Goal: Task Accomplishment & Management: Manage account settings

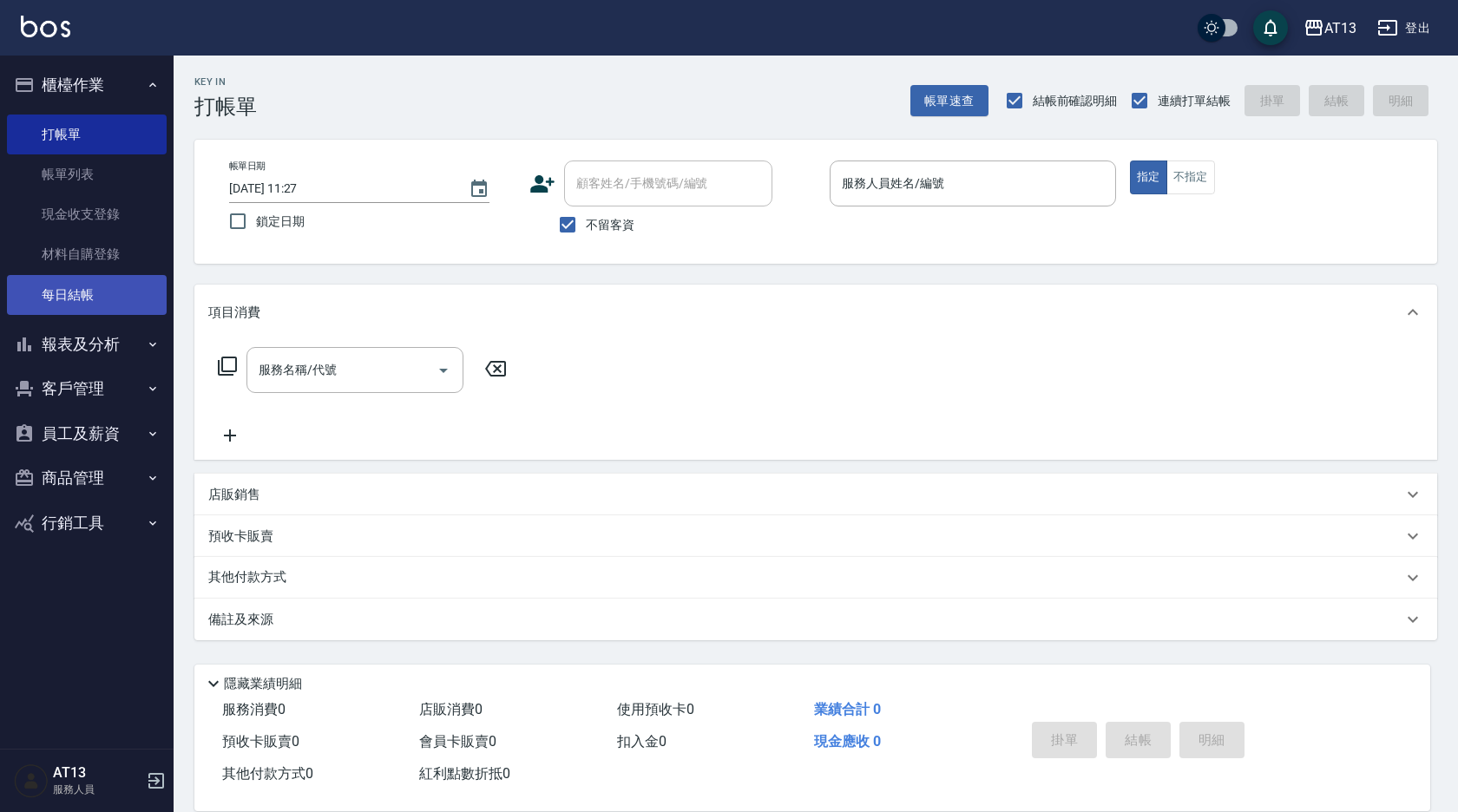
click at [86, 298] on link "每日結帳" at bounding box center [86, 295] width 160 height 40
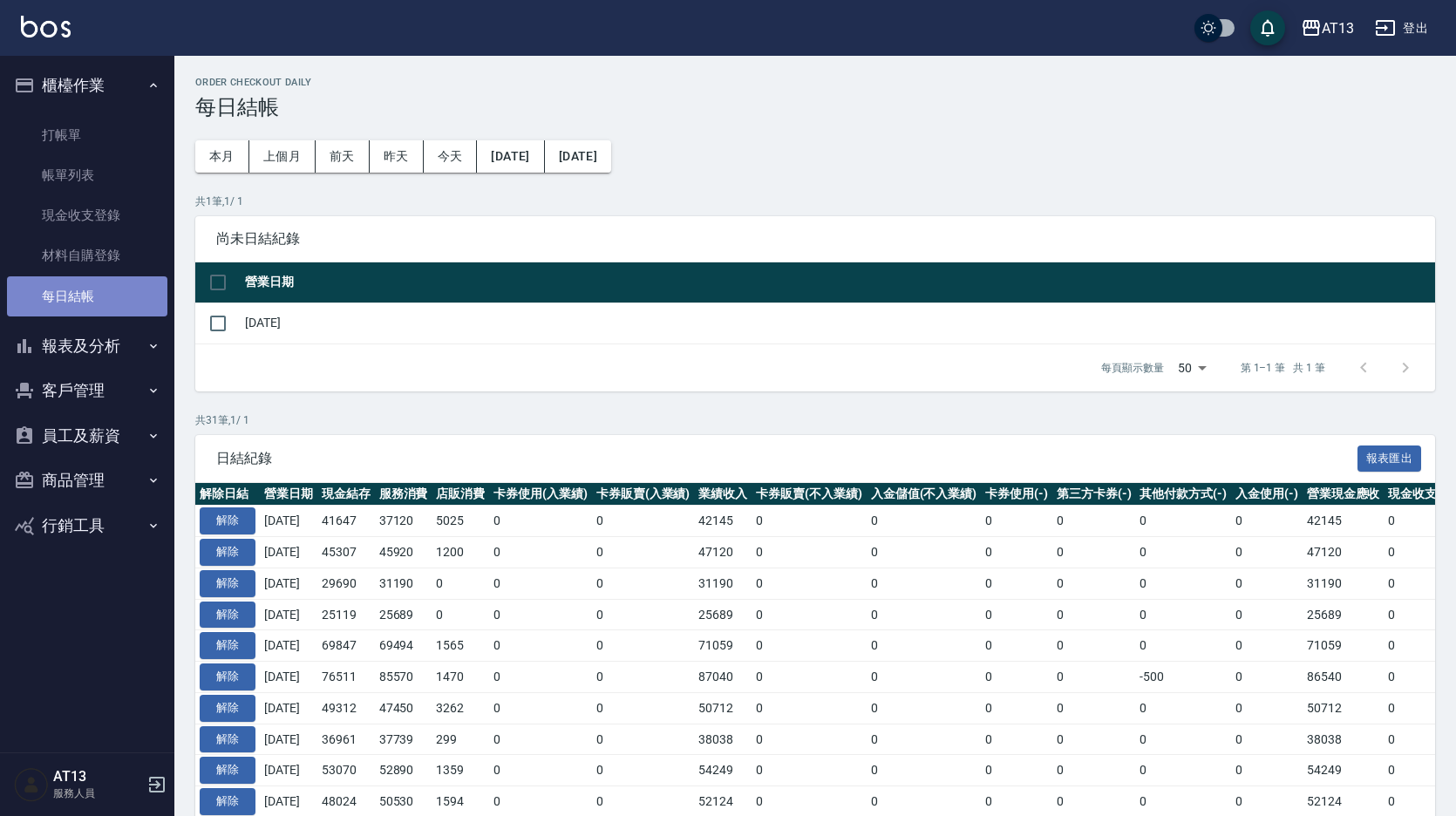
click at [71, 302] on link "每日結帳" at bounding box center [87, 296] width 161 height 40
click at [494, 156] on button "[DATE]" at bounding box center [510, 157] width 67 height 32
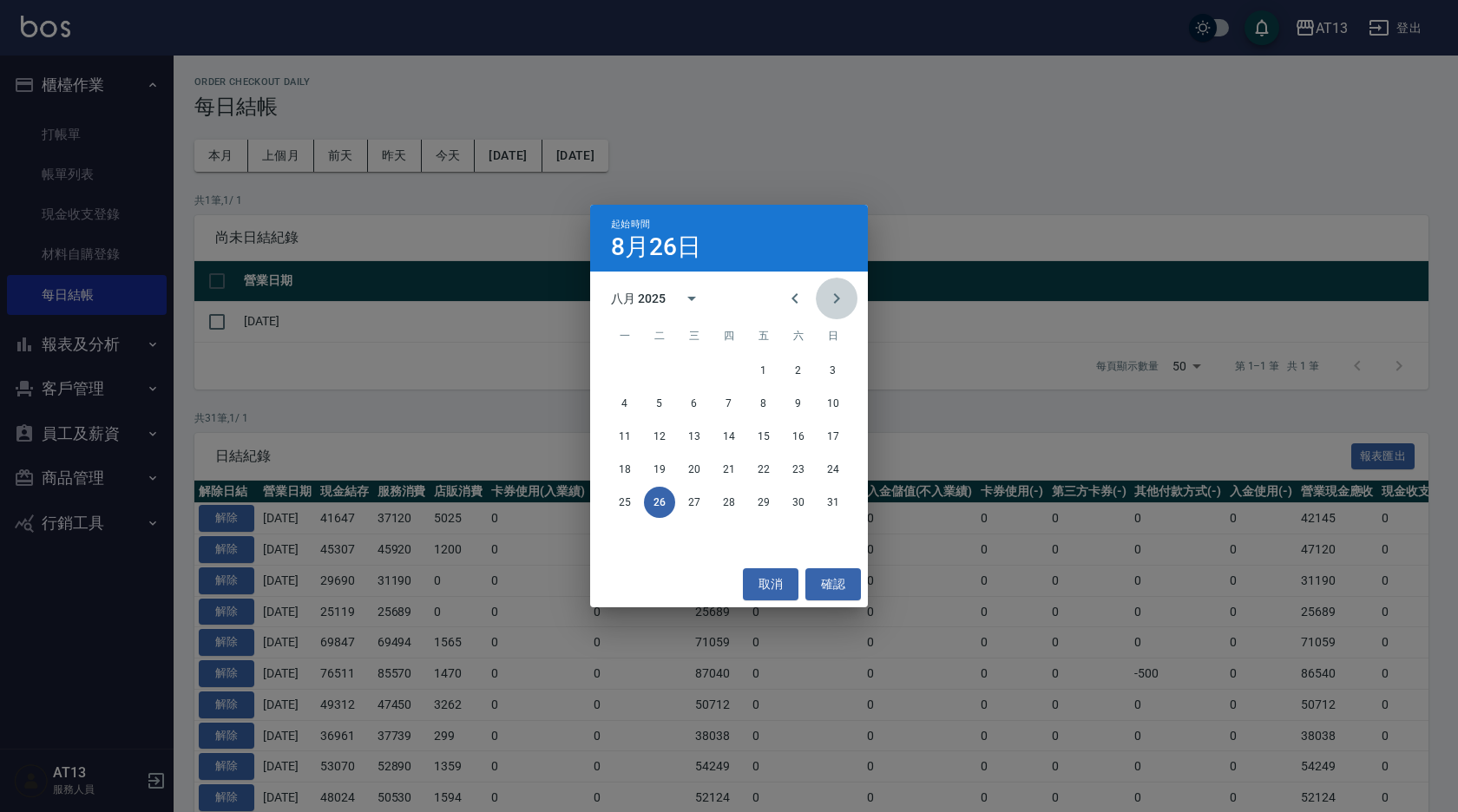
drag, startPoint x: 824, startPoint y: 293, endPoint x: 810, endPoint y: 273, distance: 24.4
click at [821, 293] on button "Next month" at bounding box center [836, 299] width 42 height 42
click at [802, 436] on button "20" at bounding box center [798, 436] width 31 height 31
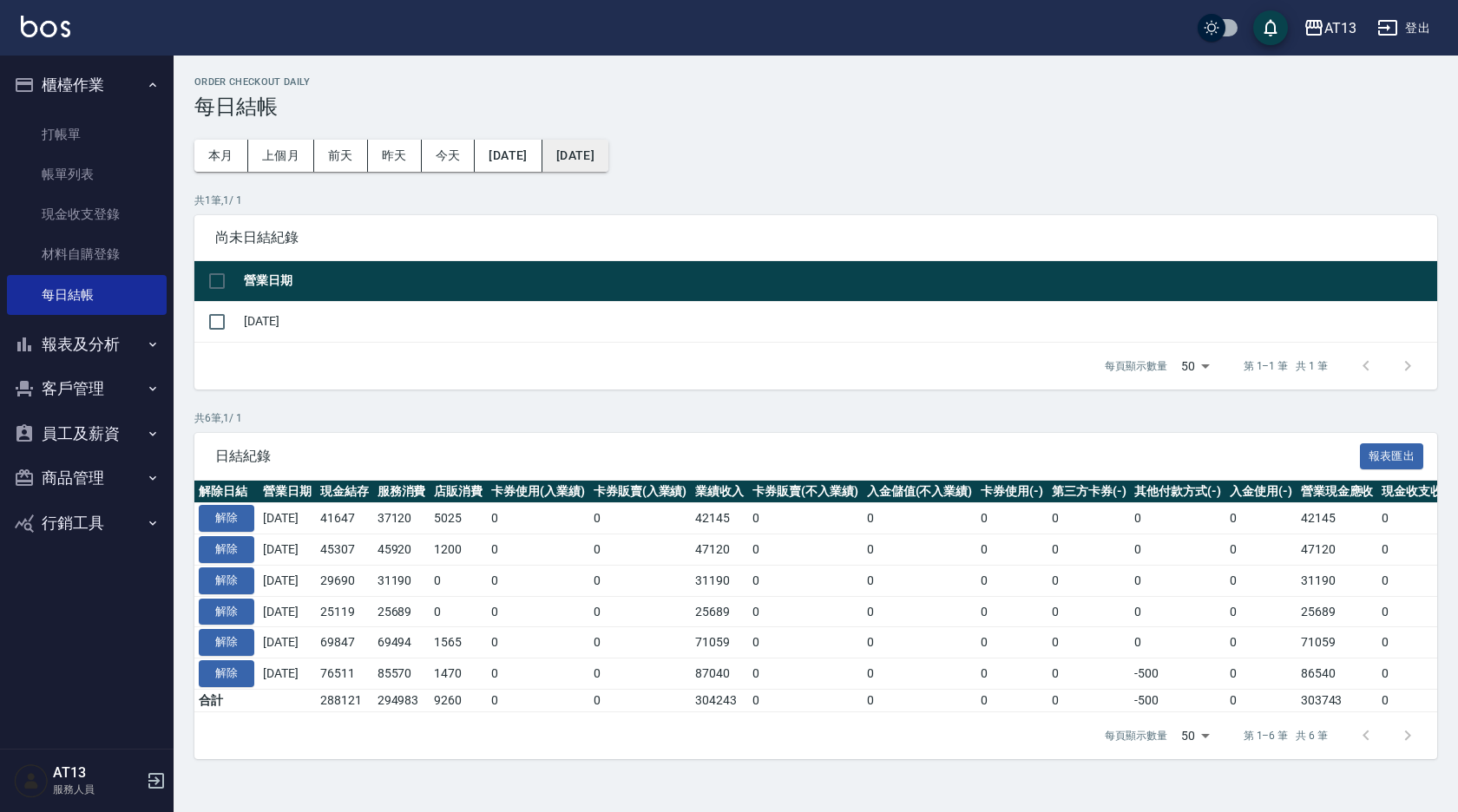
click at [609, 162] on button "[DATE]" at bounding box center [575, 156] width 66 height 32
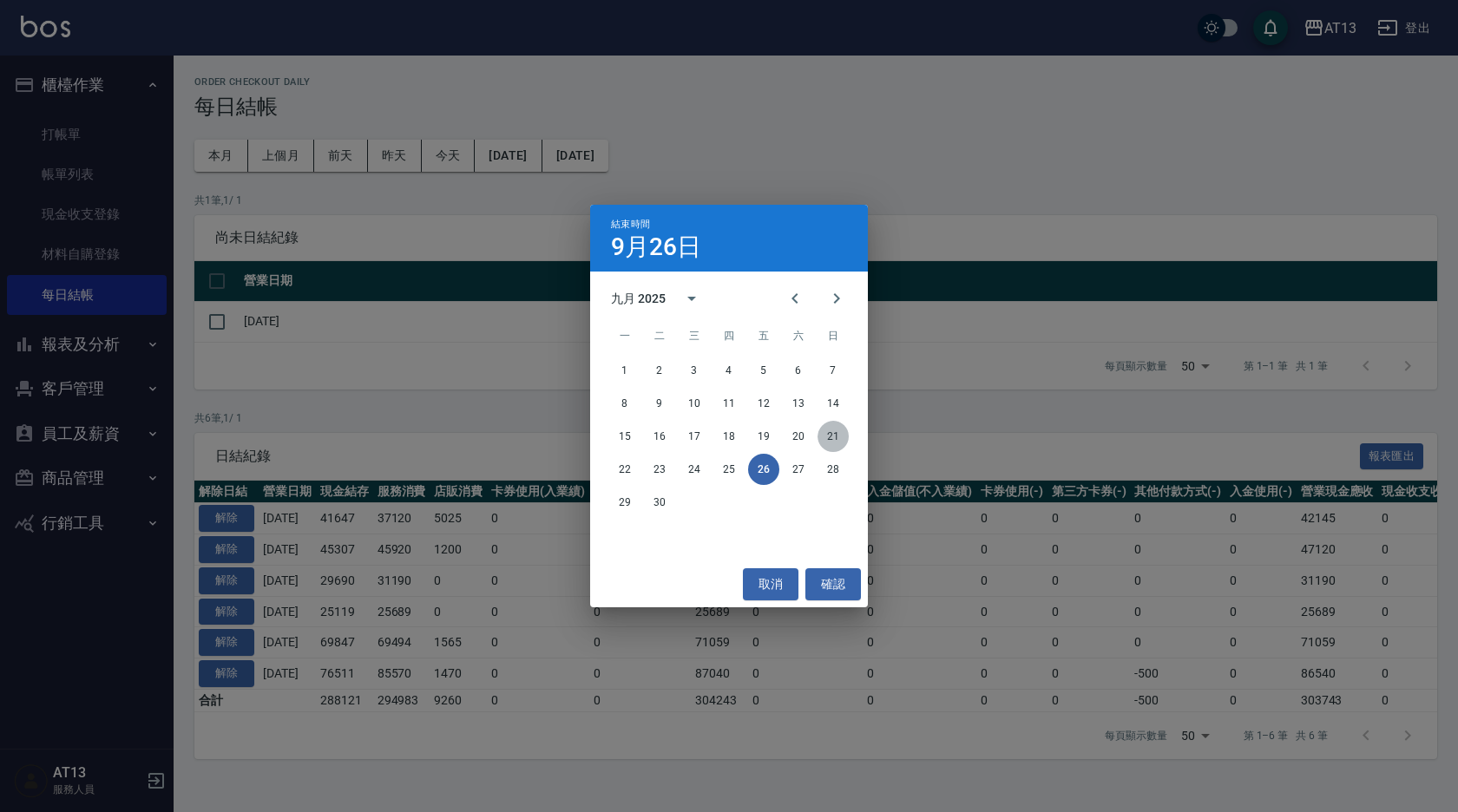
click at [836, 439] on button "21" at bounding box center [832, 436] width 31 height 31
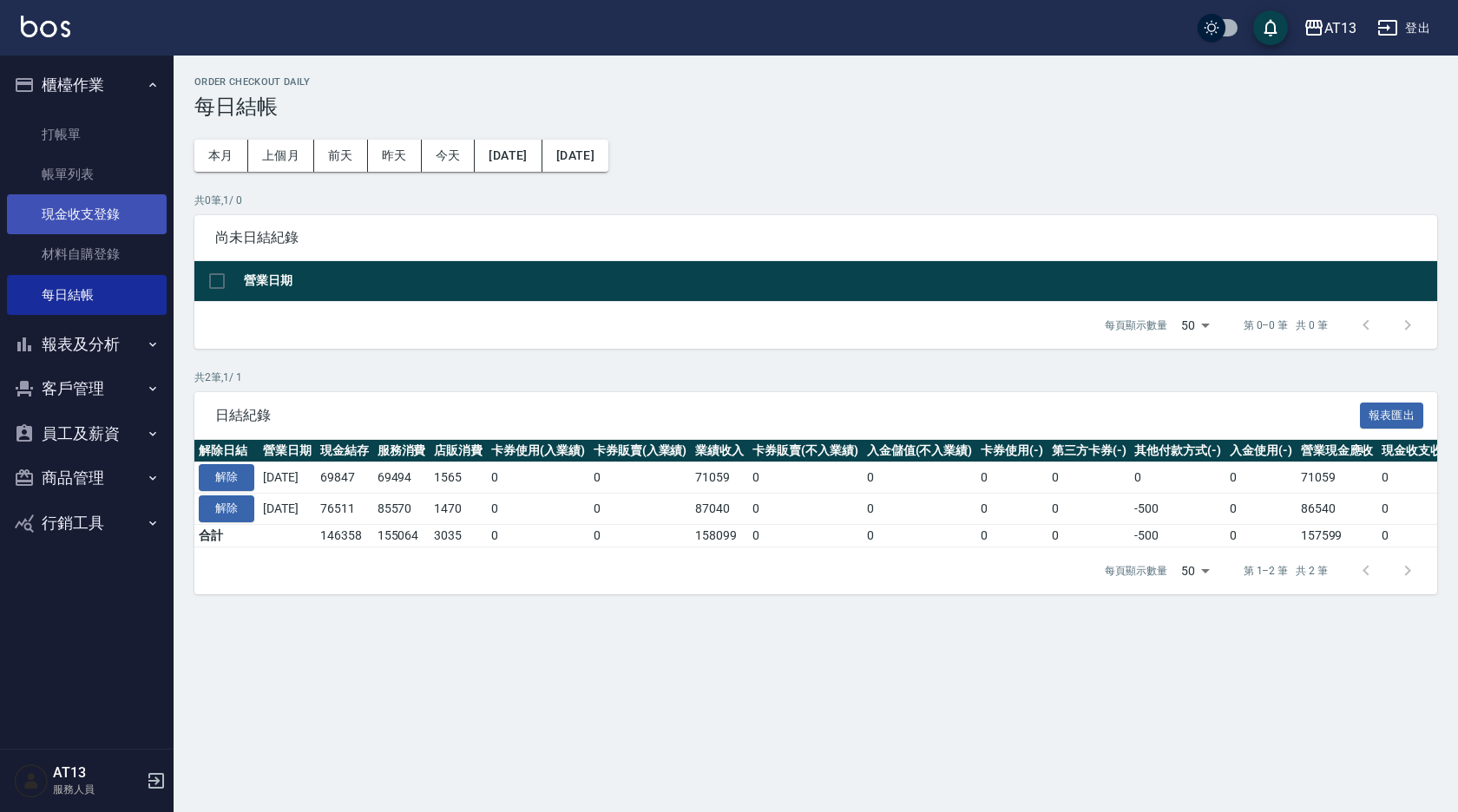
click at [117, 222] on link "現金收支登錄" at bounding box center [86, 214] width 160 height 40
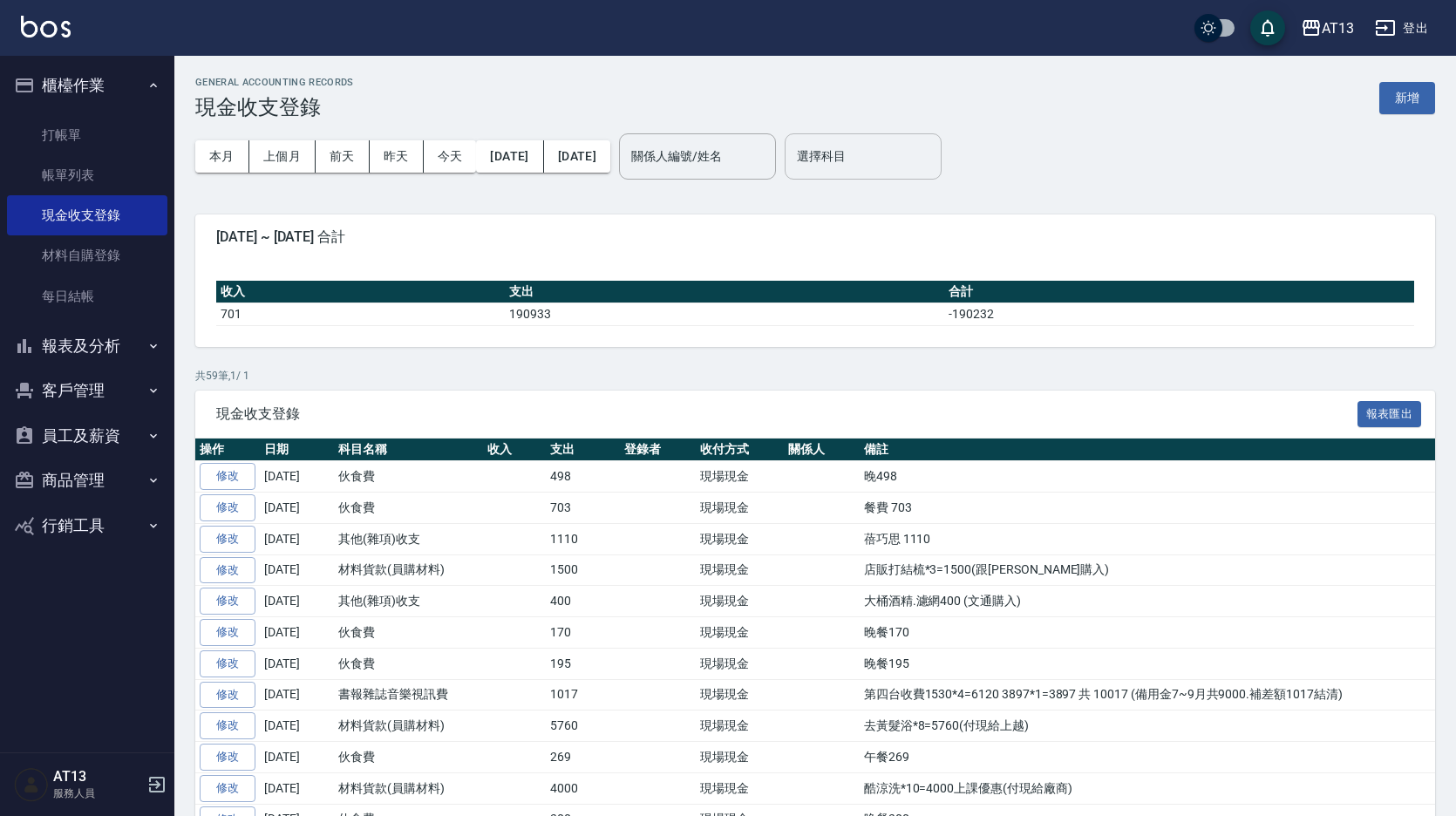
click at [768, 163] on input "關係人編號/姓名" at bounding box center [698, 157] width 142 height 31
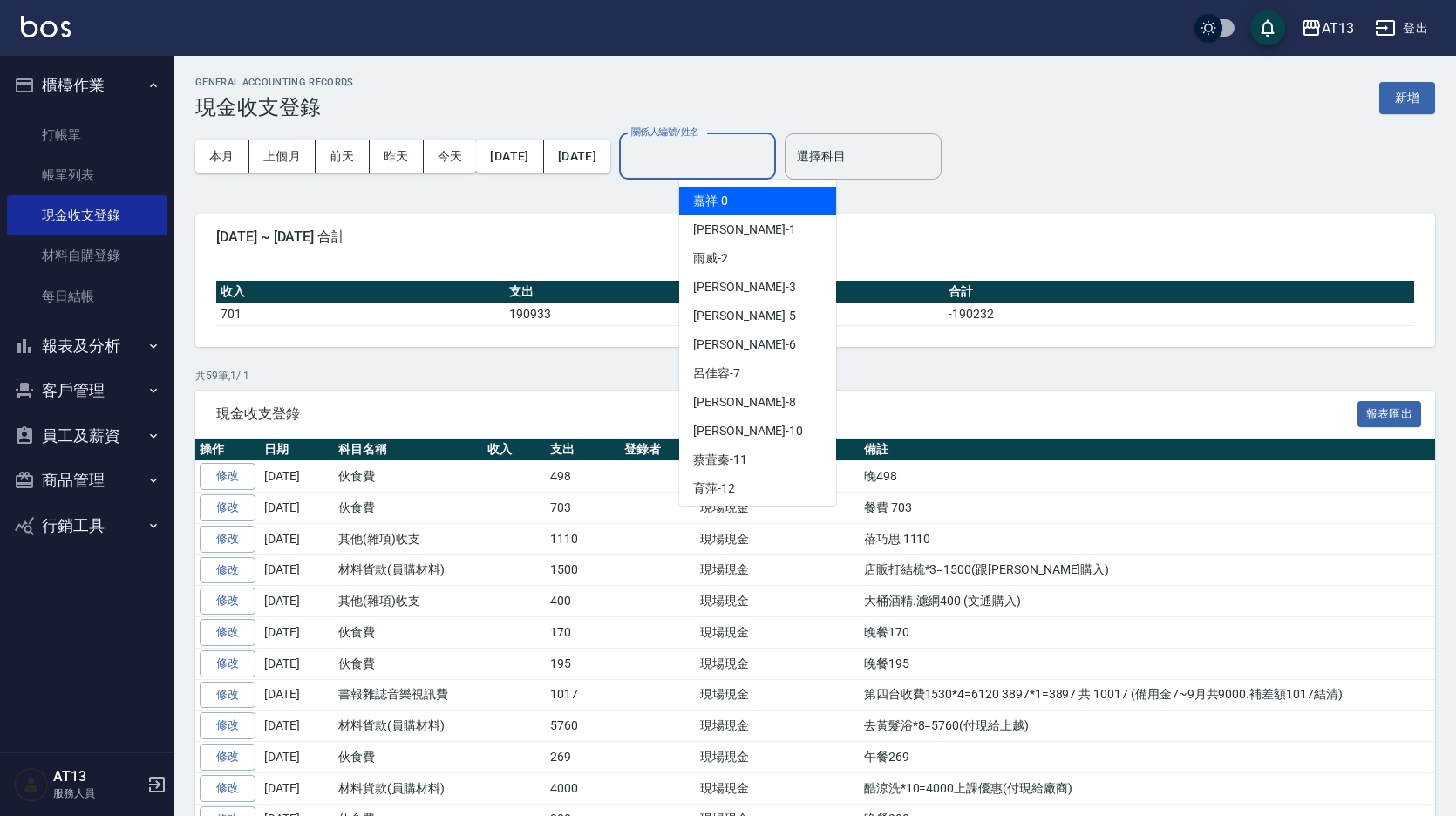
click at [891, 163] on input "選擇科目" at bounding box center [863, 157] width 142 height 31
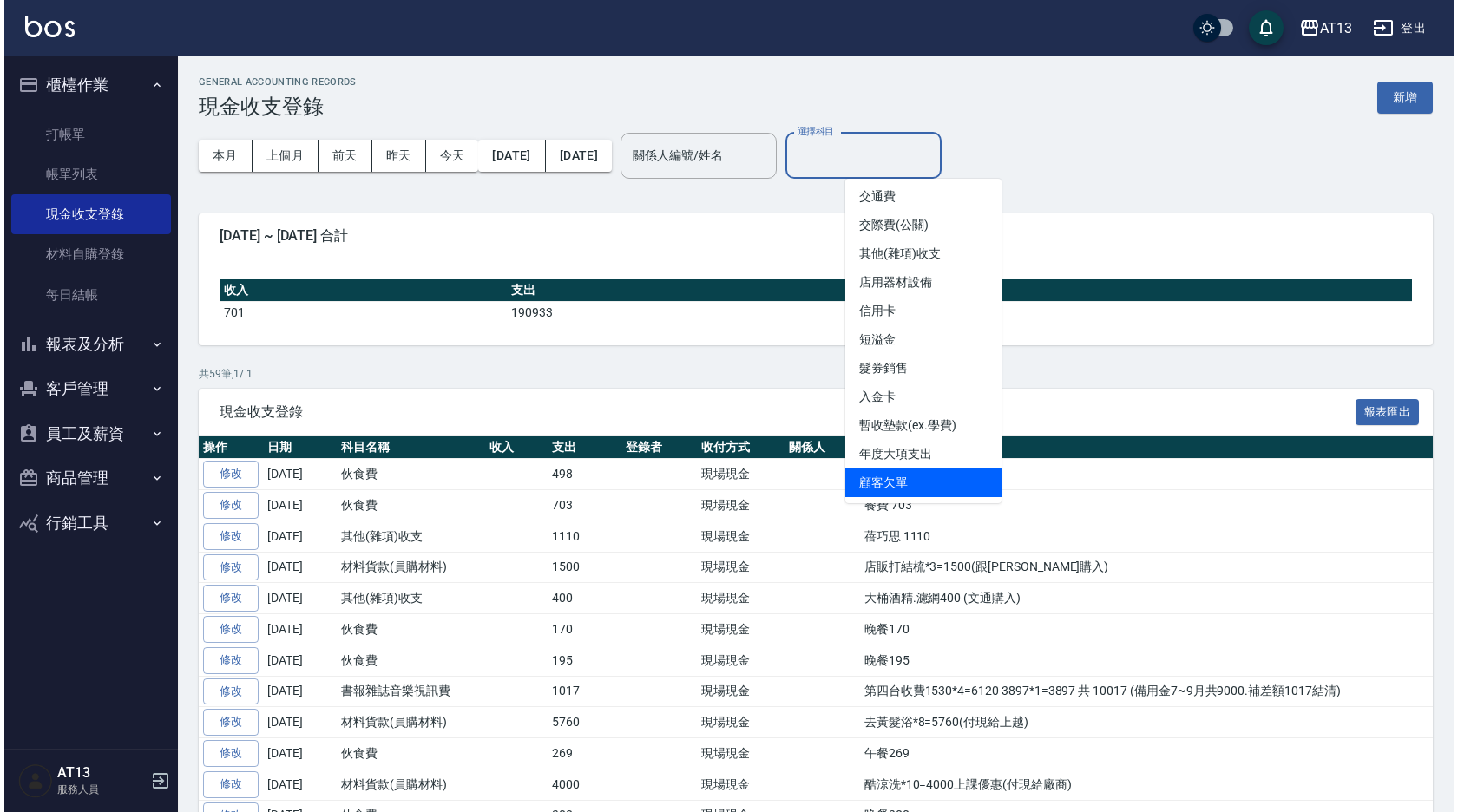
scroll to position [622, 0]
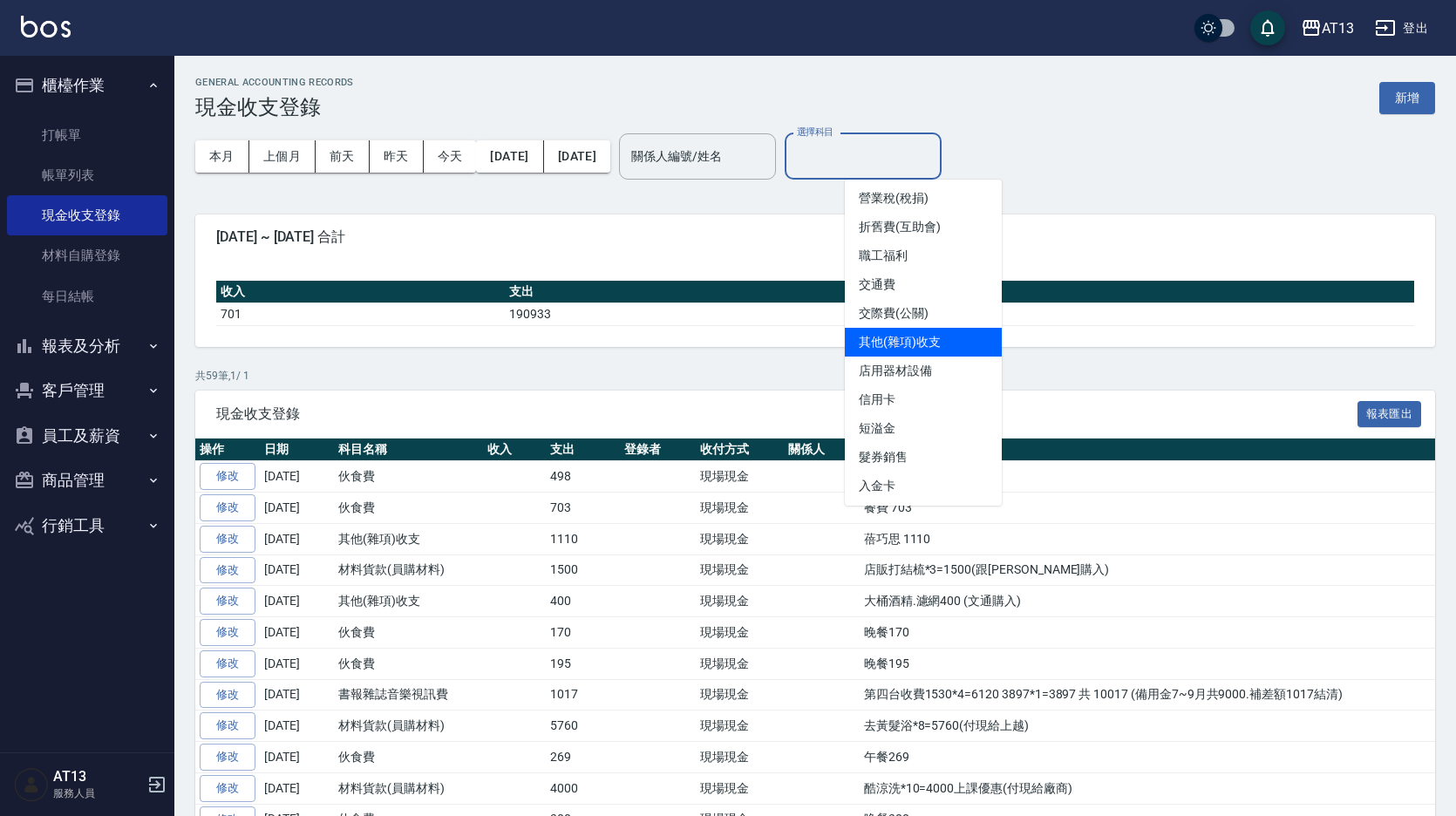
click at [928, 343] on li "其他(雜項)收支" at bounding box center [923, 342] width 157 height 29
type input "其他(雜項)收支"
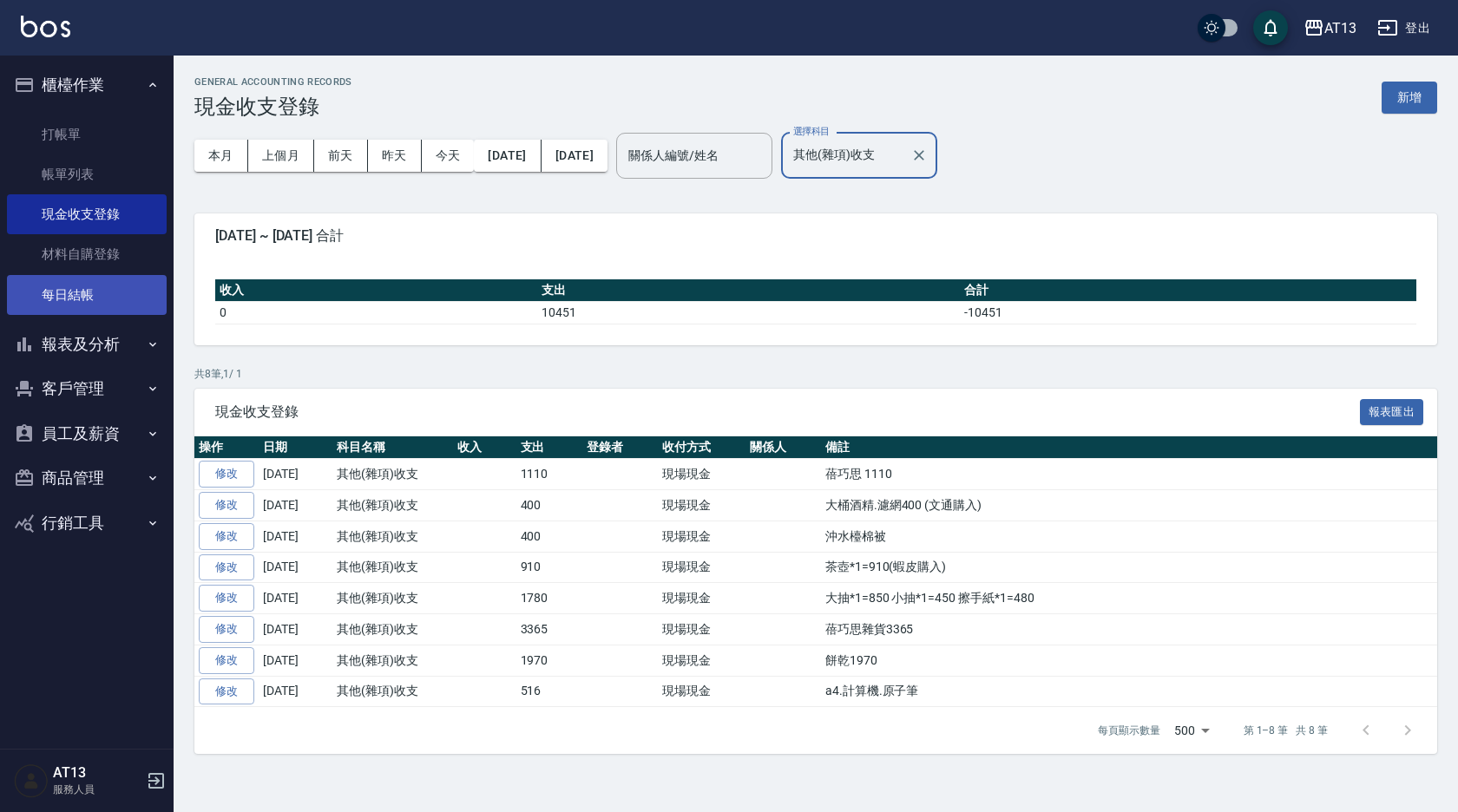
click at [91, 299] on link "每日結帳" at bounding box center [86, 295] width 160 height 40
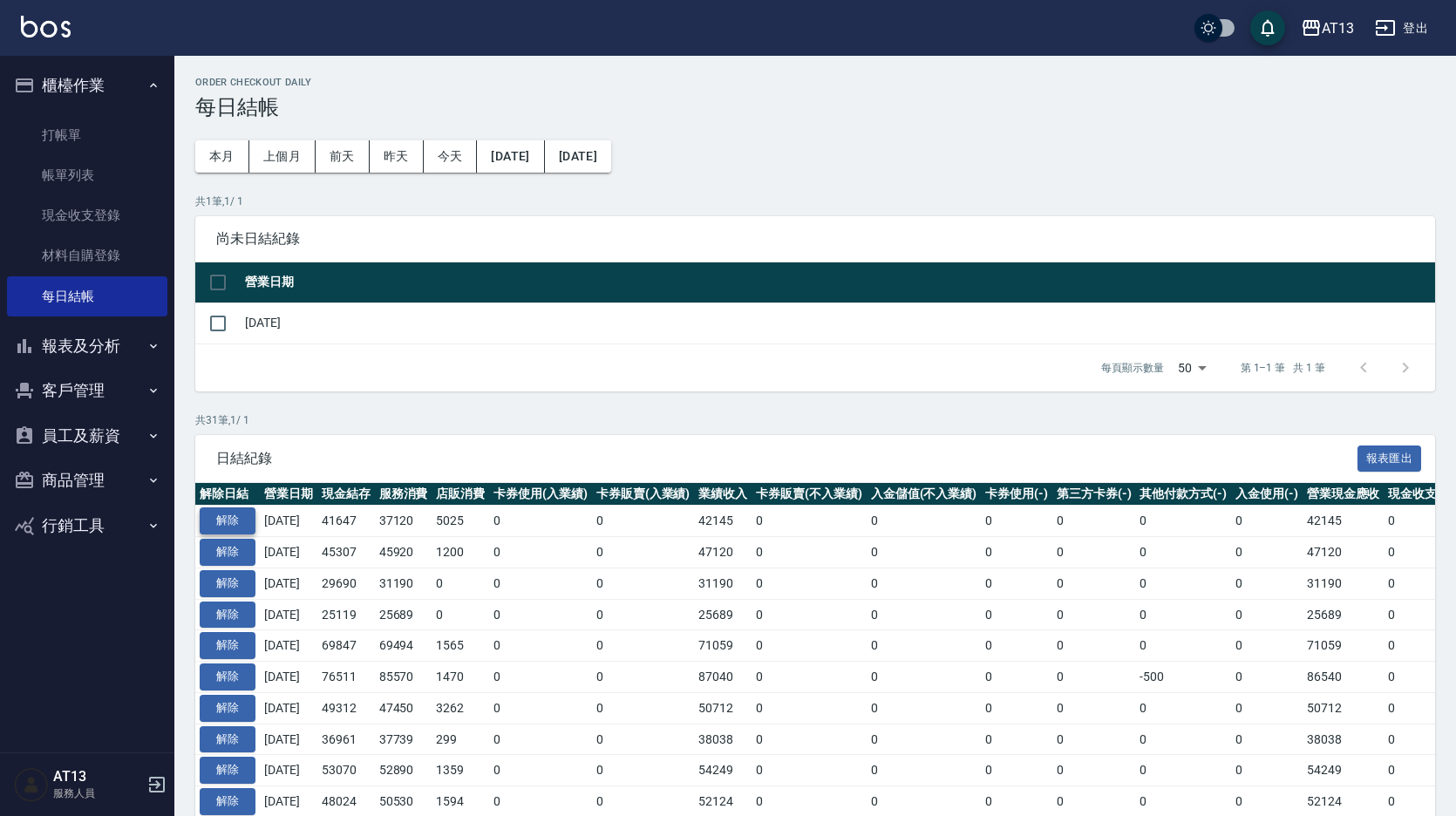
click at [243, 515] on button "解除" at bounding box center [228, 521] width 56 height 27
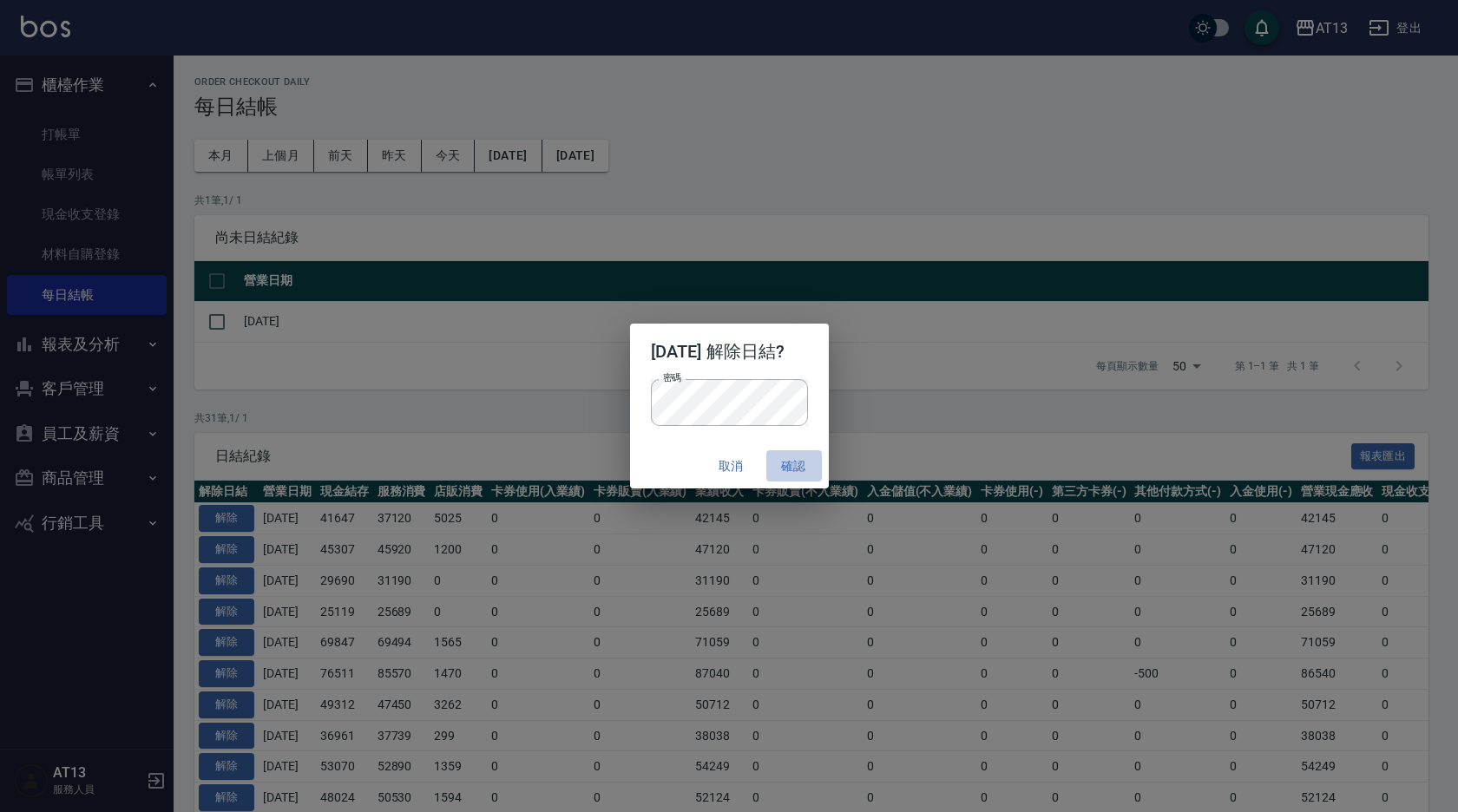
click at [804, 461] on button "確認" at bounding box center [795, 467] width 56 height 32
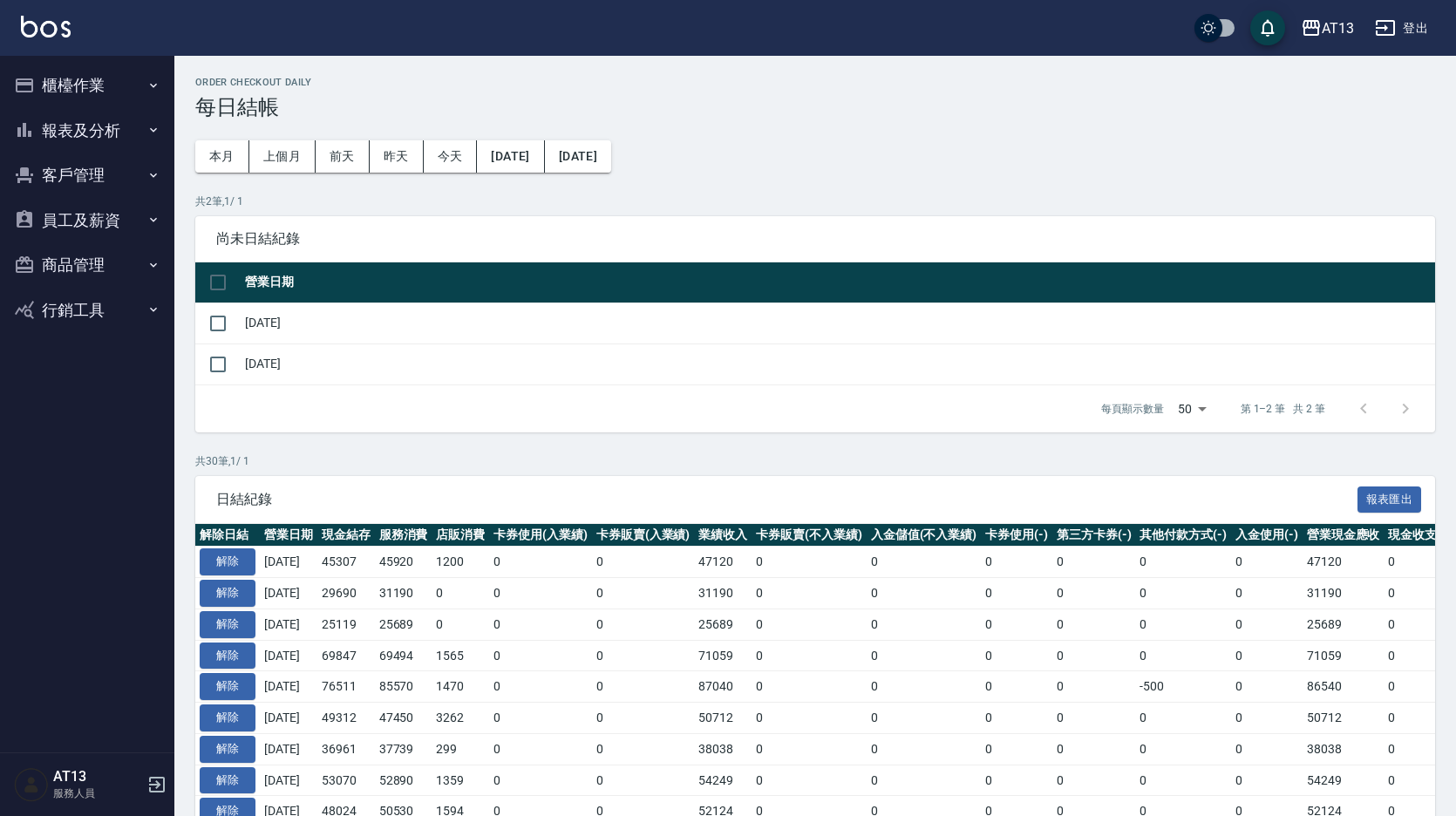
click at [82, 79] on button "櫃檯作業" at bounding box center [87, 85] width 161 height 45
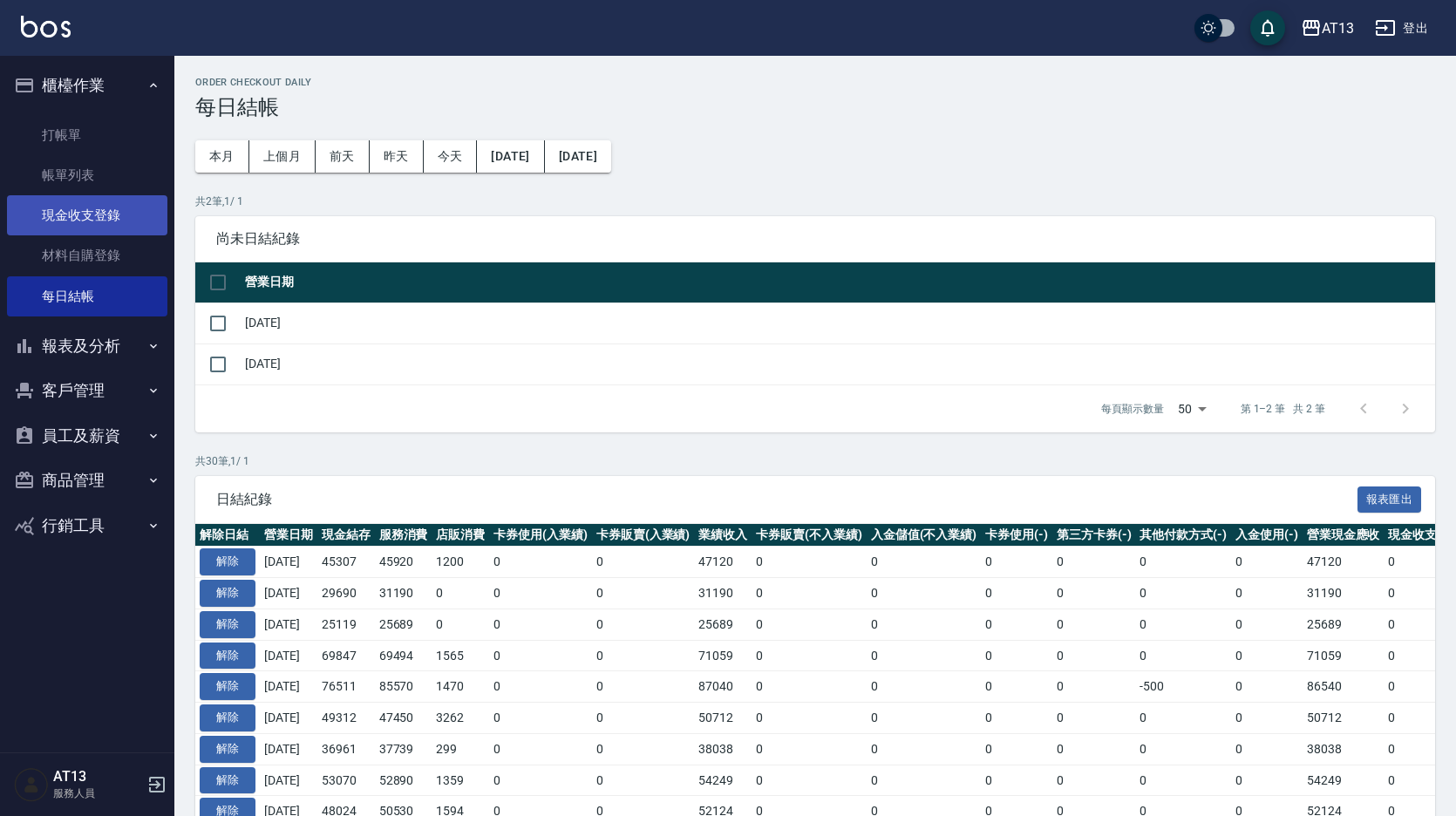
click at [90, 210] on link "現金收支登錄" at bounding box center [87, 215] width 161 height 40
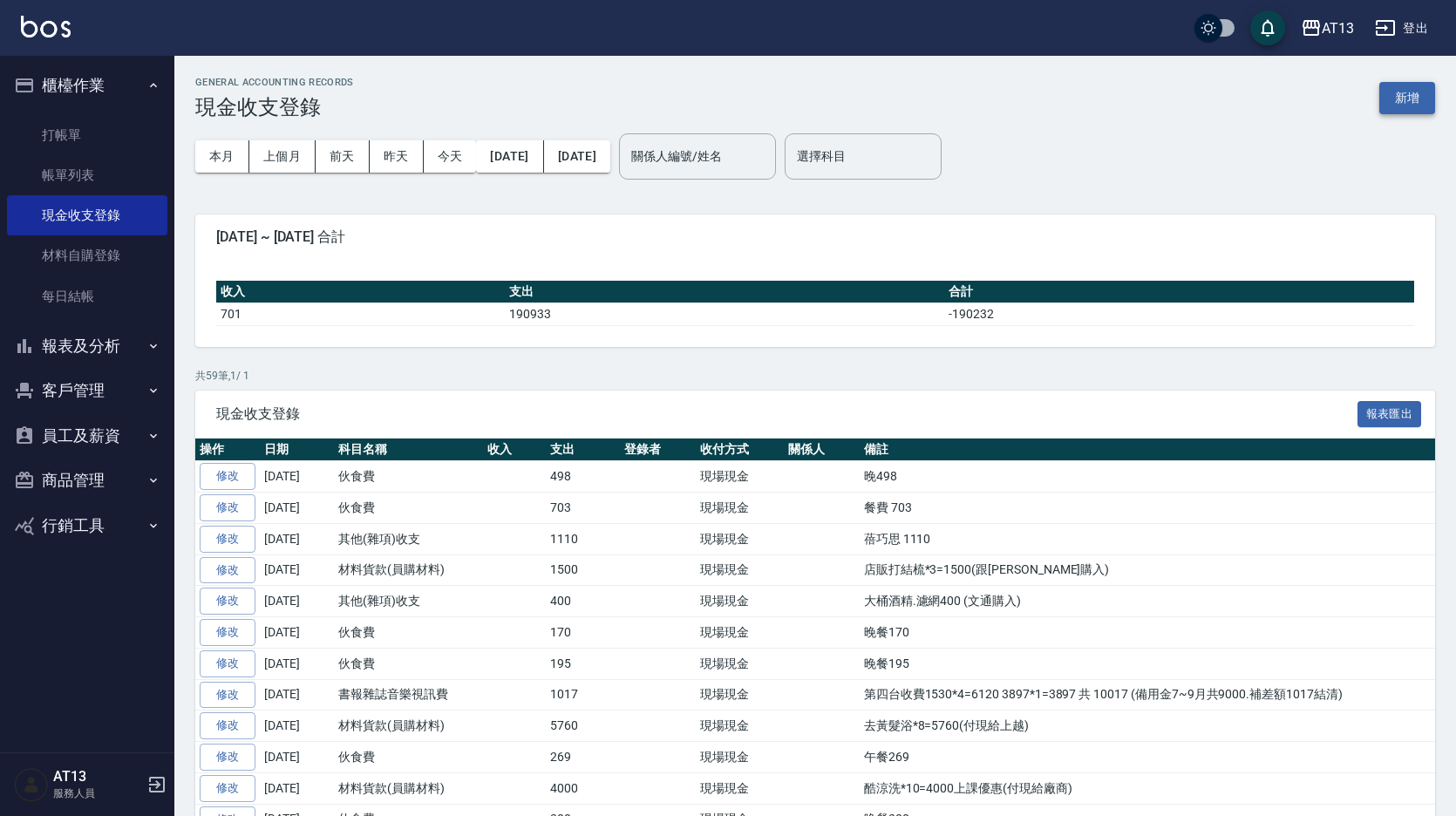
click at [1427, 100] on button "新增" at bounding box center [1407, 98] width 56 height 32
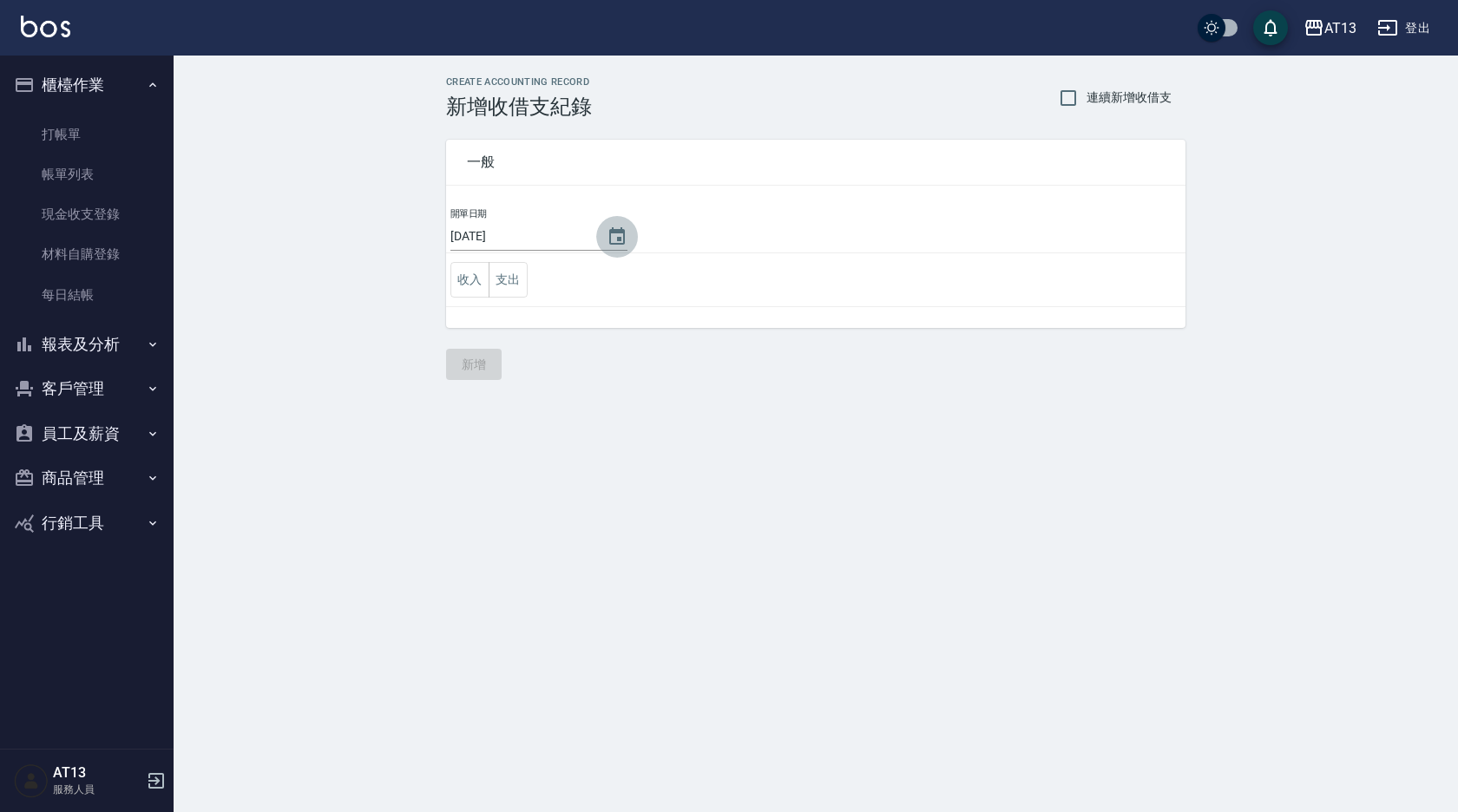
click at [609, 235] on icon "Choose date, selected date is 2025-09-26" at bounding box center [617, 235] width 16 height 17
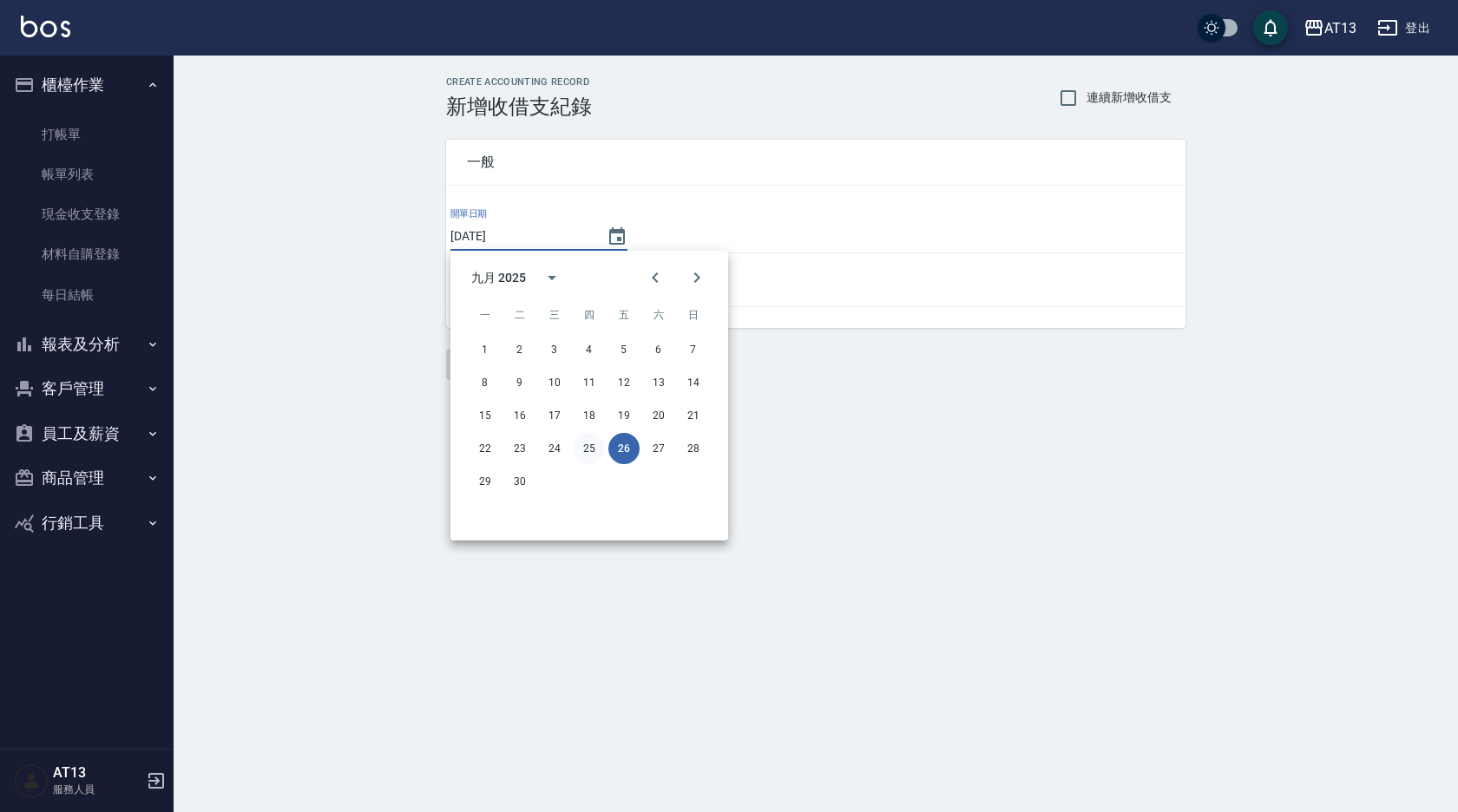
click at [588, 447] on button "25" at bounding box center [589, 448] width 31 height 31
type input "[DATE]"
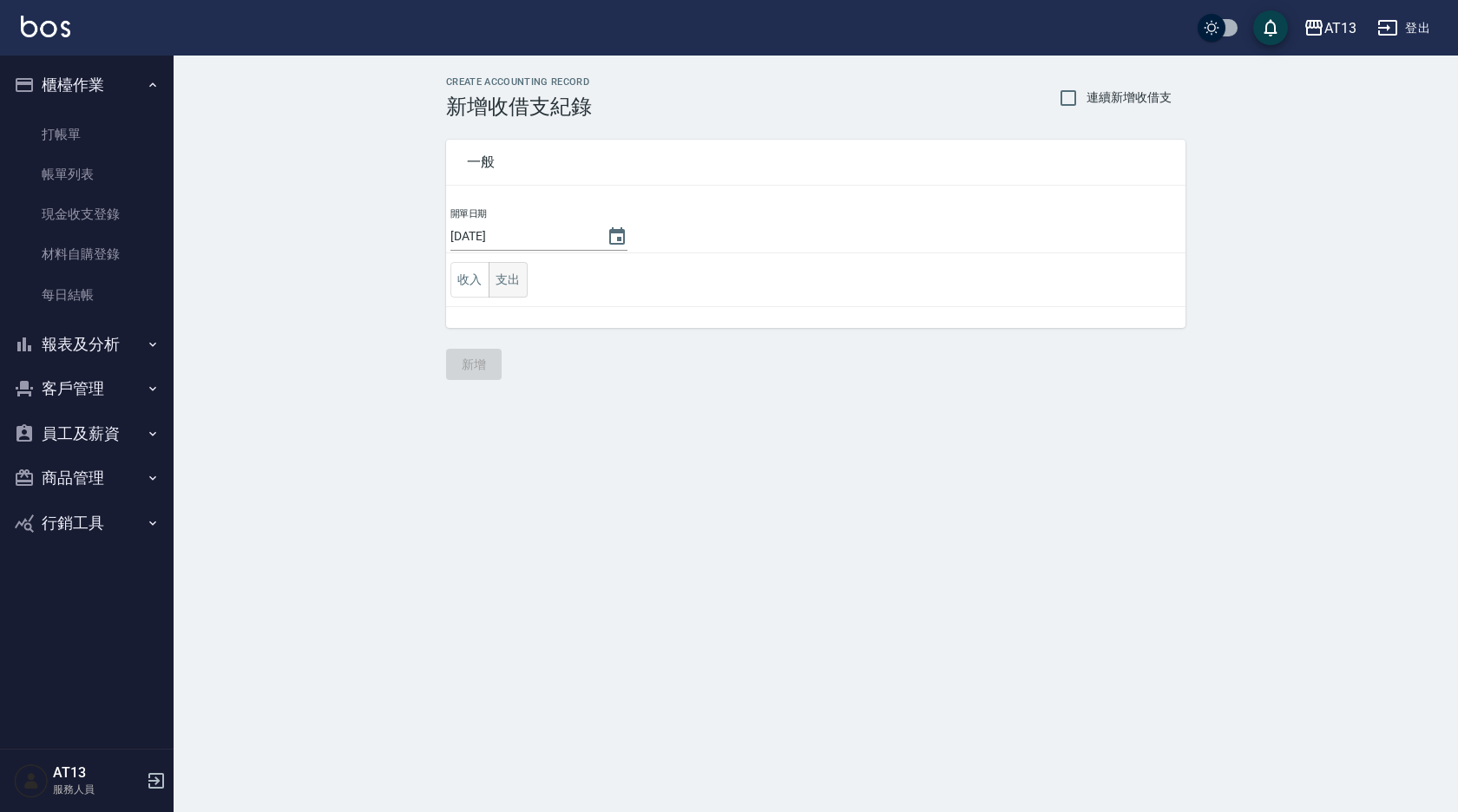
click at [509, 285] on button "支出" at bounding box center [508, 280] width 39 height 36
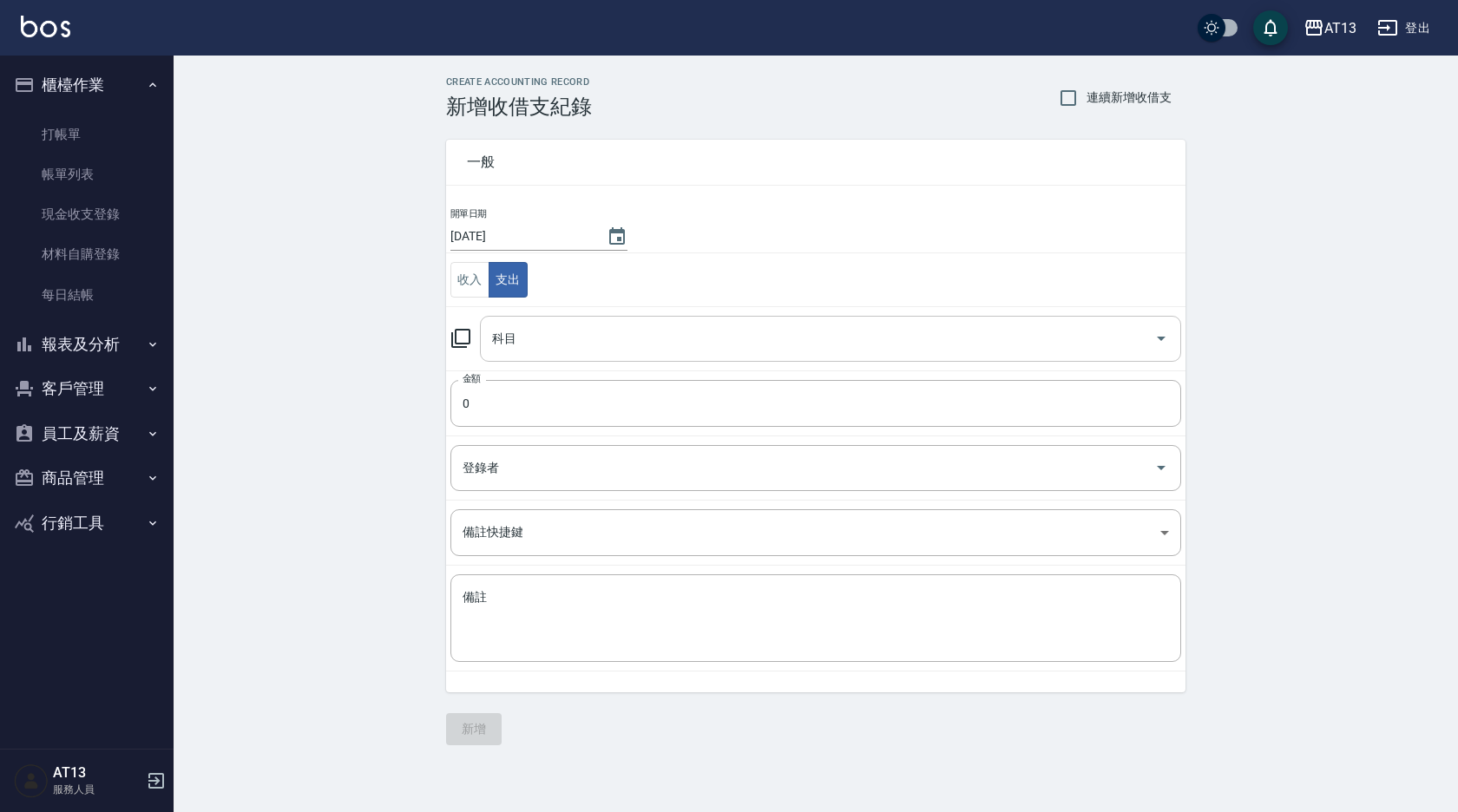
click at [1152, 340] on icon "Open" at bounding box center [1161, 338] width 21 height 21
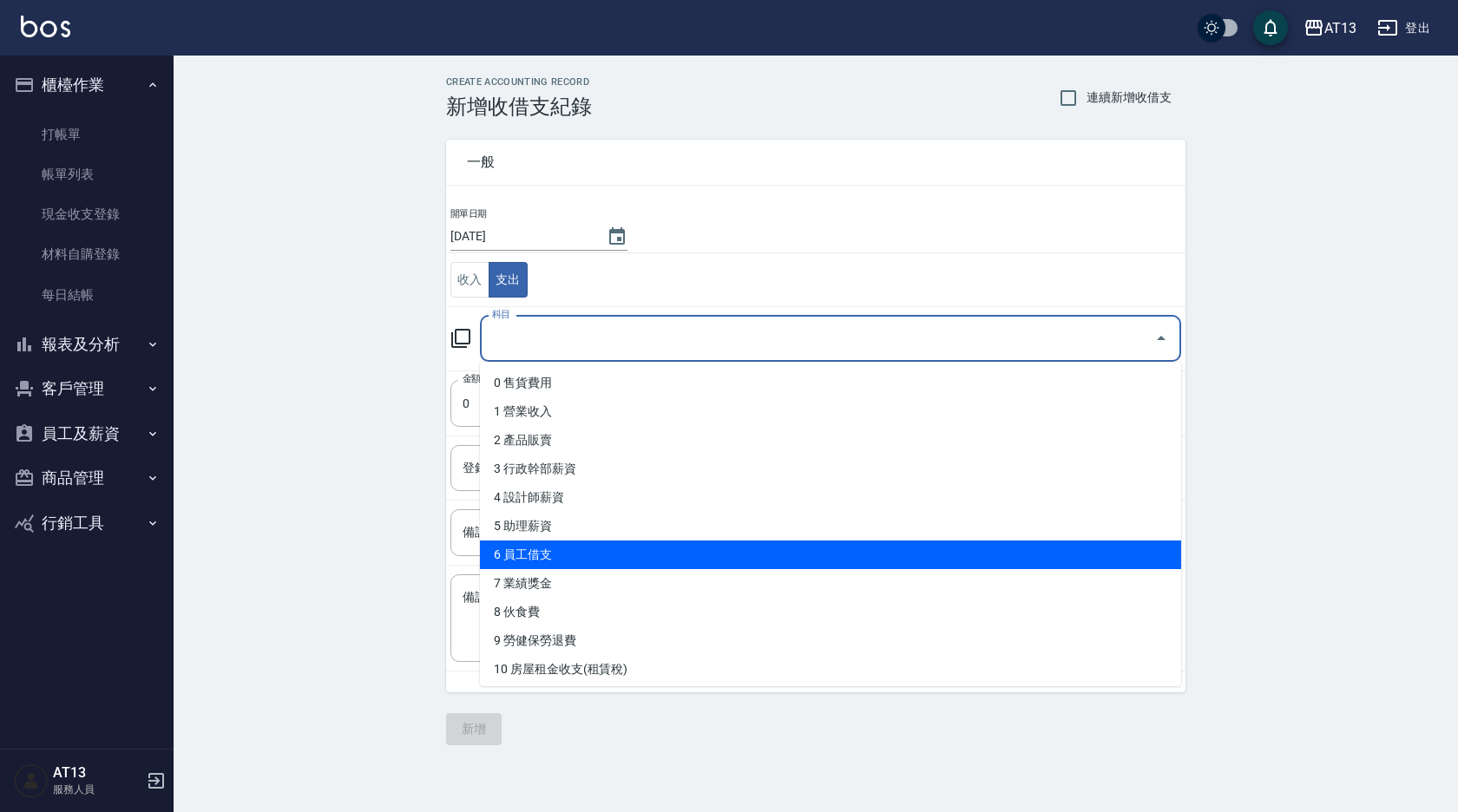
click at [623, 553] on li "6 員工借支" at bounding box center [830, 554] width 701 height 29
type input "6 員工借支"
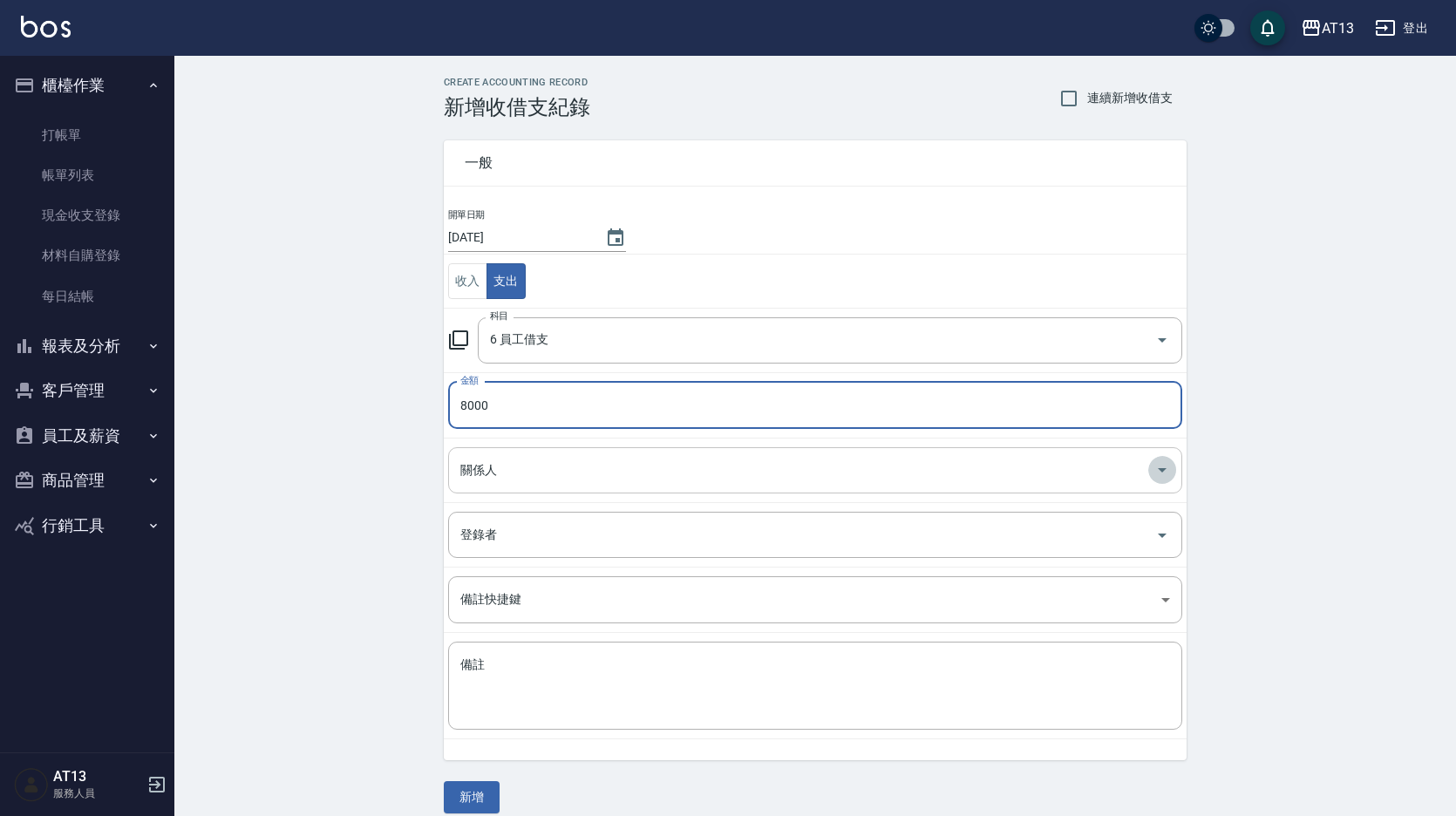
click at [1158, 471] on icon "Open" at bounding box center [1162, 470] width 21 height 21
type input "8000"
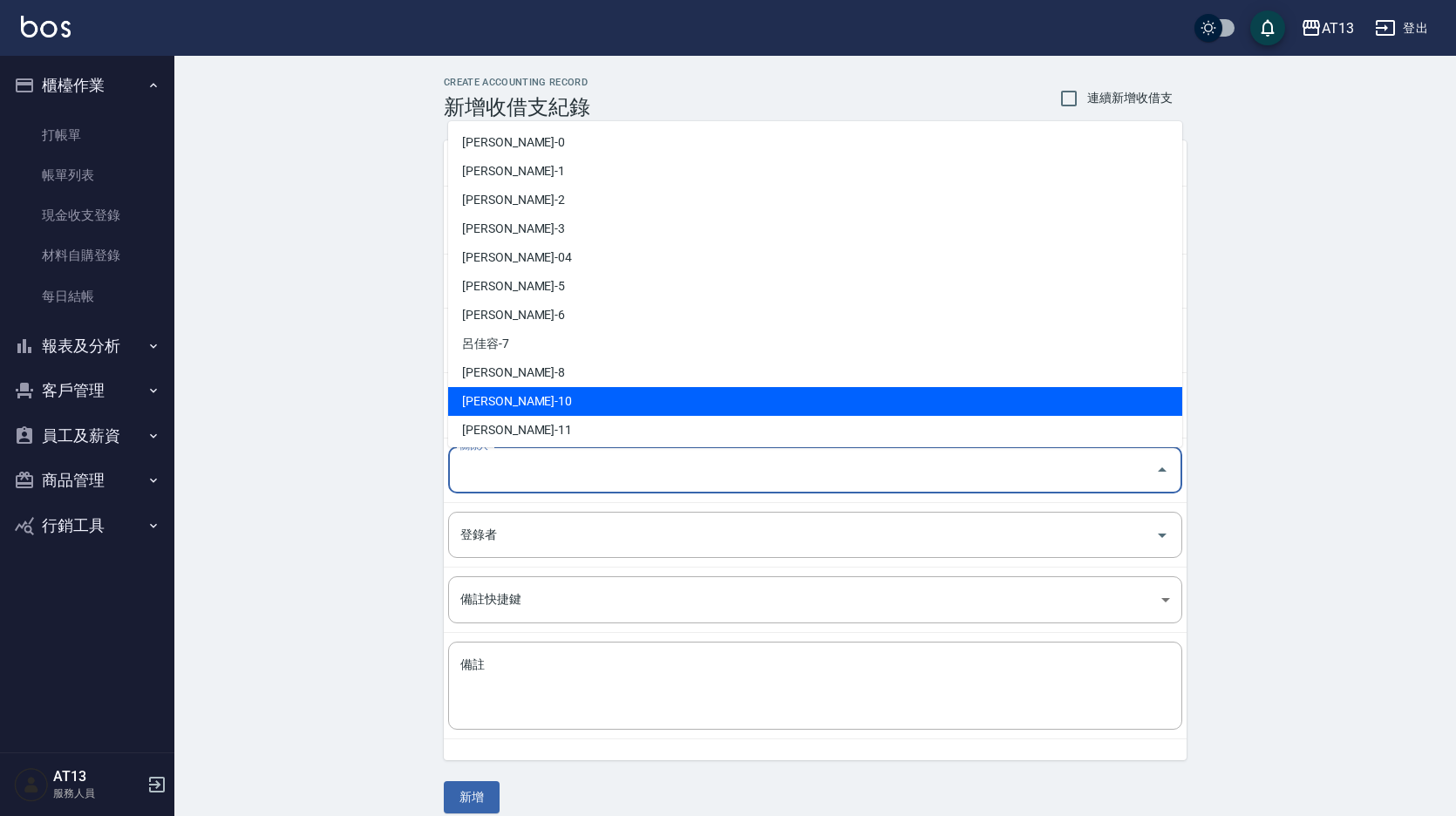
click at [773, 398] on li "鄧稔穎-10" at bounding box center [815, 401] width 734 height 29
type input "鄧稔穎-10"
drag, startPoint x: 610, startPoint y: 470, endPoint x: 454, endPoint y: 468, distance: 156.0
click at [454, 468] on div "鄧稔穎-10 關係人" at bounding box center [815, 470] width 734 height 46
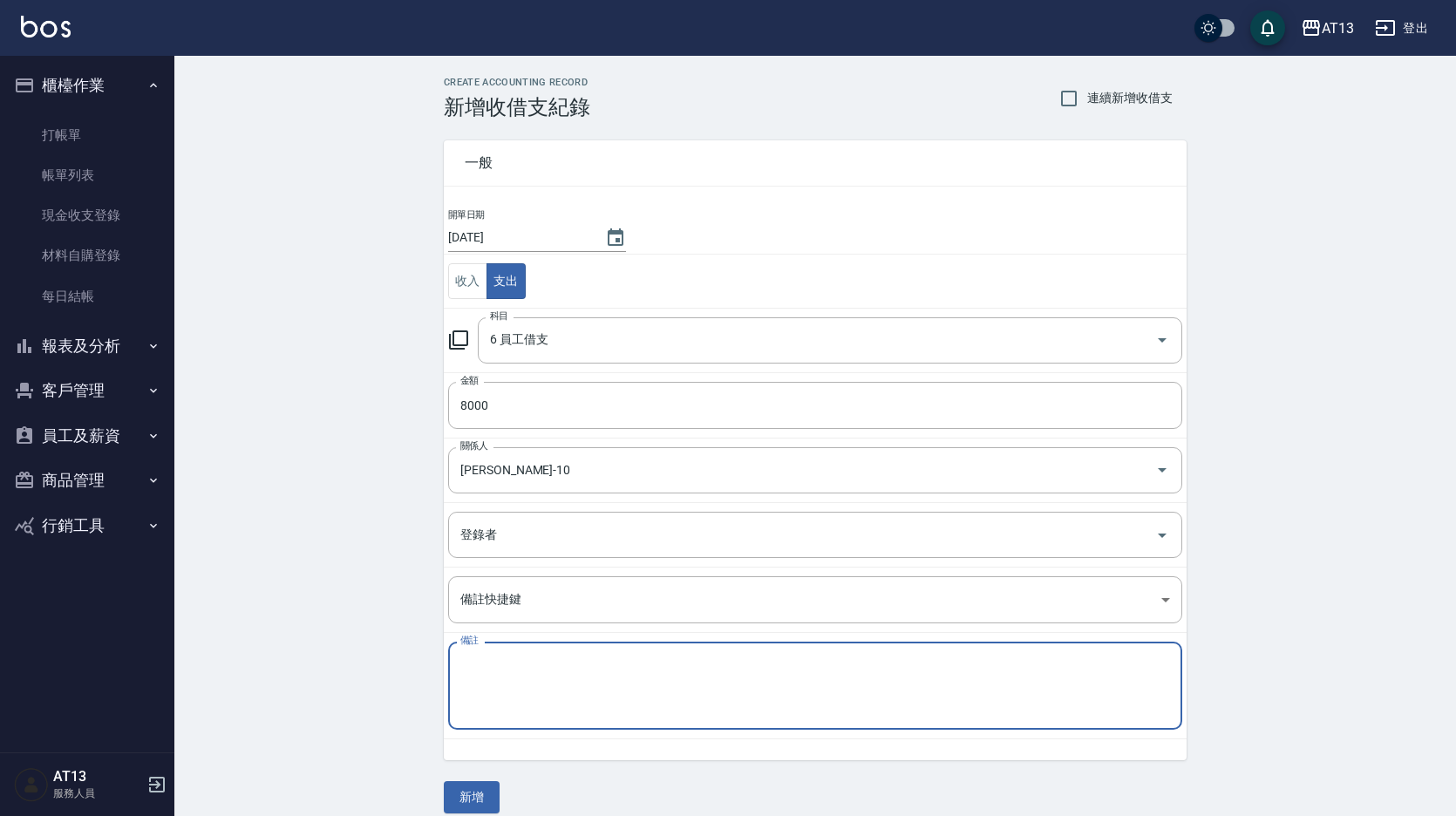
click at [467, 685] on textarea "備註" at bounding box center [814, 685] width 710 height 59
paste textarea "鄧稔穎-10"
type textarea "鄧稔穎-8000"
click at [480, 802] on button "新增" at bounding box center [472, 797] width 56 height 32
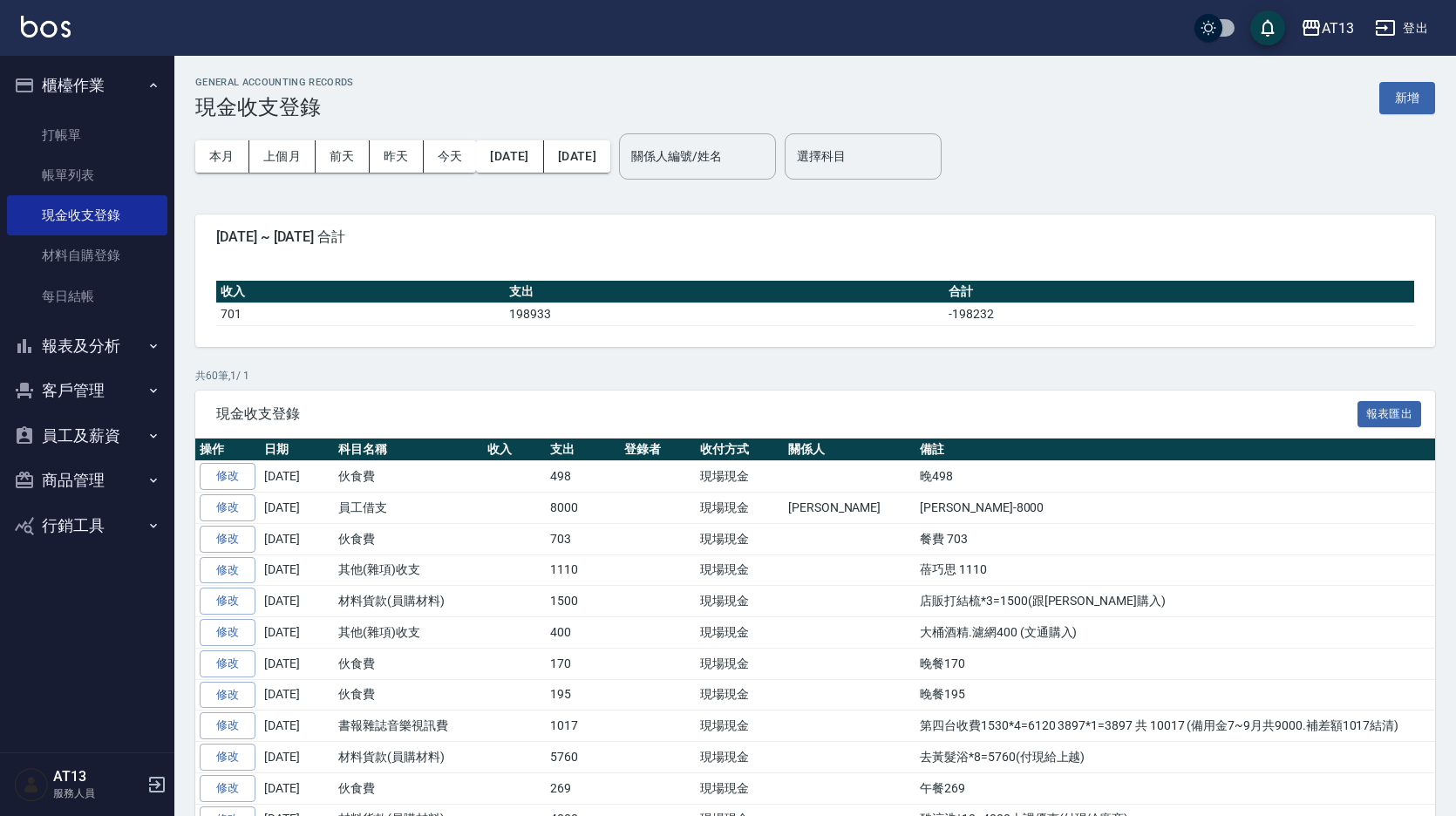
drag, startPoint x: 72, startPoint y: 296, endPoint x: 170, endPoint y: 316, distance: 100.0
click at [72, 296] on link "每日結帳" at bounding box center [87, 296] width 161 height 40
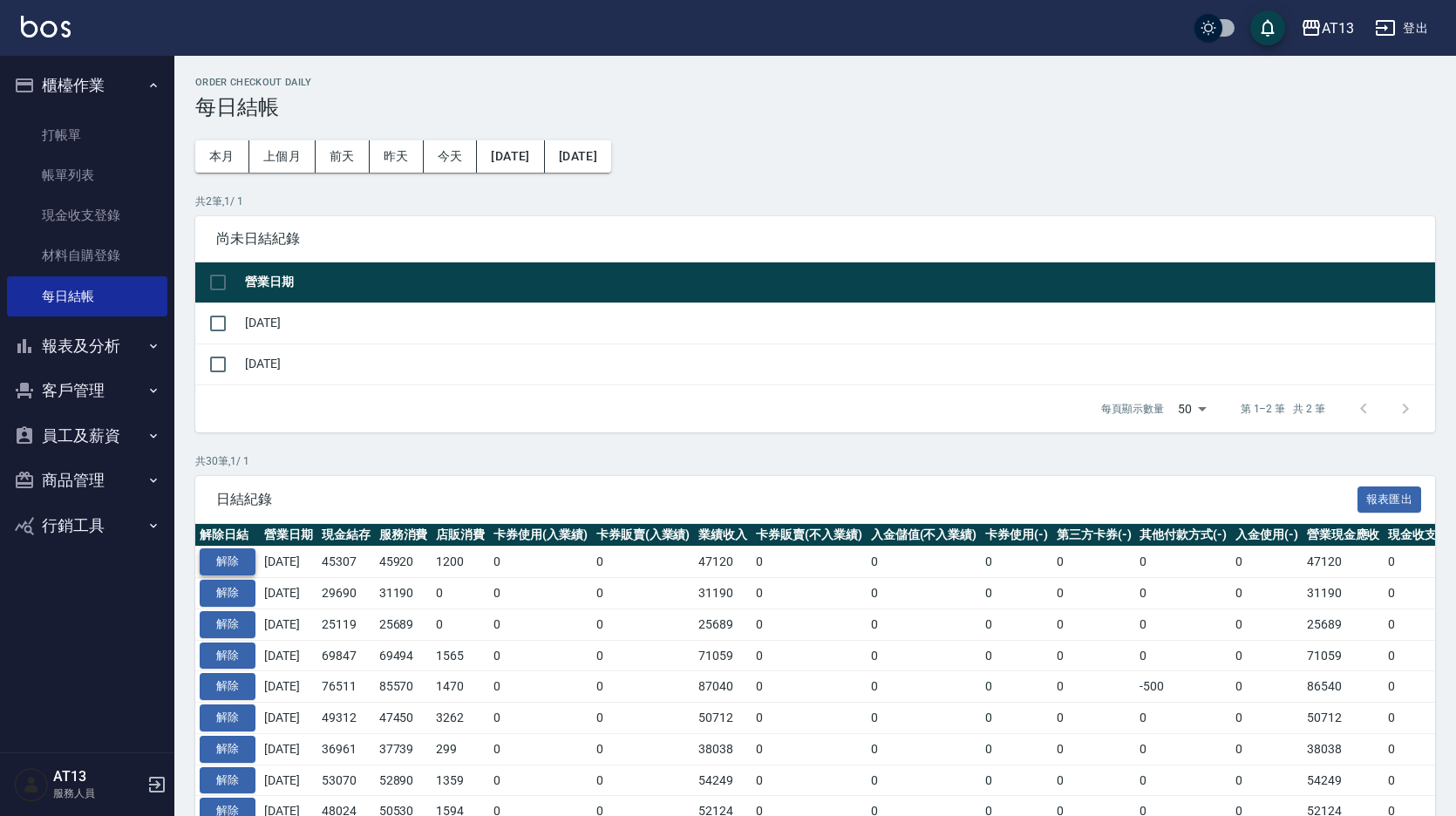
click at [214, 561] on button "解除" at bounding box center [228, 562] width 56 height 27
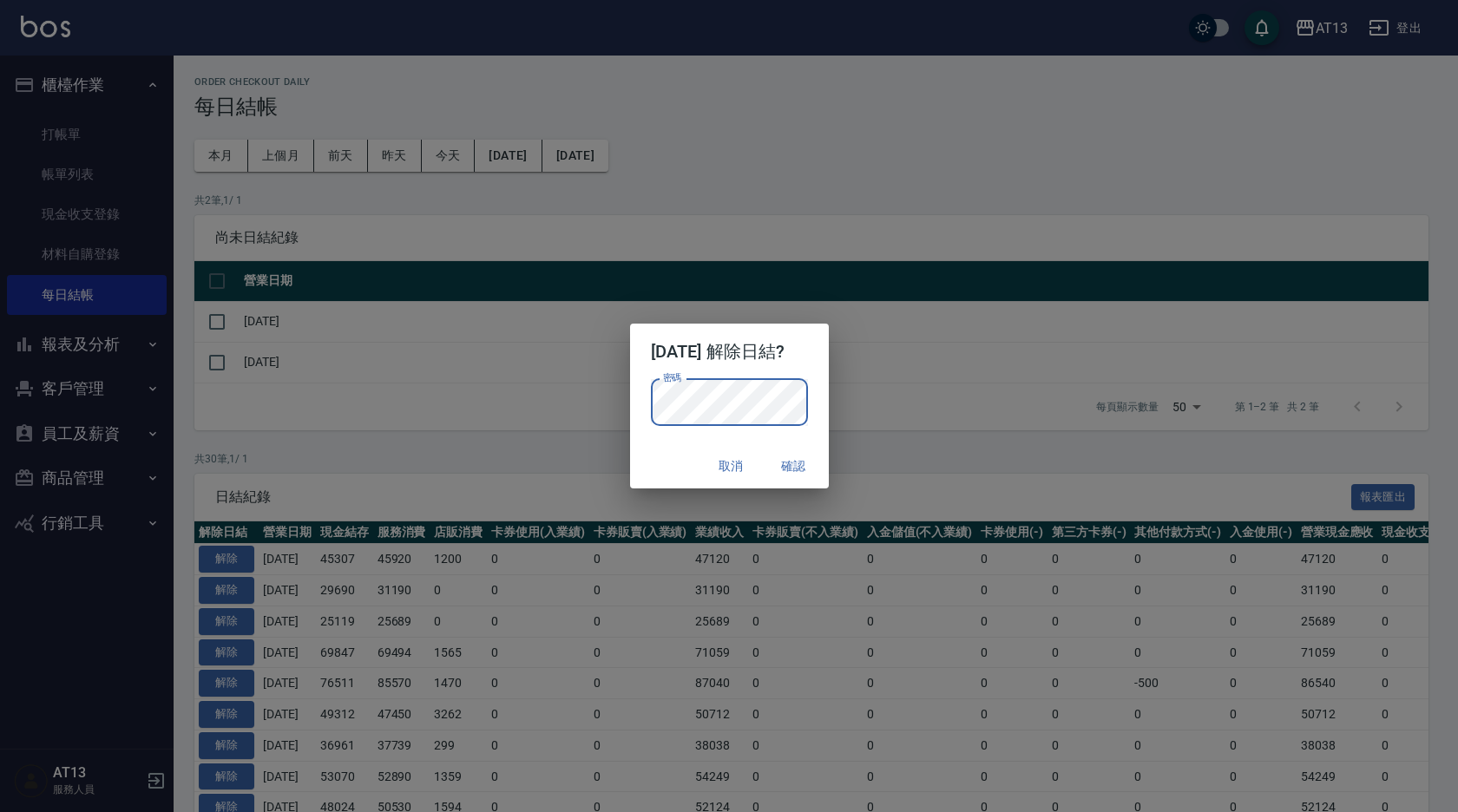
click at [815, 470] on button "確認" at bounding box center [795, 467] width 56 height 32
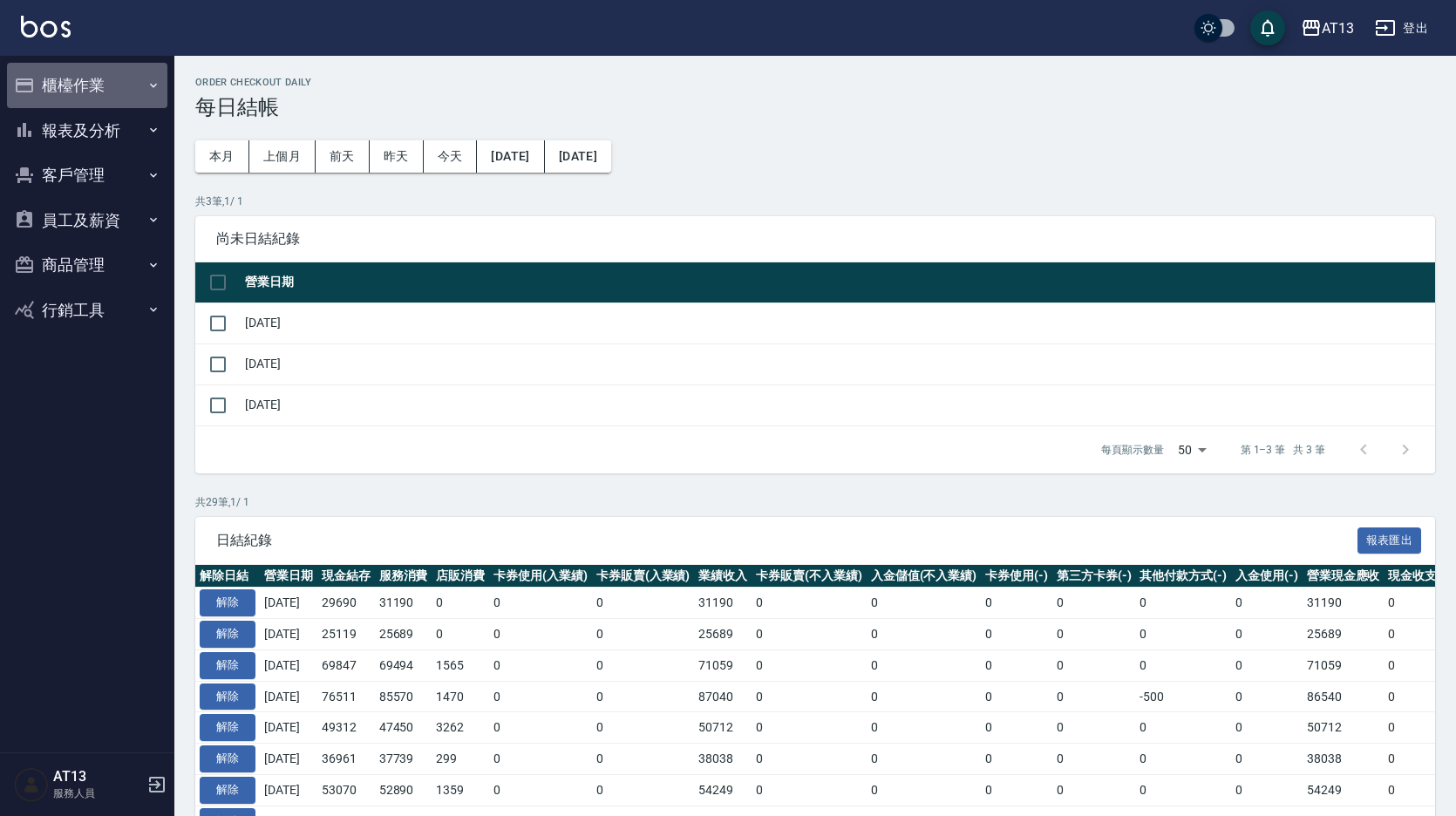
click at [65, 78] on button "櫃檯作業" at bounding box center [87, 85] width 161 height 45
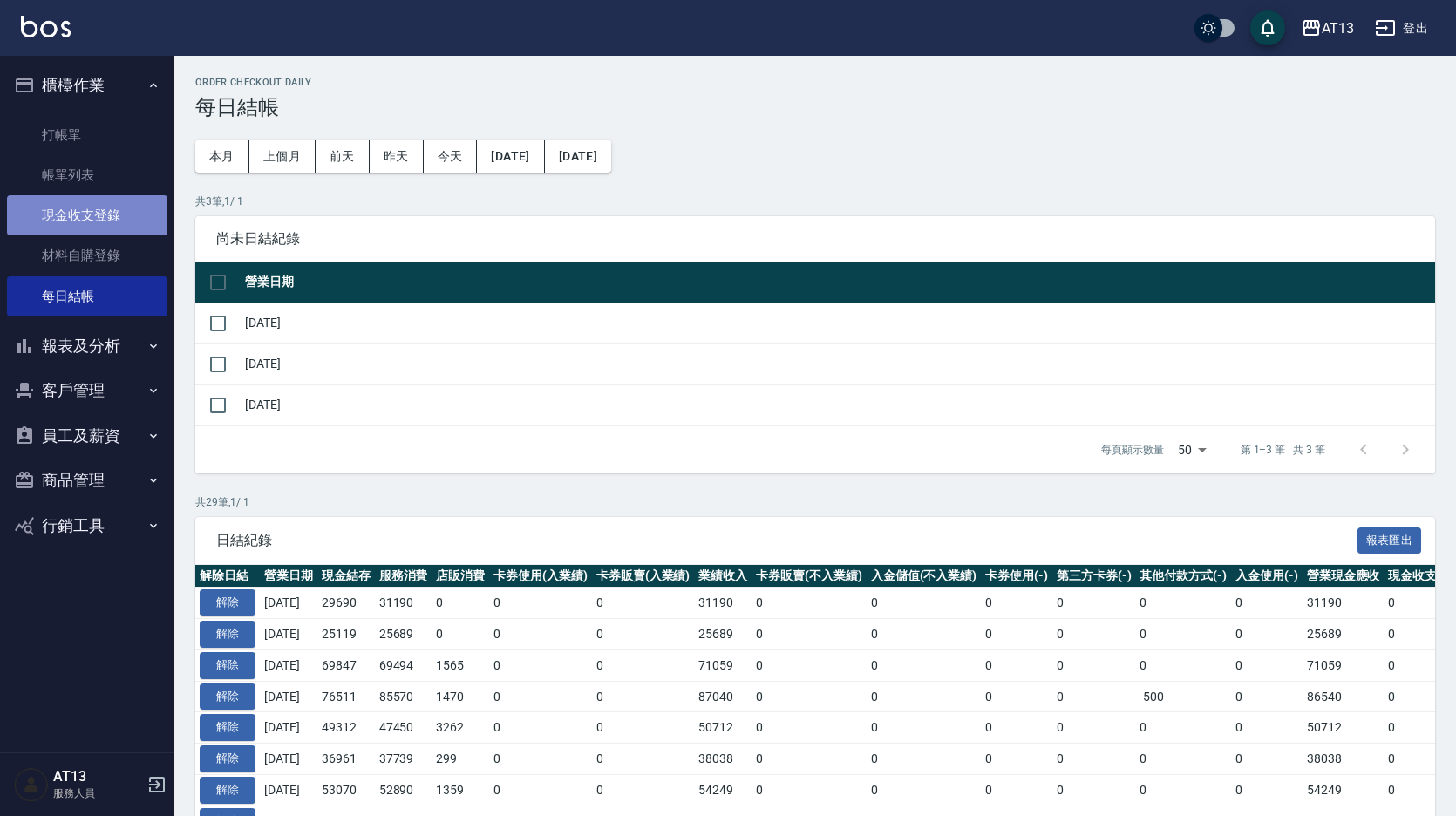
click at [100, 219] on link "現金收支登錄" at bounding box center [87, 215] width 161 height 40
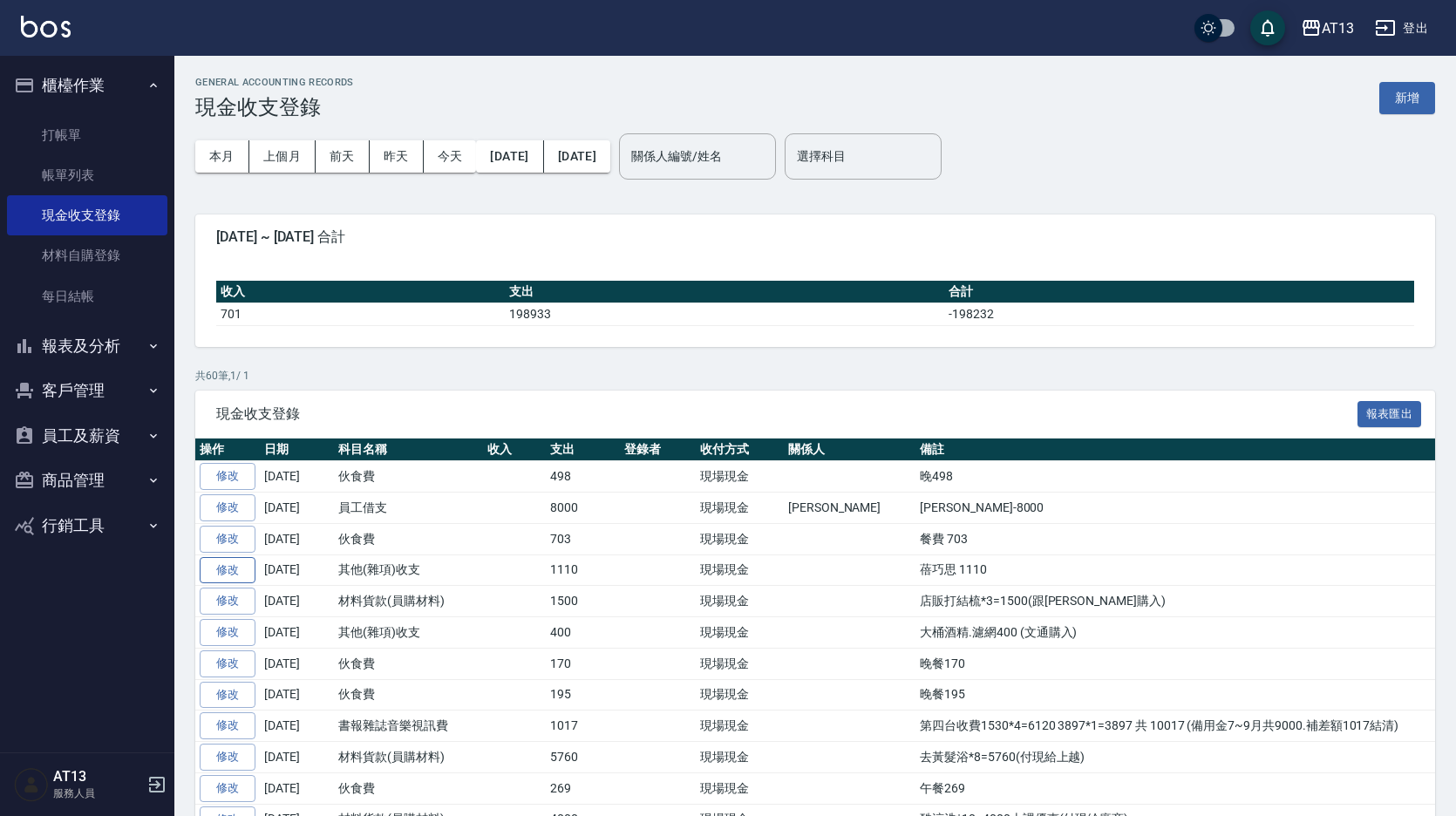
click at [229, 566] on link "修改" at bounding box center [228, 570] width 56 height 27
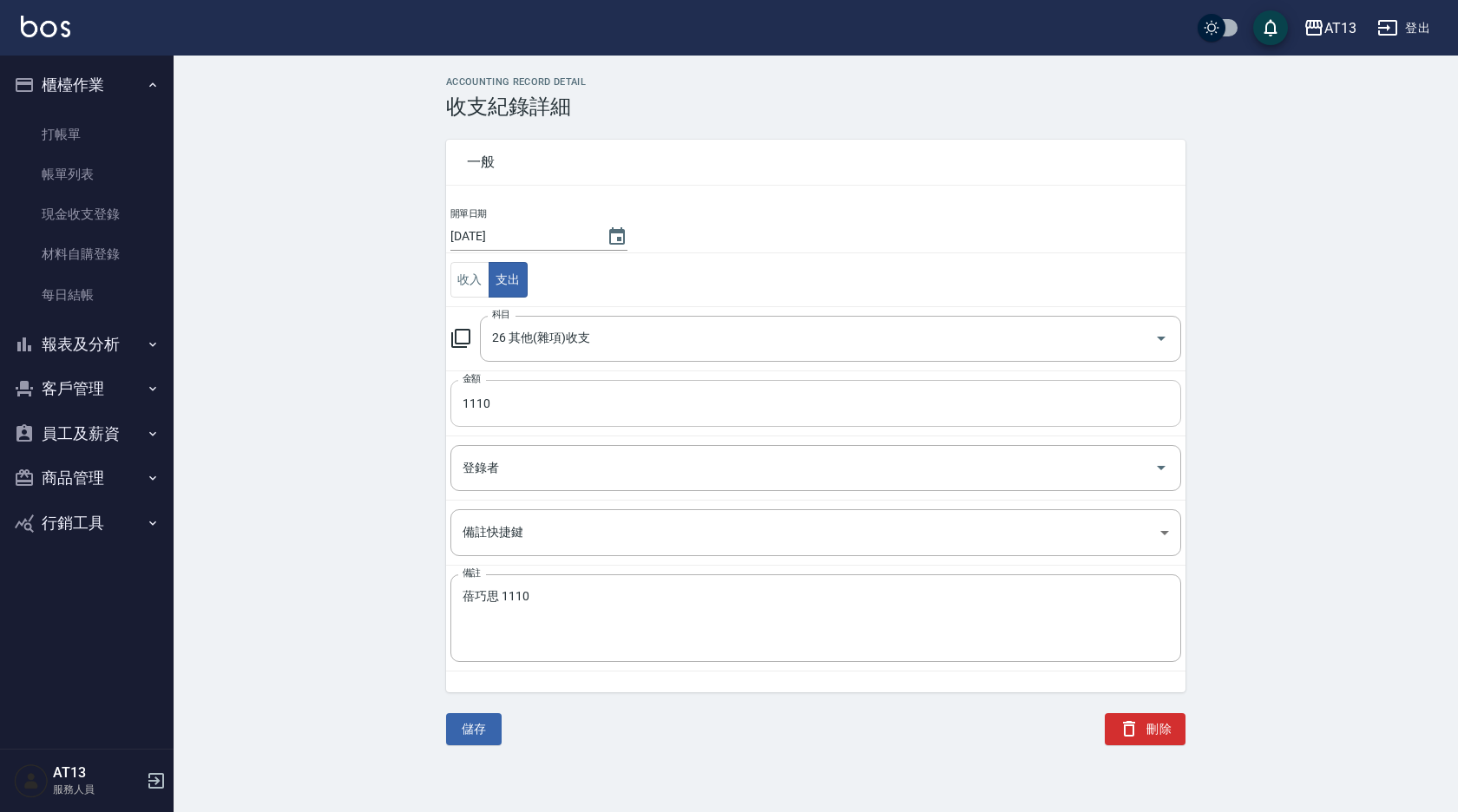
click at [528, 408] on input "1110" at bounding box center [816, 403] width 731 height 47
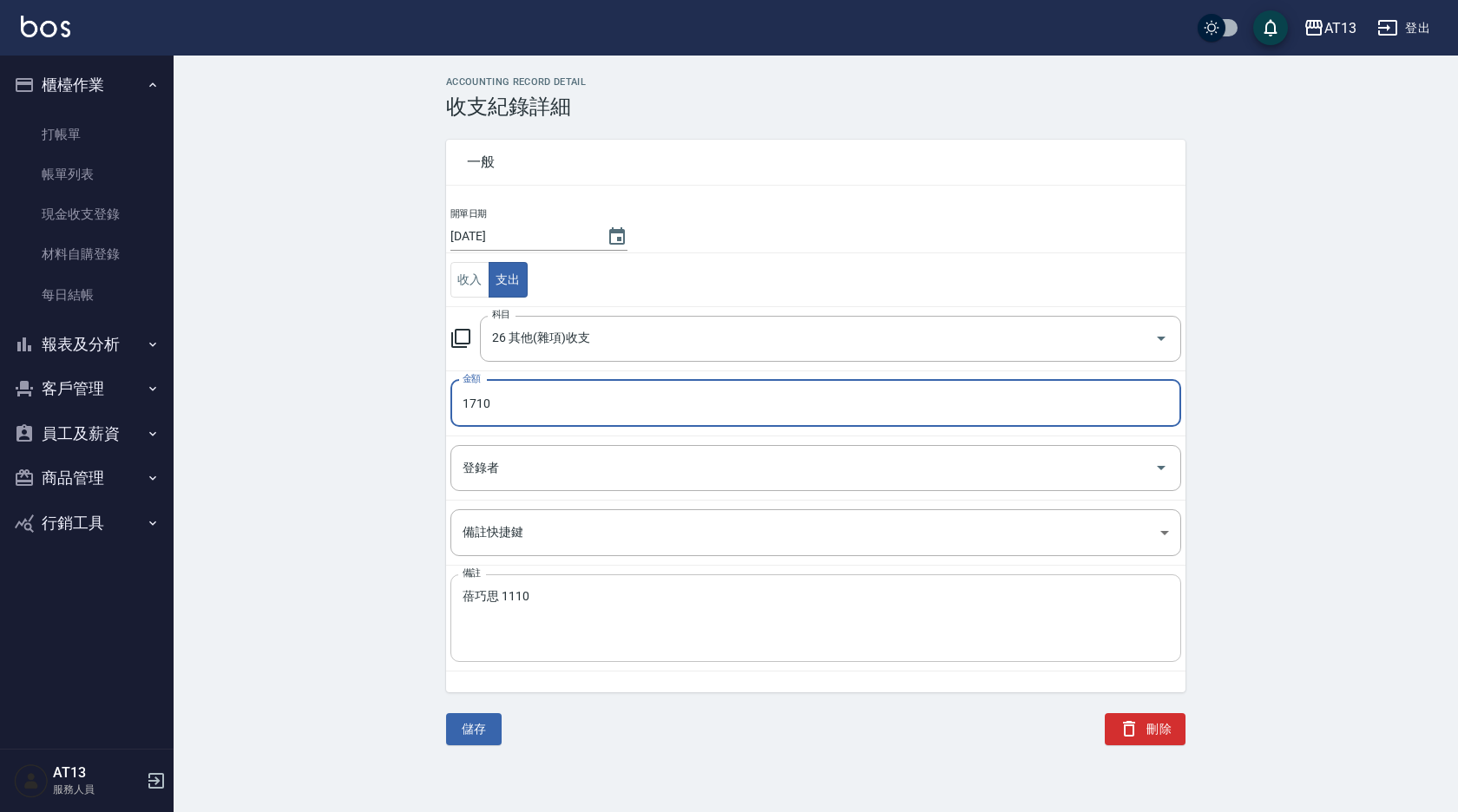
type input "1710"
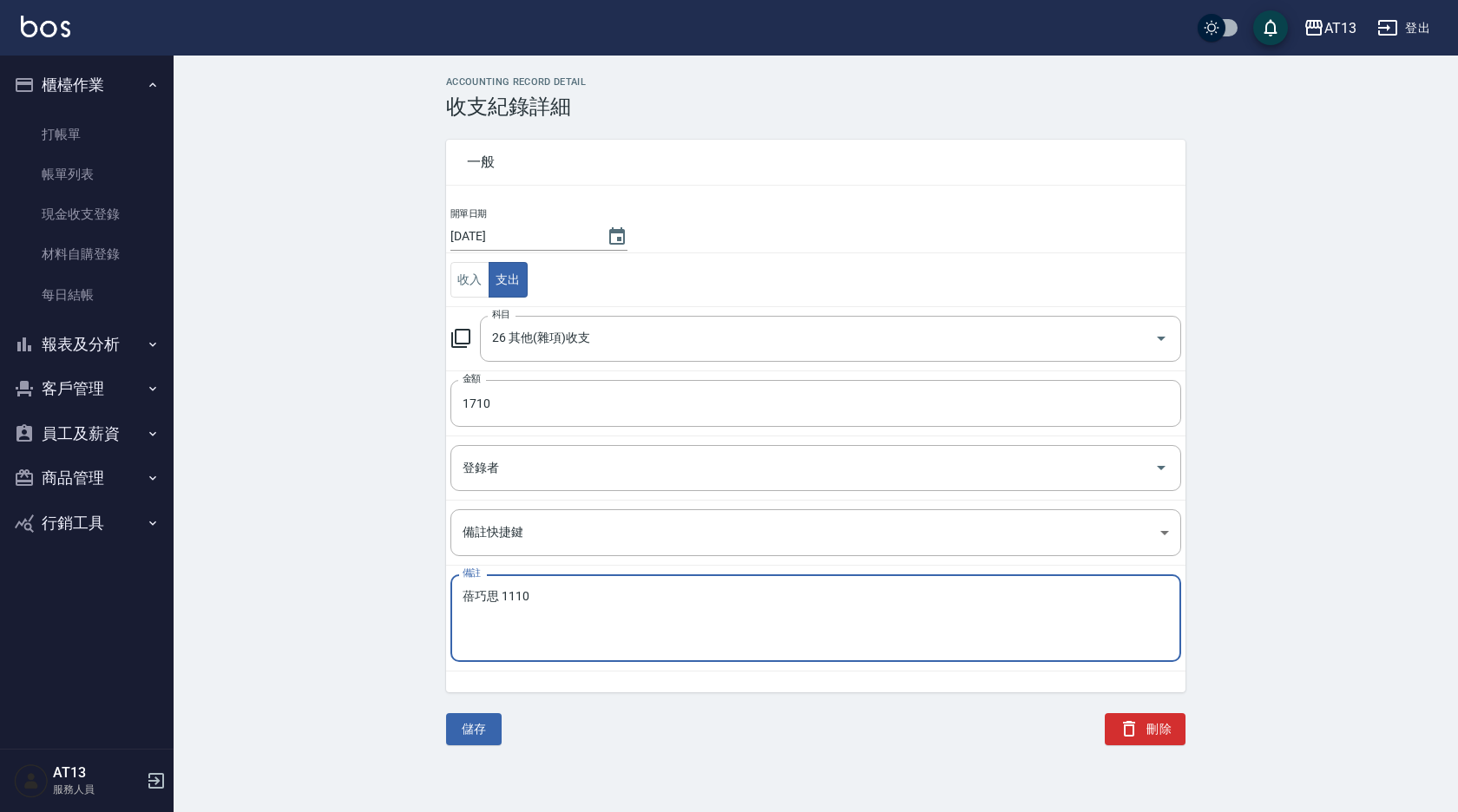
click at [554, 600] on textarea "蓓巧思 1110" at bounding box center [815, 617] width 706 height 59
type textarea "蓓巧思雜貨 1710"
click at [479, 740] on button "儲存" at bounding box center [474, 729] width 56 height 32
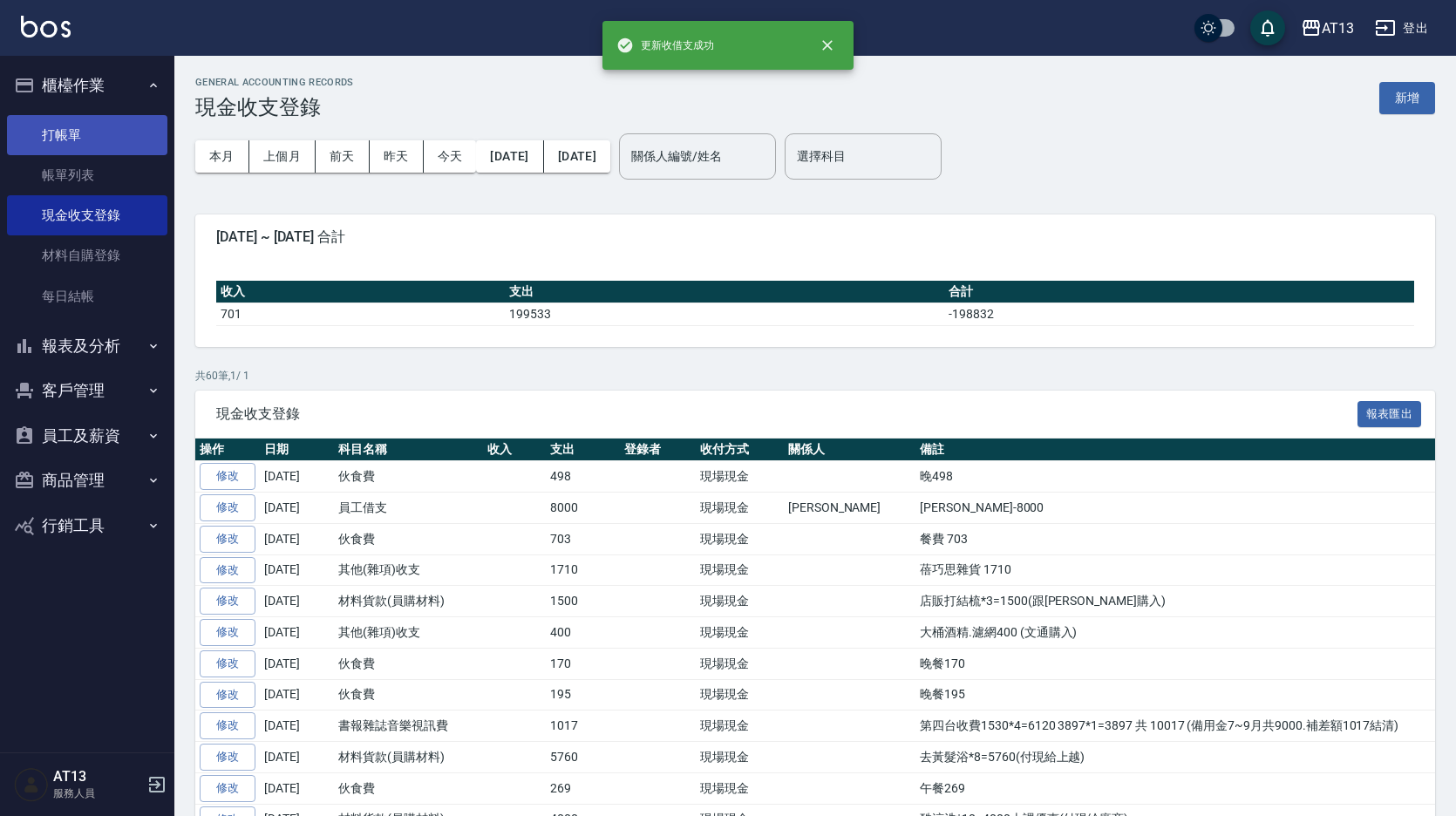
click at [76, 128] on link "打帳單" at bounding box center [87, 135] width 161 height 40
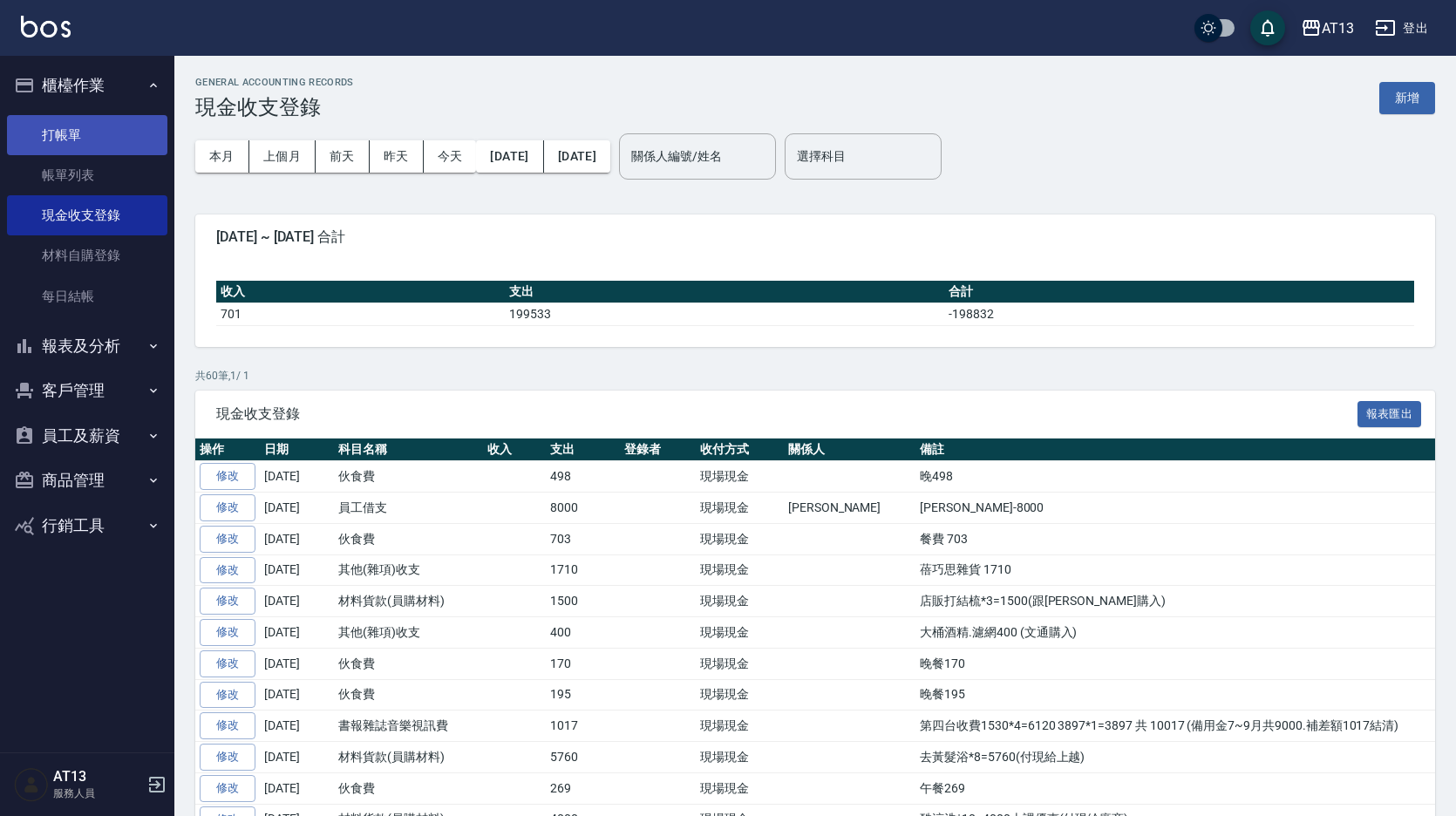
click at [85, 126] on link "打帳單" at bounding box center [87, 135] width 161 height 40
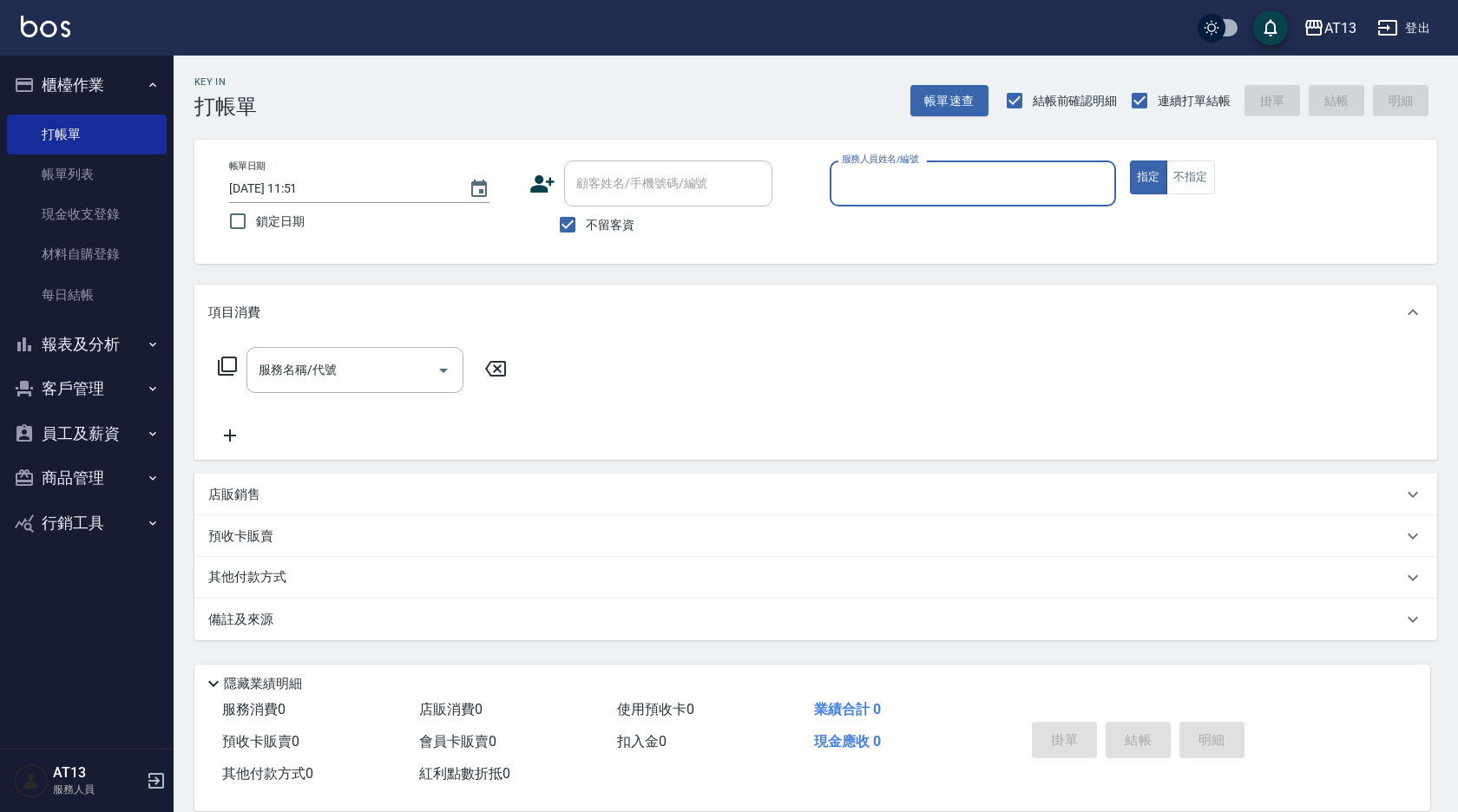
drag, startPoint x: 385, startPoint y: 645, endPoint x: 656, endPoint y: 407, distance: 360.7
click at [656, 409] on div "服務名稱/代號 服務名稱/代號" at bounding box center [815, 400] width 1242 height 120
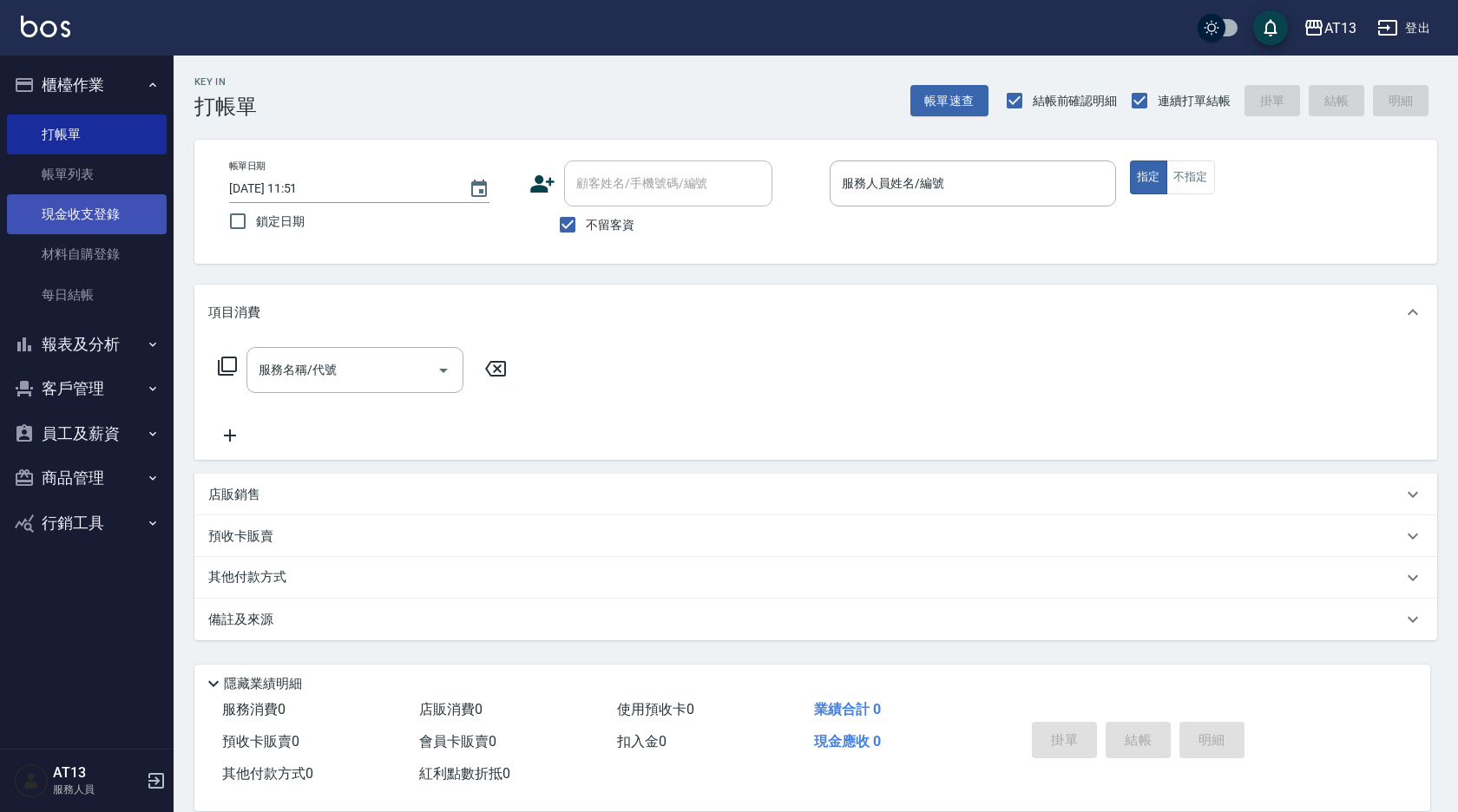
click at [125, 223] on link "現金收支登錄" at bounding box center [86, 214] width 160 height 40
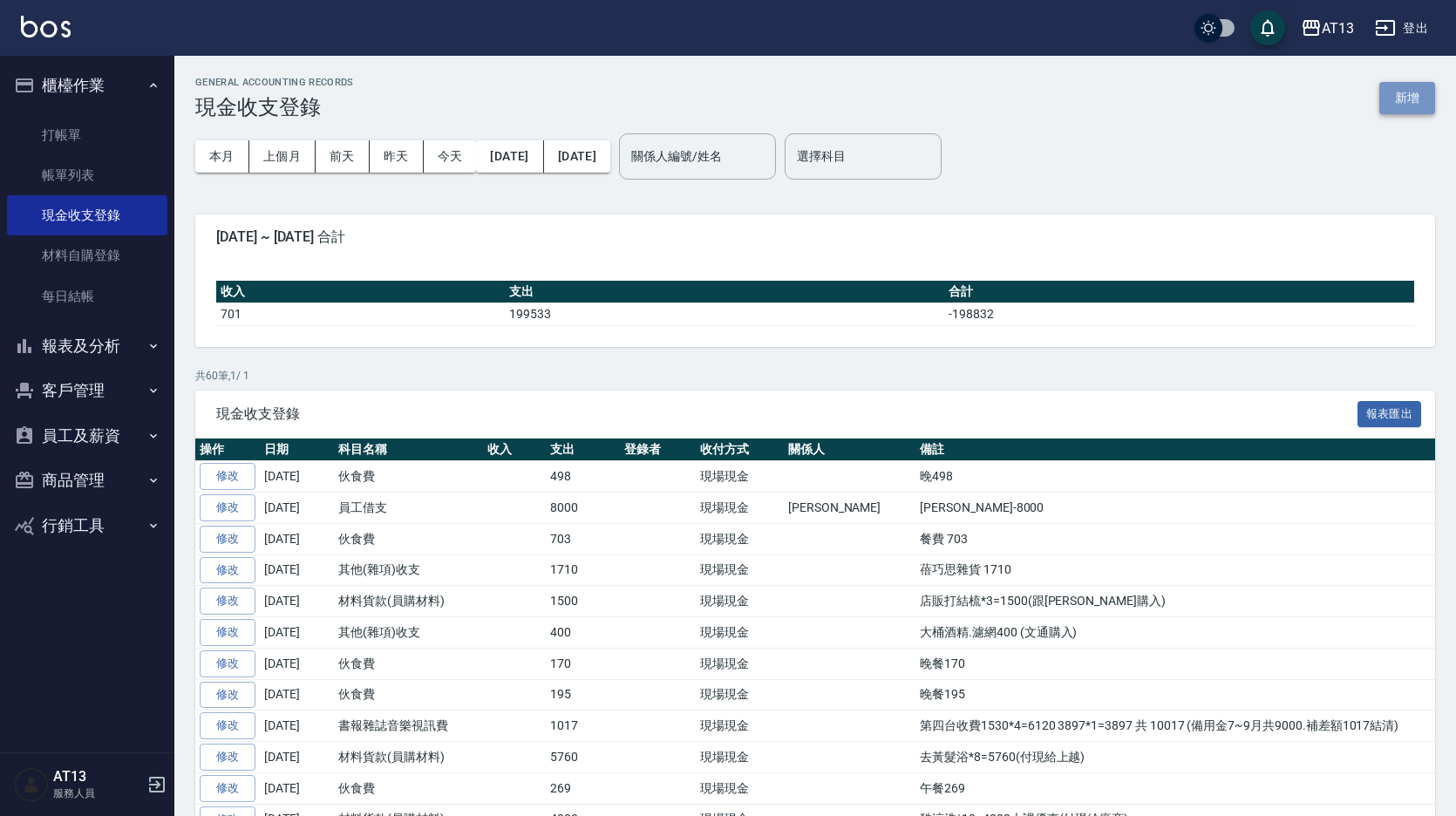
click at [1399, 96] on button "新增" at bounding box center [1407, 98] width 56 height 32
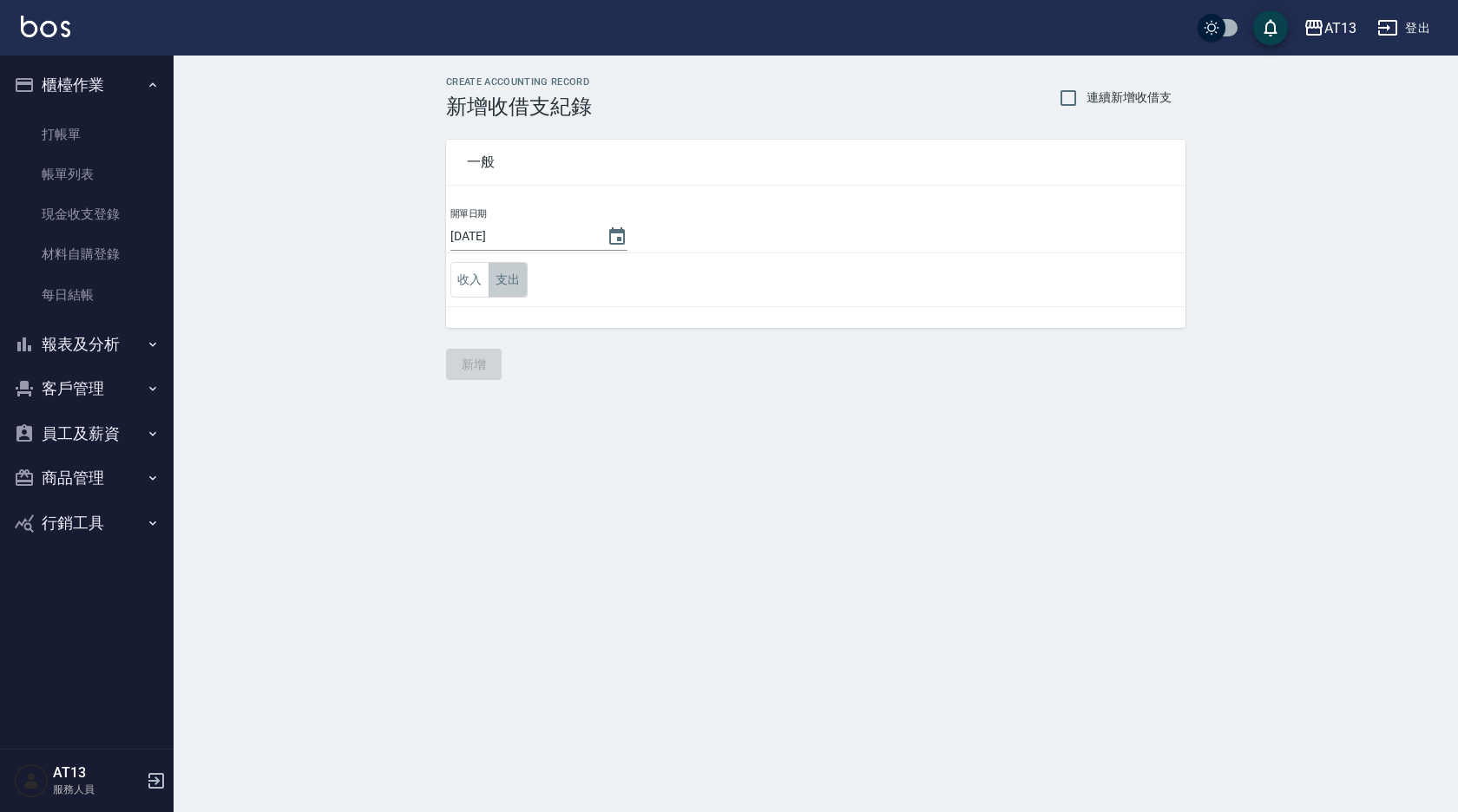
click at [523, 275] on button "支出" at bounding box center [508, 280] width 39 height 36
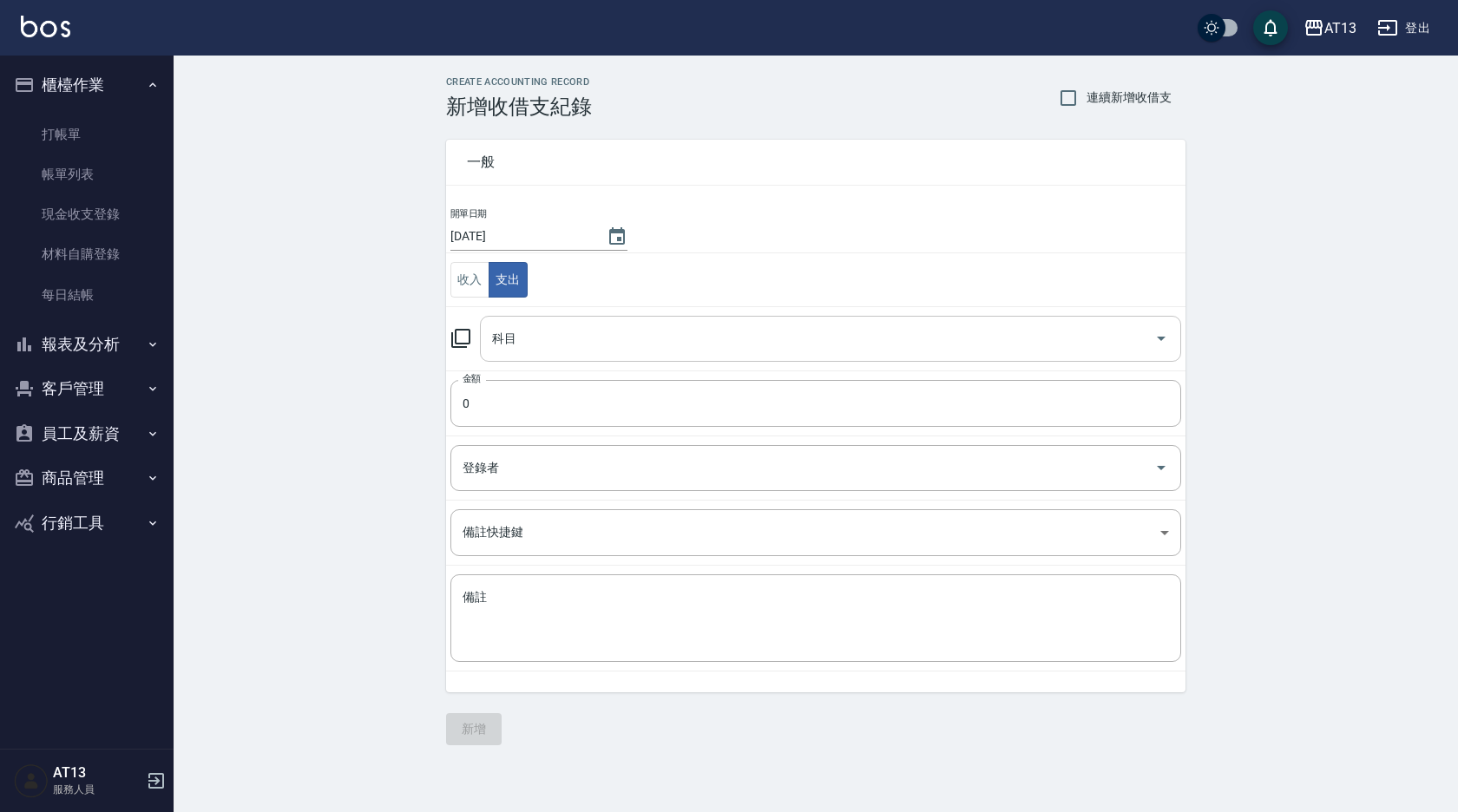
click at [1164, 339] on icon "Open" at bounding box center [1161, 338] width 21 height 21
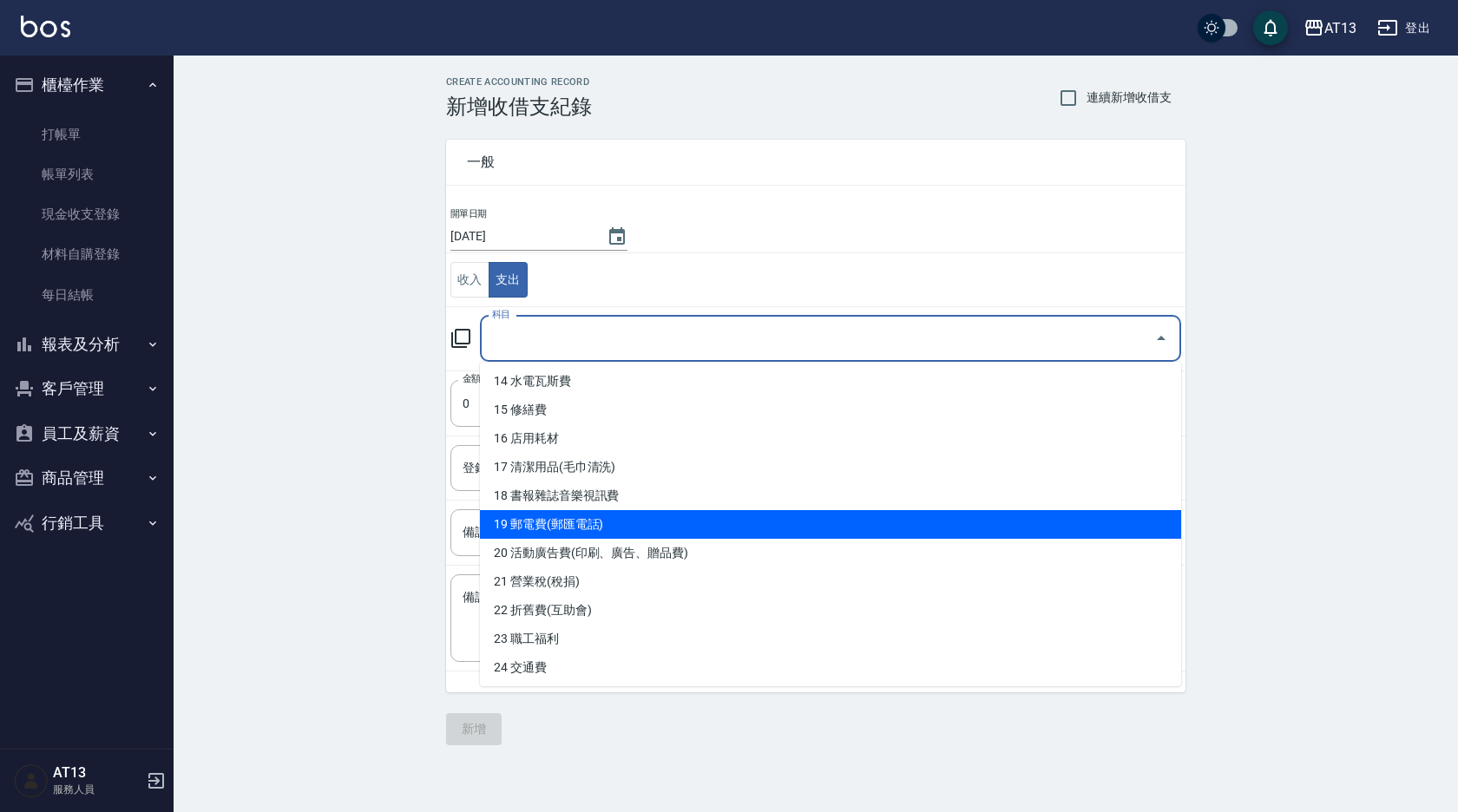
scroll to position [434, 0]
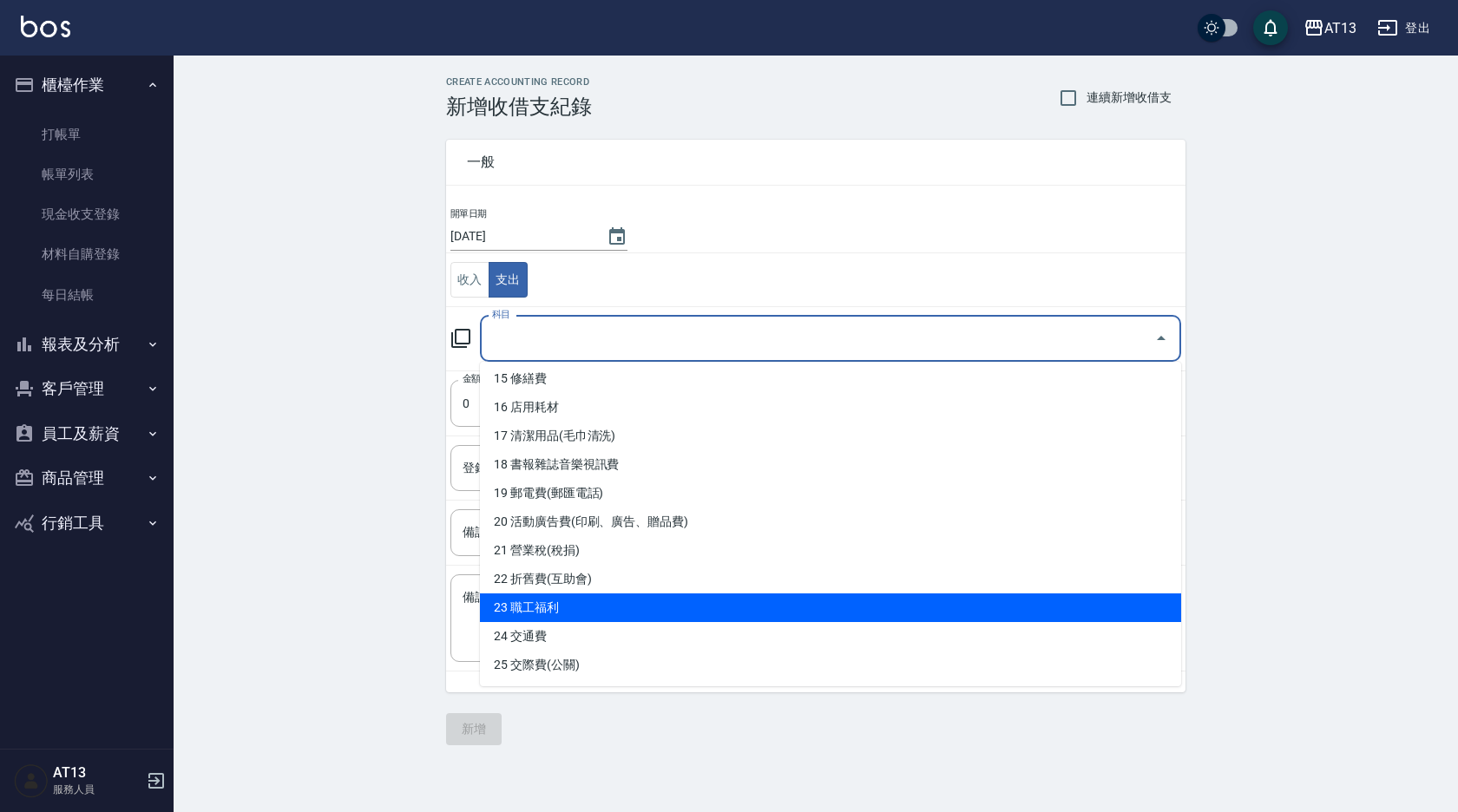
click at [574, 599] on li "23 職工福利" at bounding box center [830, 608] width 701 height 29
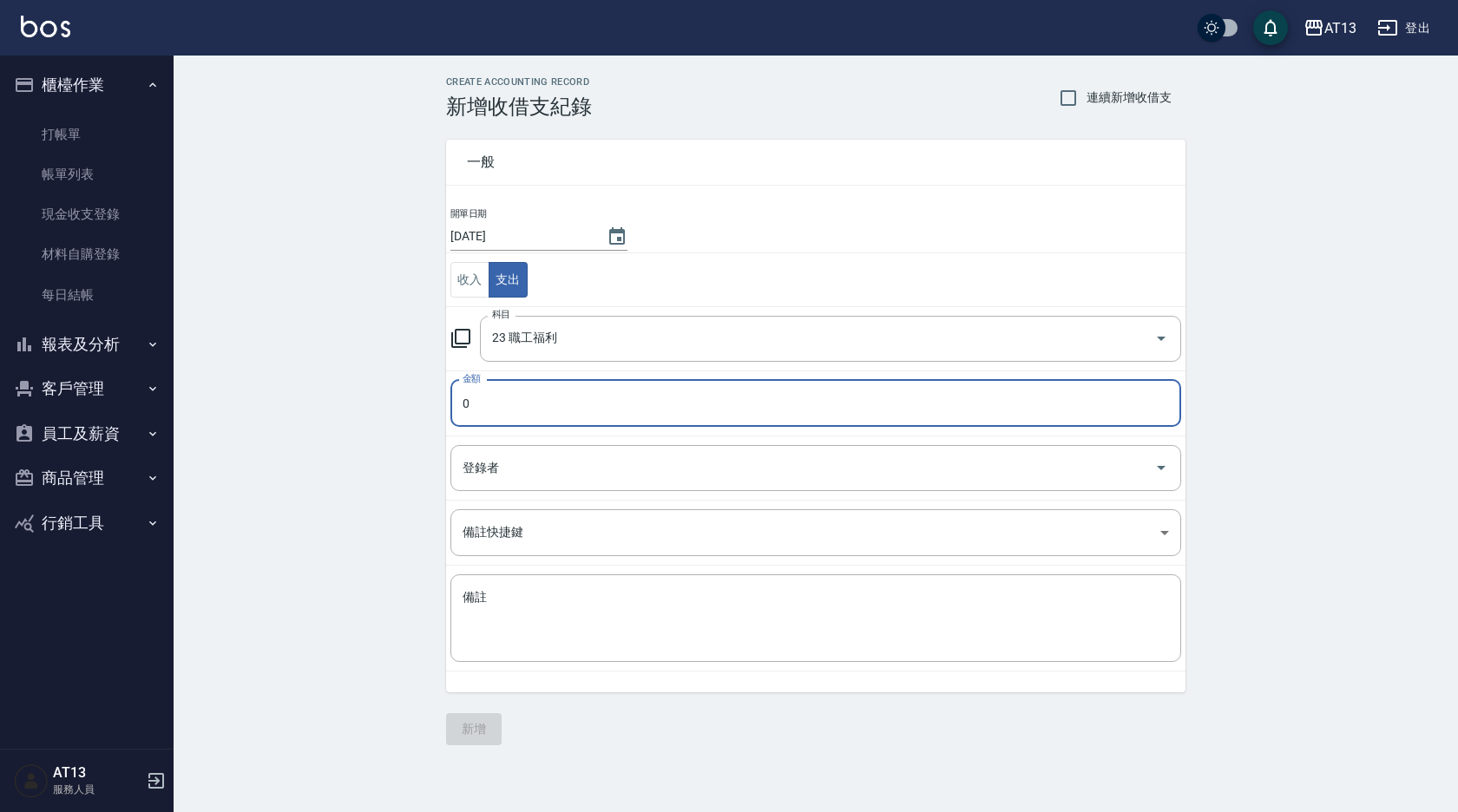
click at [644, 398] on input "0" at bounding box center [816, 403] width 731 height 47
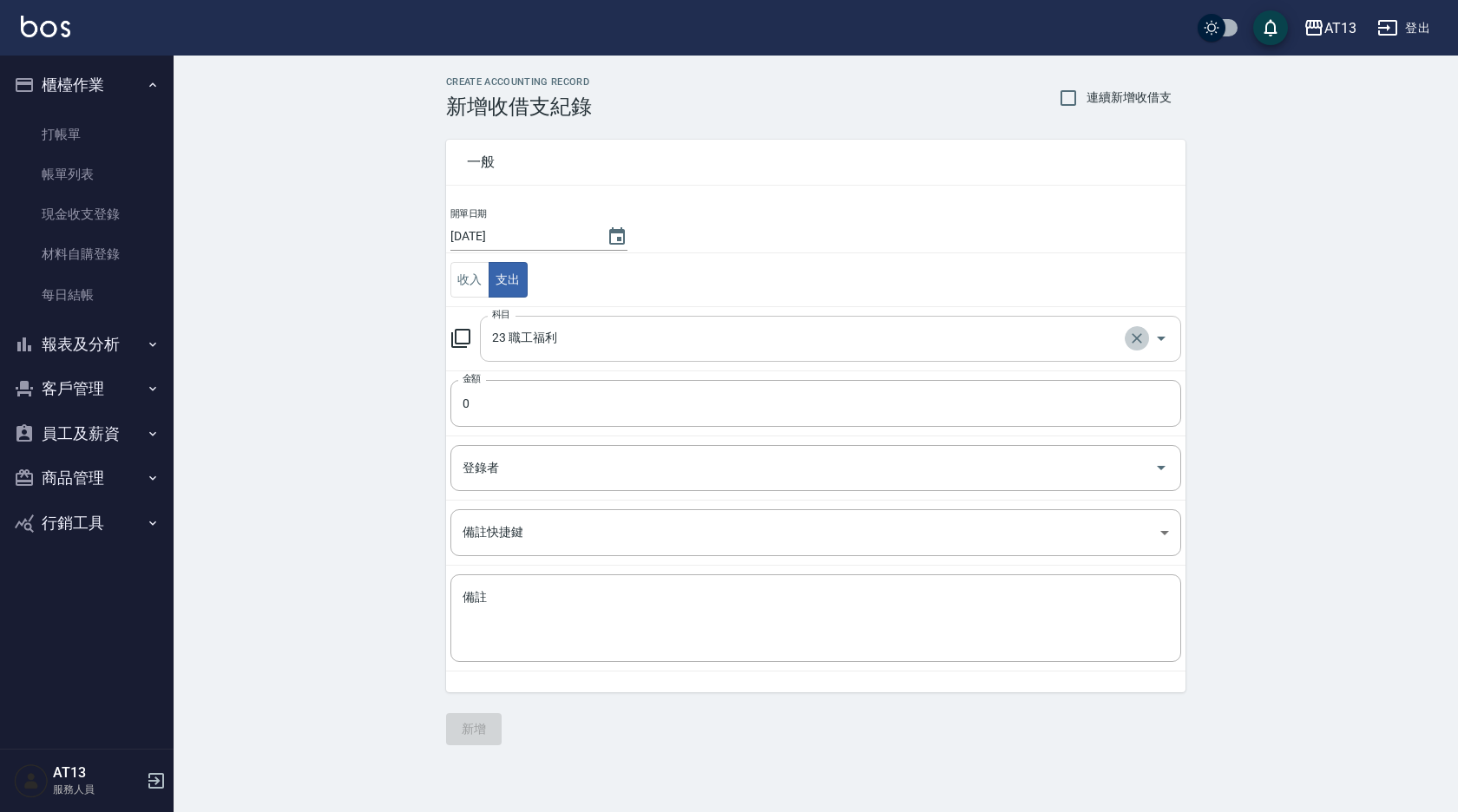
click at [1138, 338] on icon "Clear" at bounding box center [1136, 338] width 10 height 10
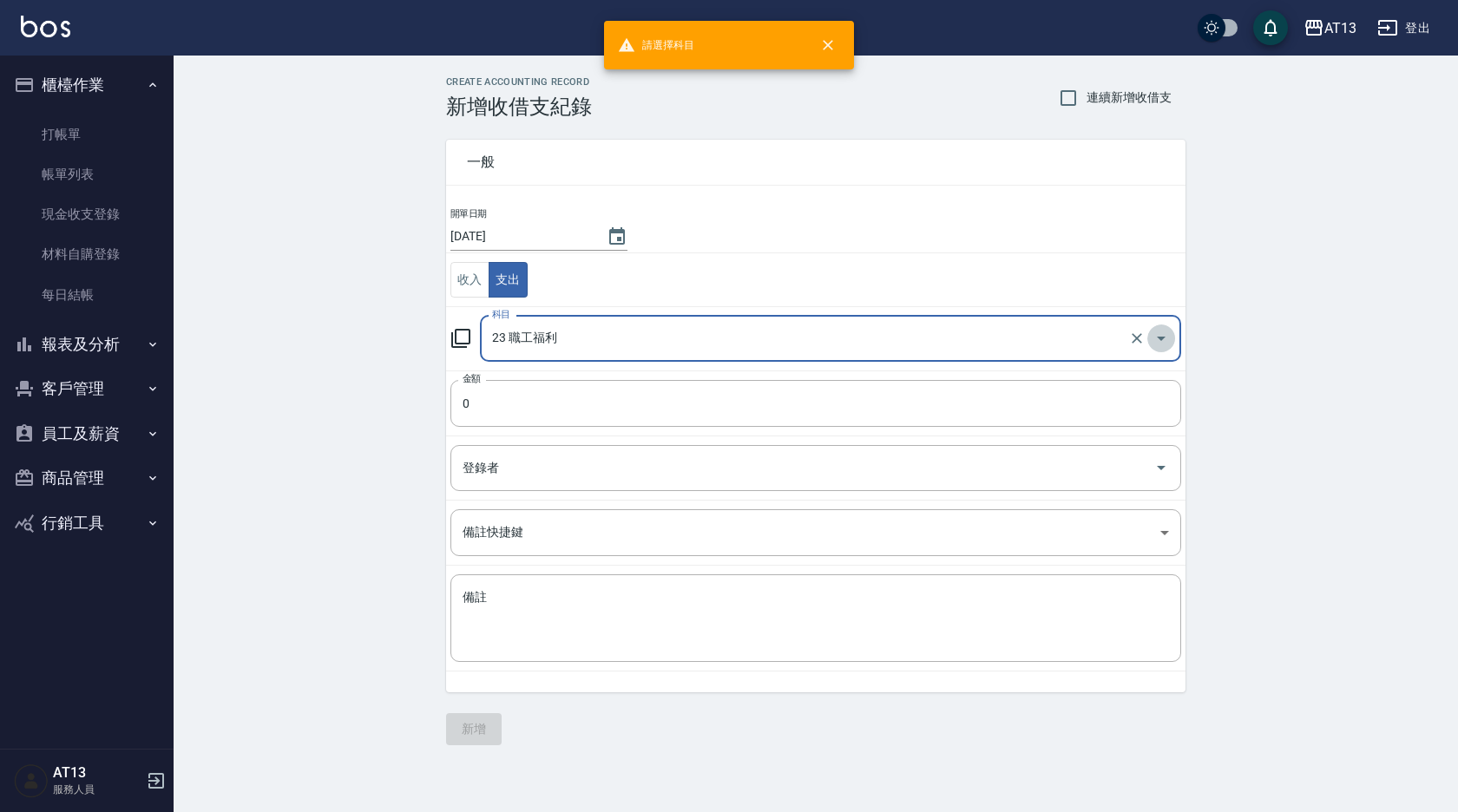
click at [1163, 337] on icon "Open" at bounding box center [1161, 338] width 21 height 21
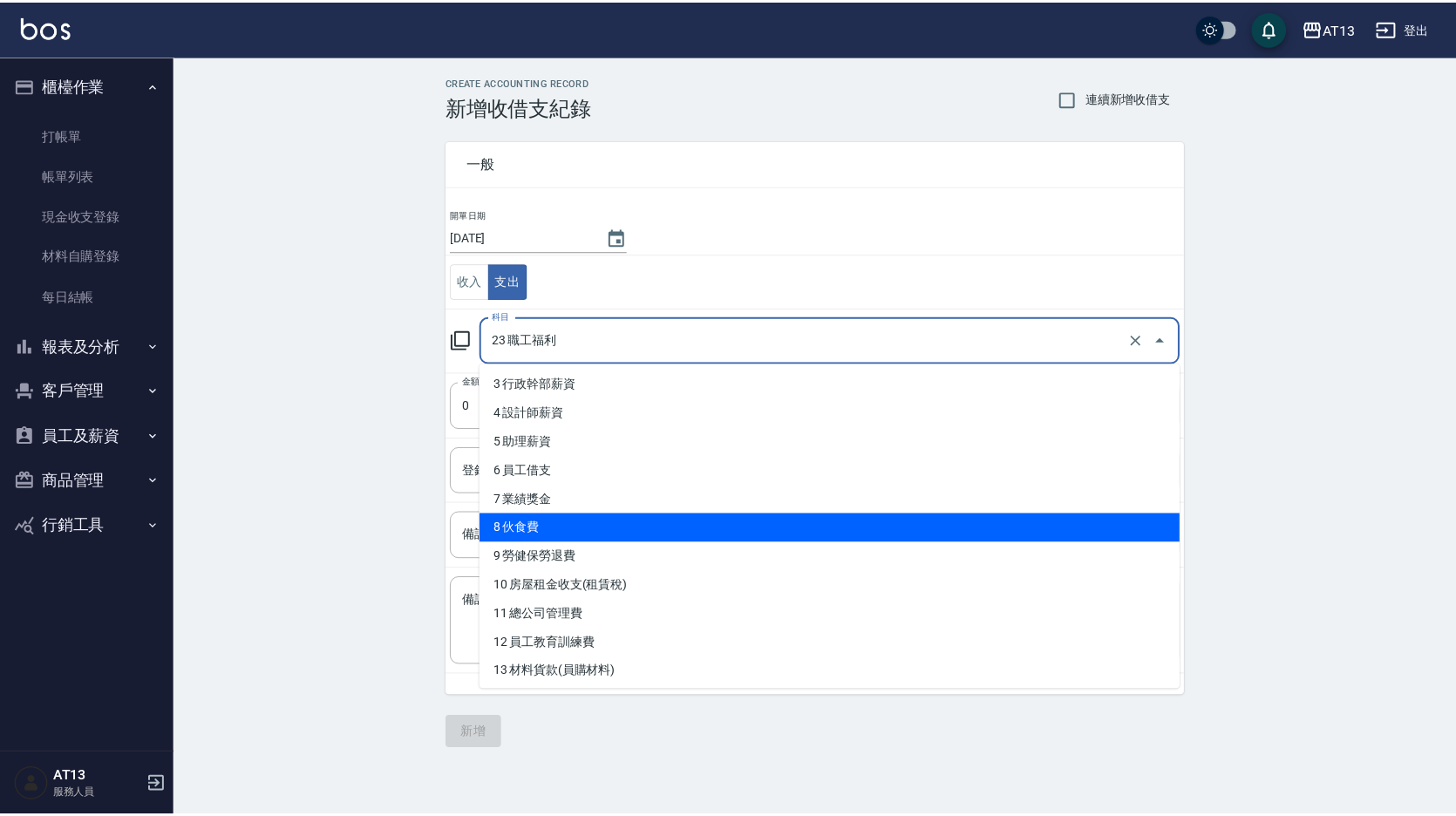
scroll to position [175, 0]
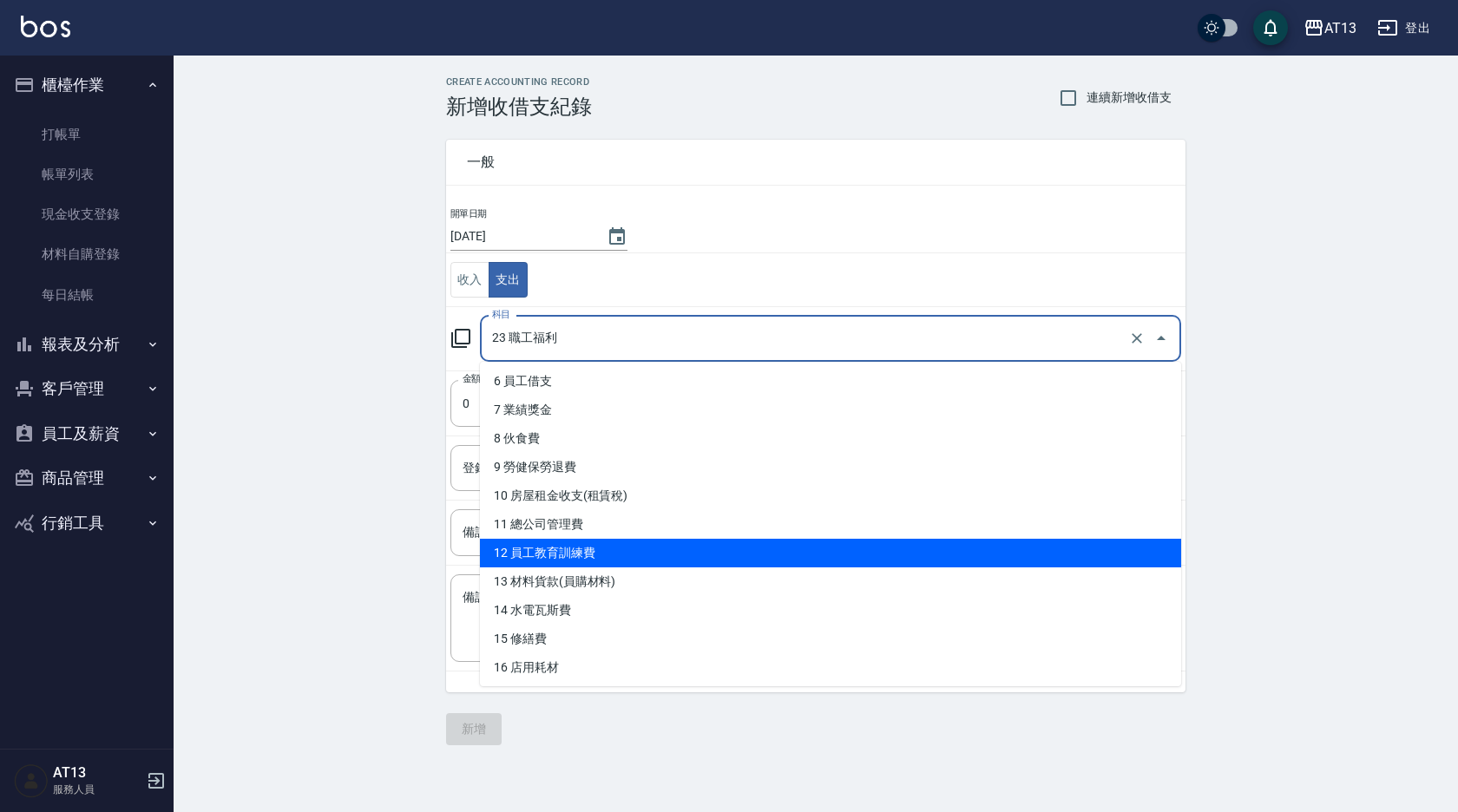
click at [623, 551] on li "12 員工教育訓練費" at bounding box center [830, 553] width 701 height 29
type input "12 員工教育訓練費"
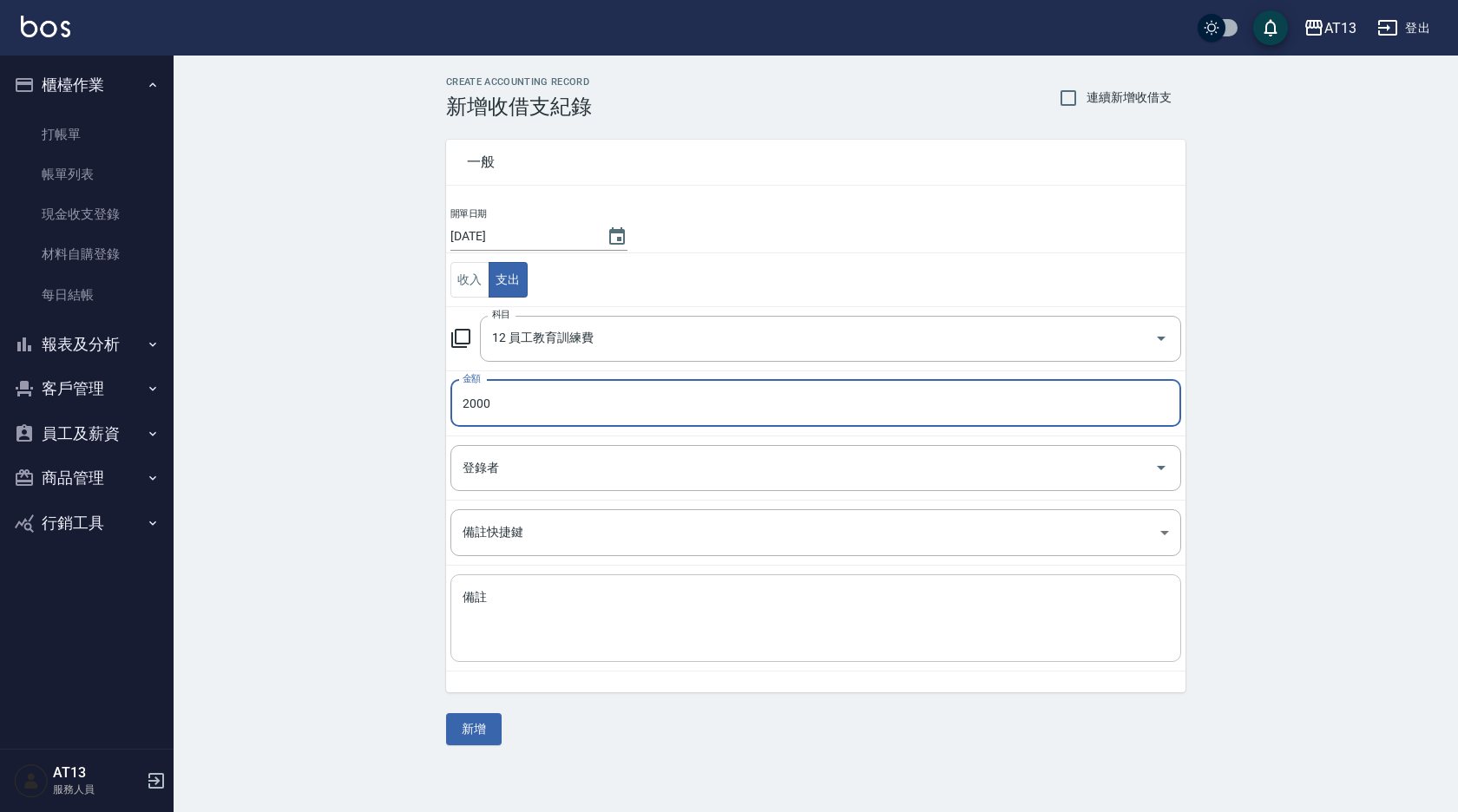
type input "2000"
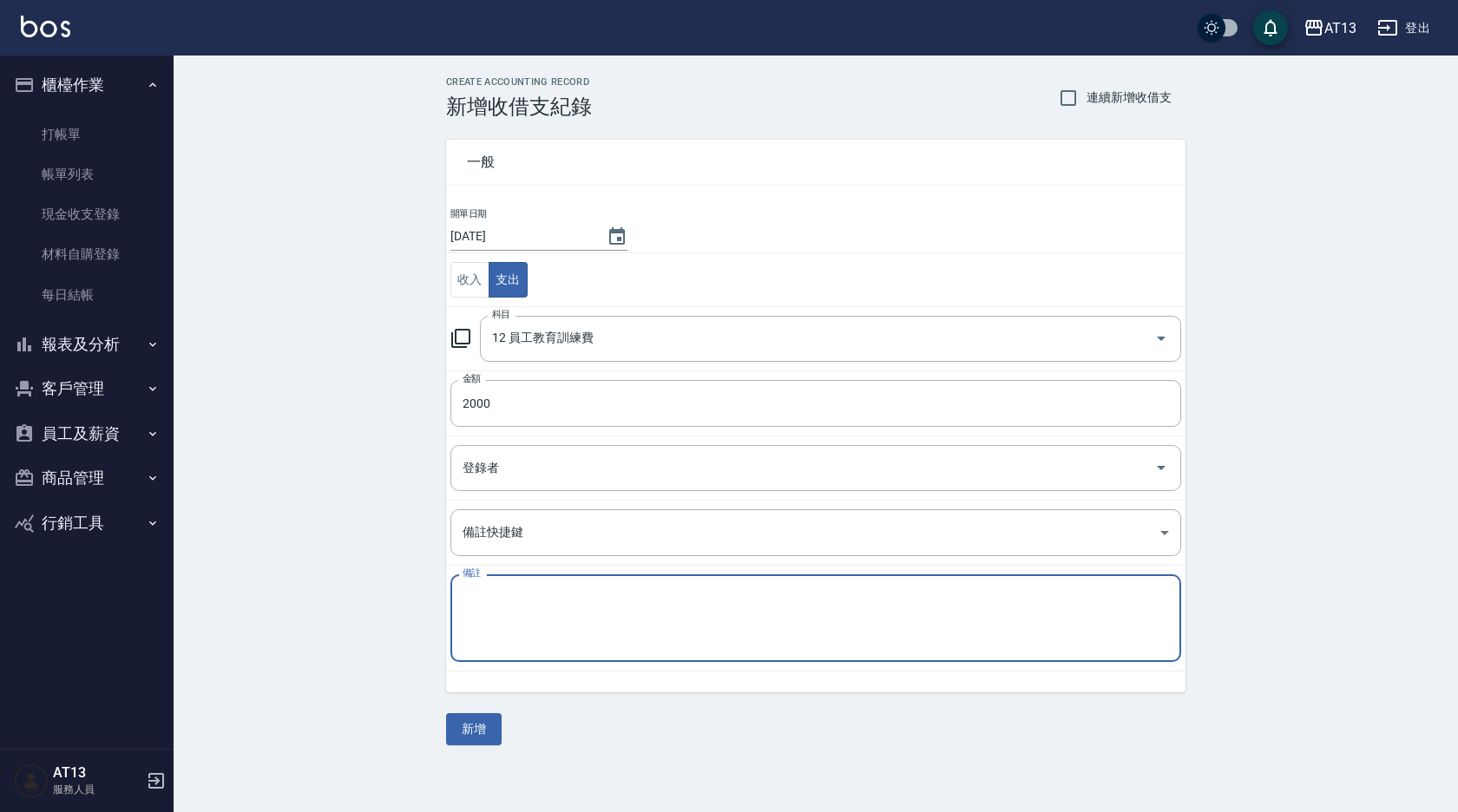
click at [680, 595] on textarea "備註" at bounding box center [815, 617] width 706 height 59
click at [679, 597] on textarea "vic 9月上課費用2000元" at bounding box center [815, 617] width 706 height 59
type textarea "vic 9月上課費用2000元"
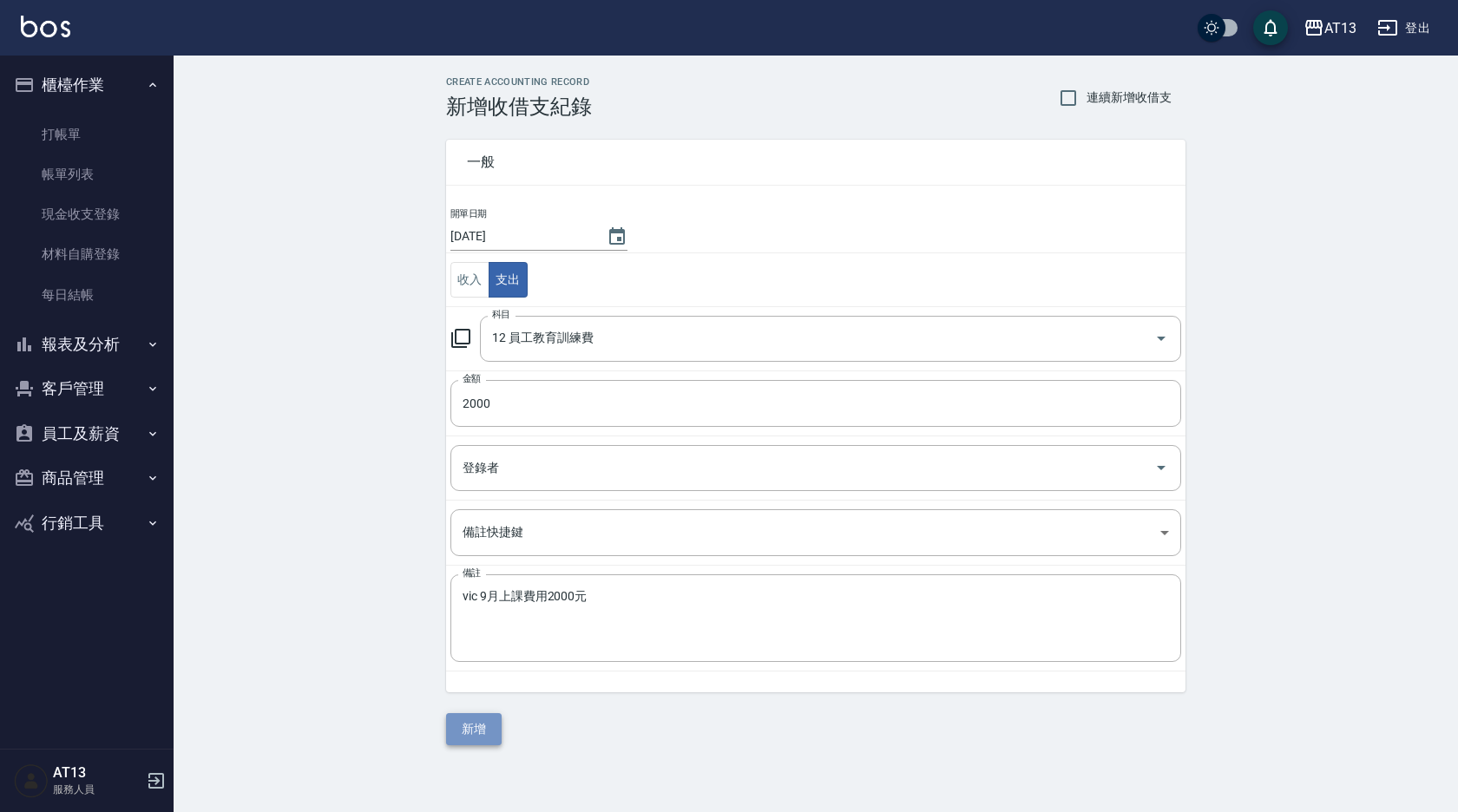
click at [481, 717] on button "新增" at bounding box center [474, 729] width 56 height 32
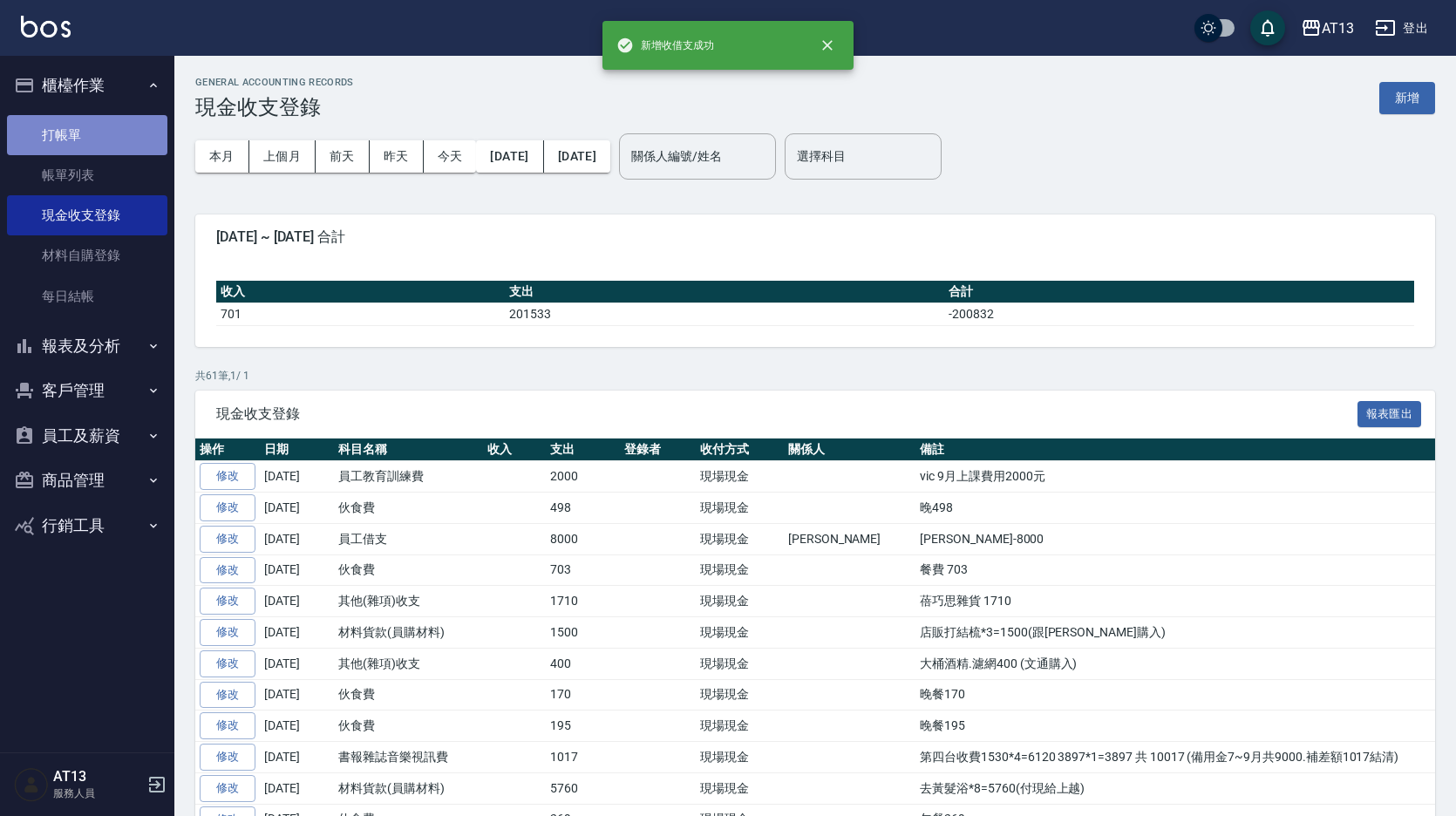
click at [63, 140] on link "打帳單" at bounding box center [87, 135] width 161 height 40
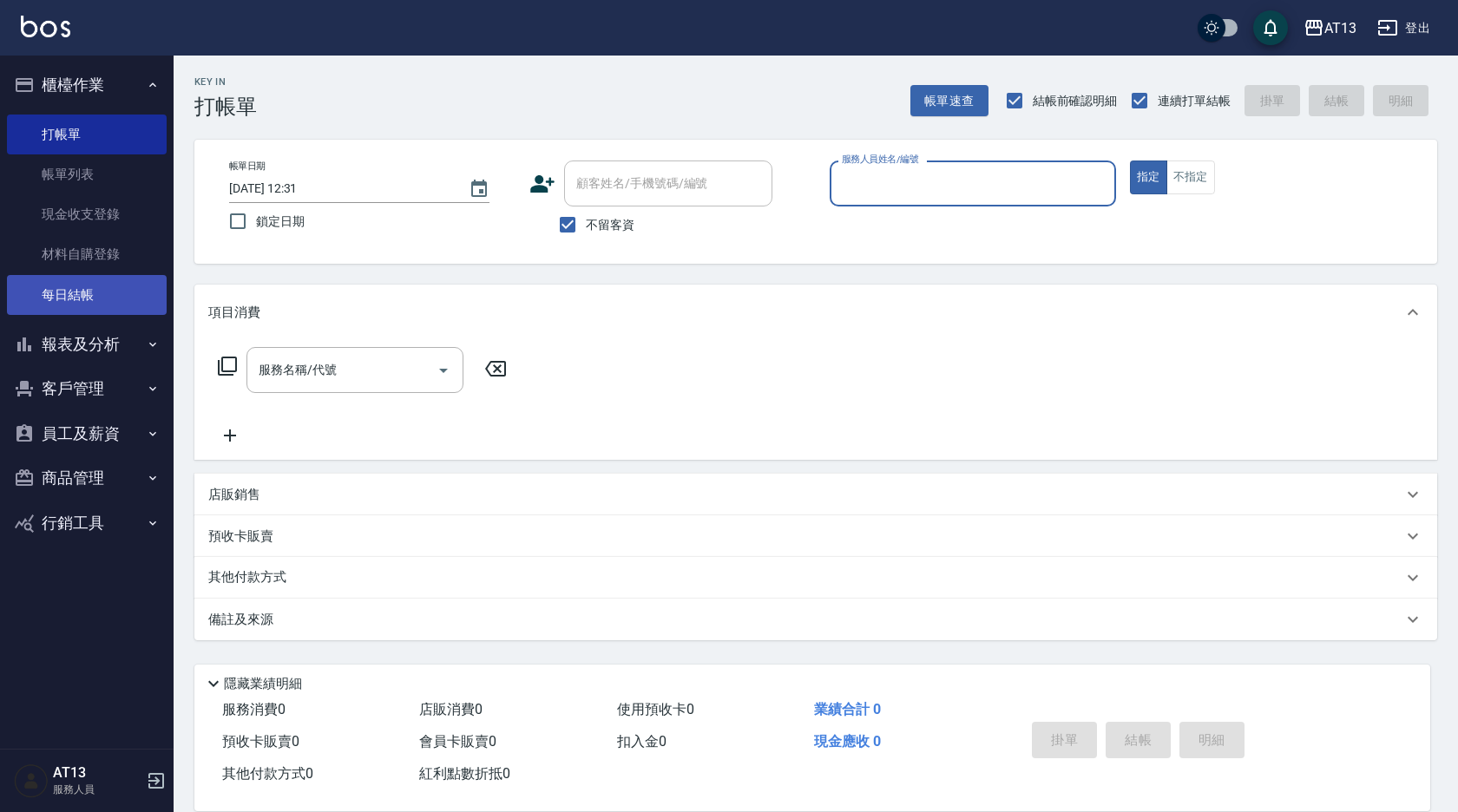
click at [96, 282] on link "每日結帳" at bounding box center [86, 295] width 160 height 40
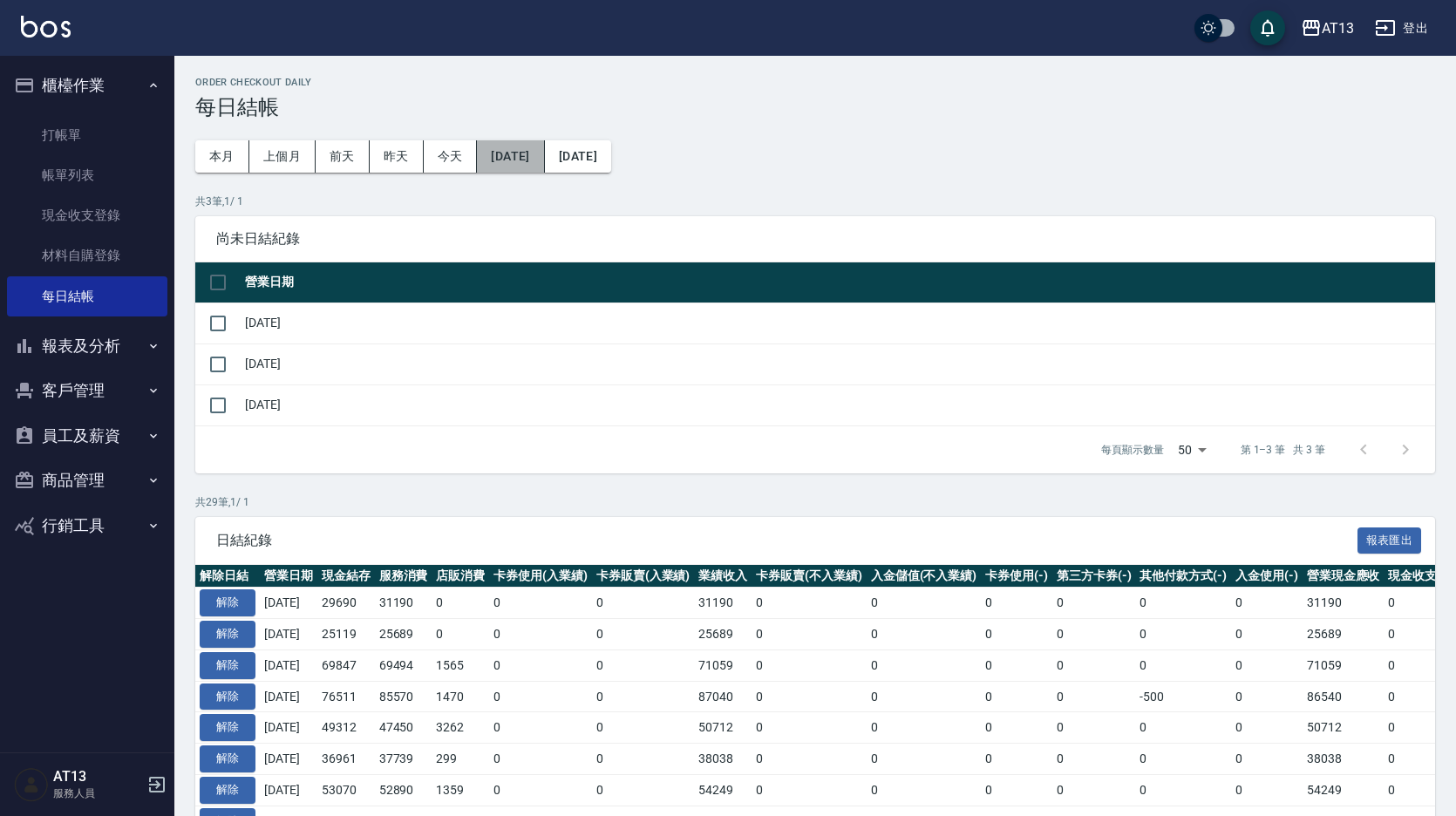
click at [544, 151] on button "[DATE]" at bounding box center [510, 157] width 67 height 32
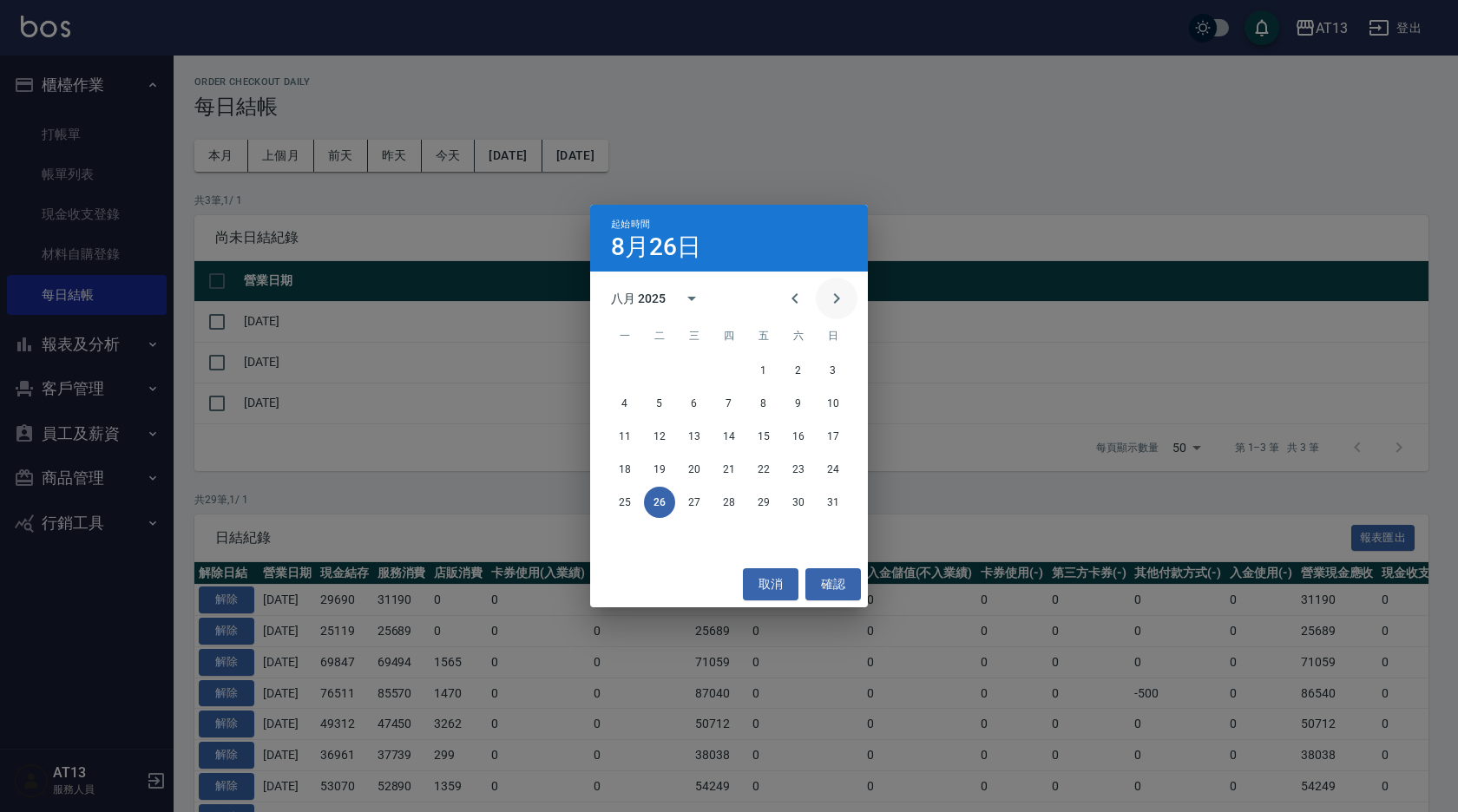
click at [839, 294] on icon "Next month" at bounding box center [836, 298] width 21 height 21
click at [807, 432] on button "20" at bounding box center [798, 436] width 31 height 31
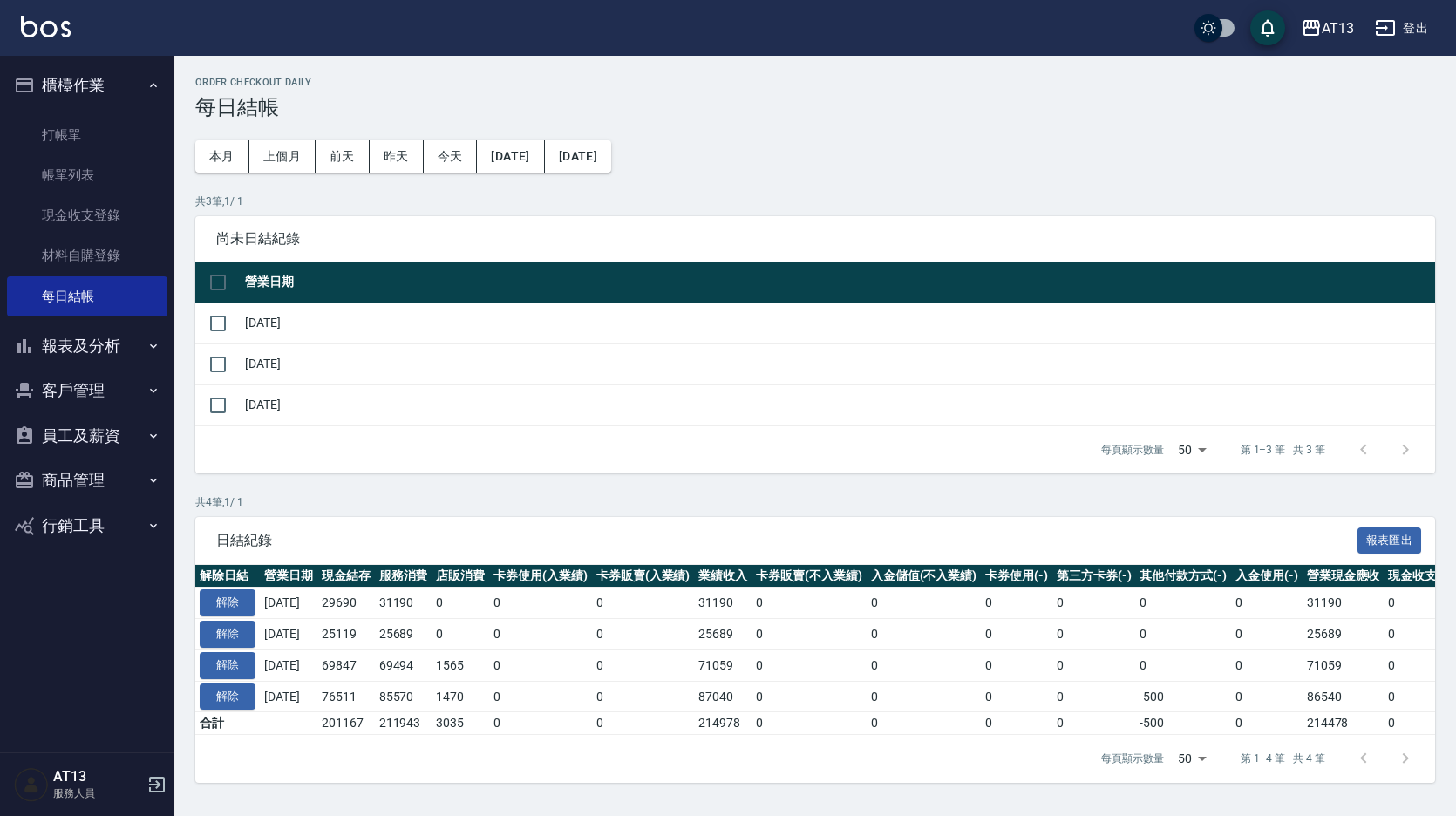
click at [612, 150] on button "[DATE]" at bounding box center [578, 157] width 66 height 32
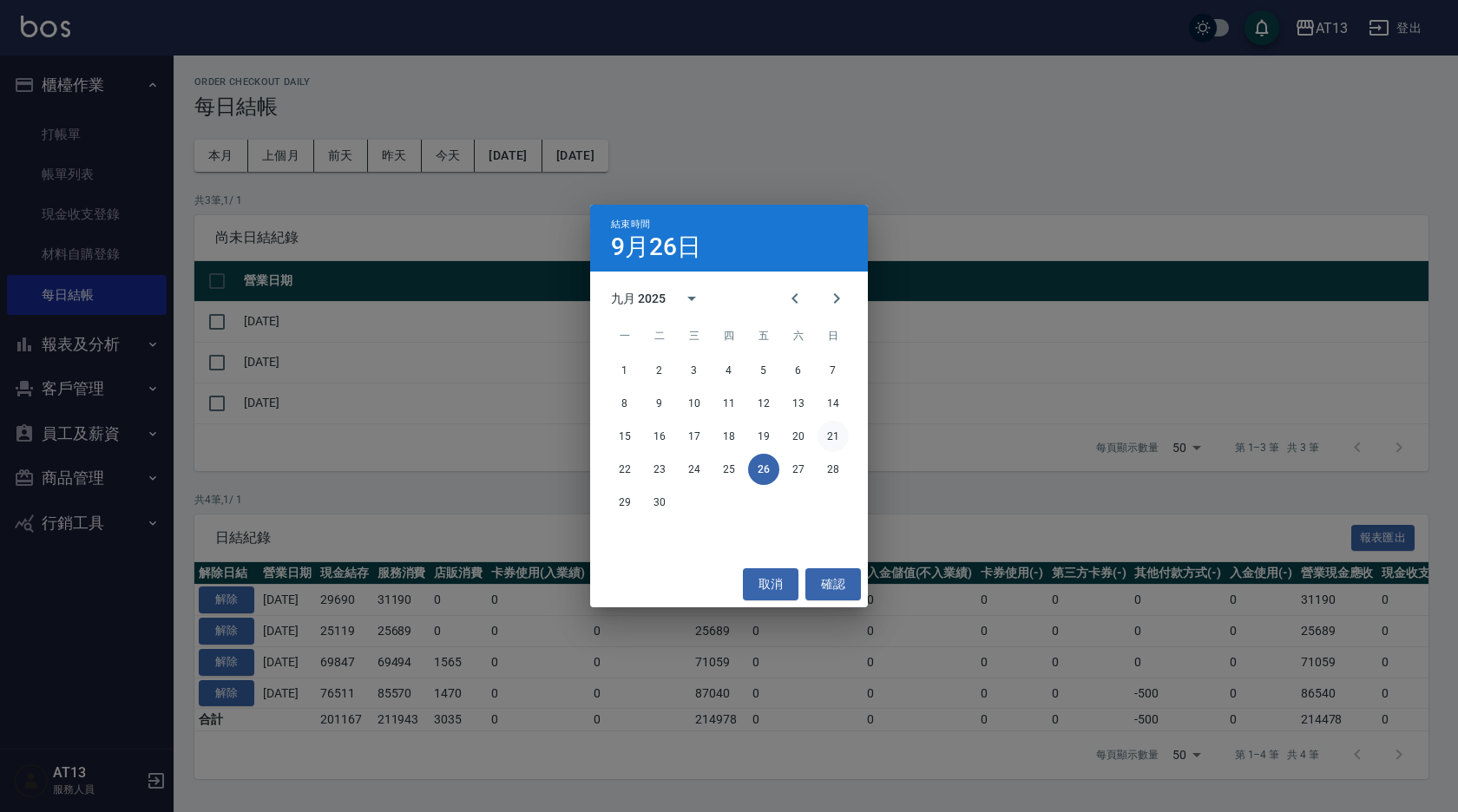
click at [829, 435] on button "21" at bounding box center [832, 436] width 31 height 31
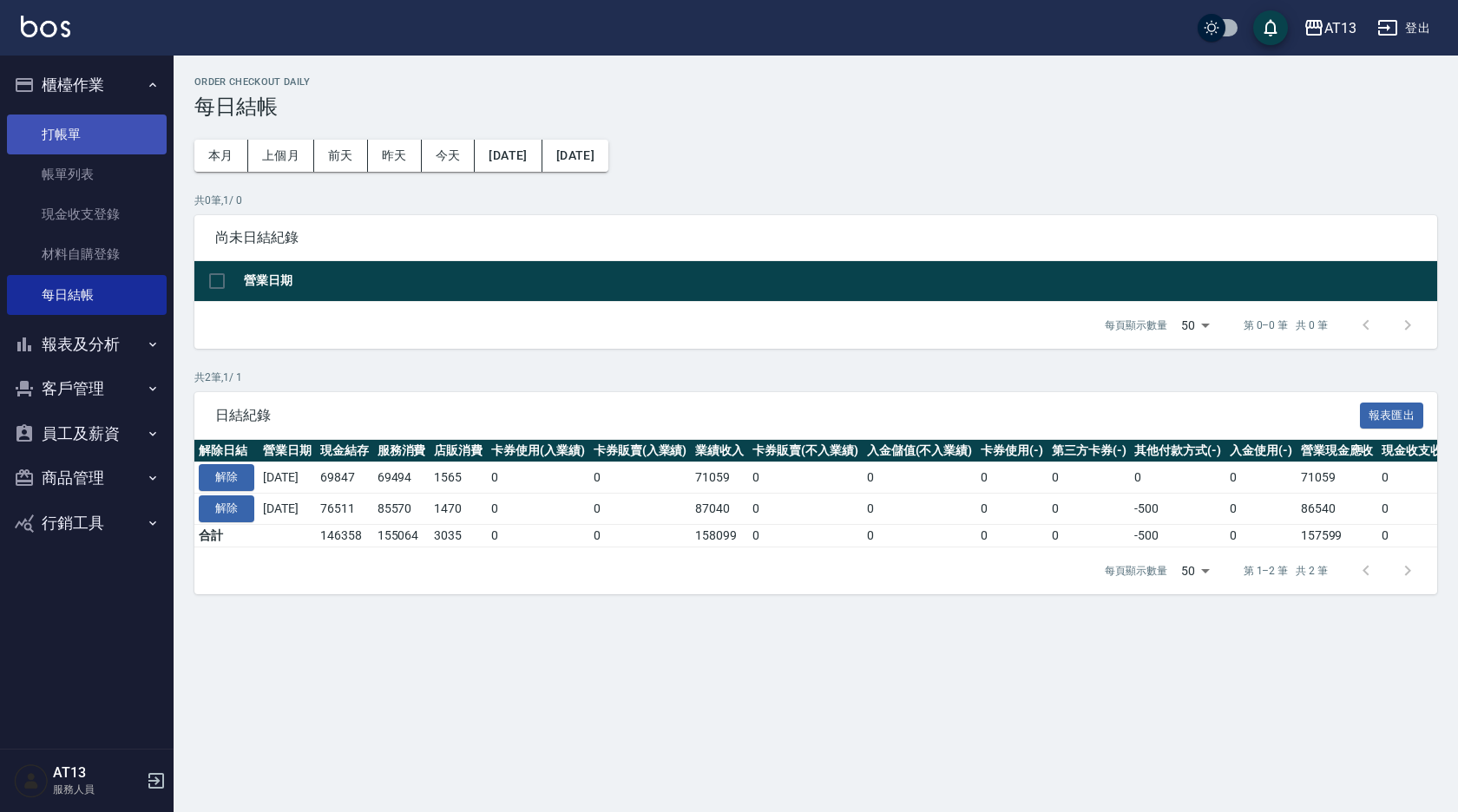
click at [74, 129] on link "打帳單" at bounding box center [86, 134] width 160 height 40
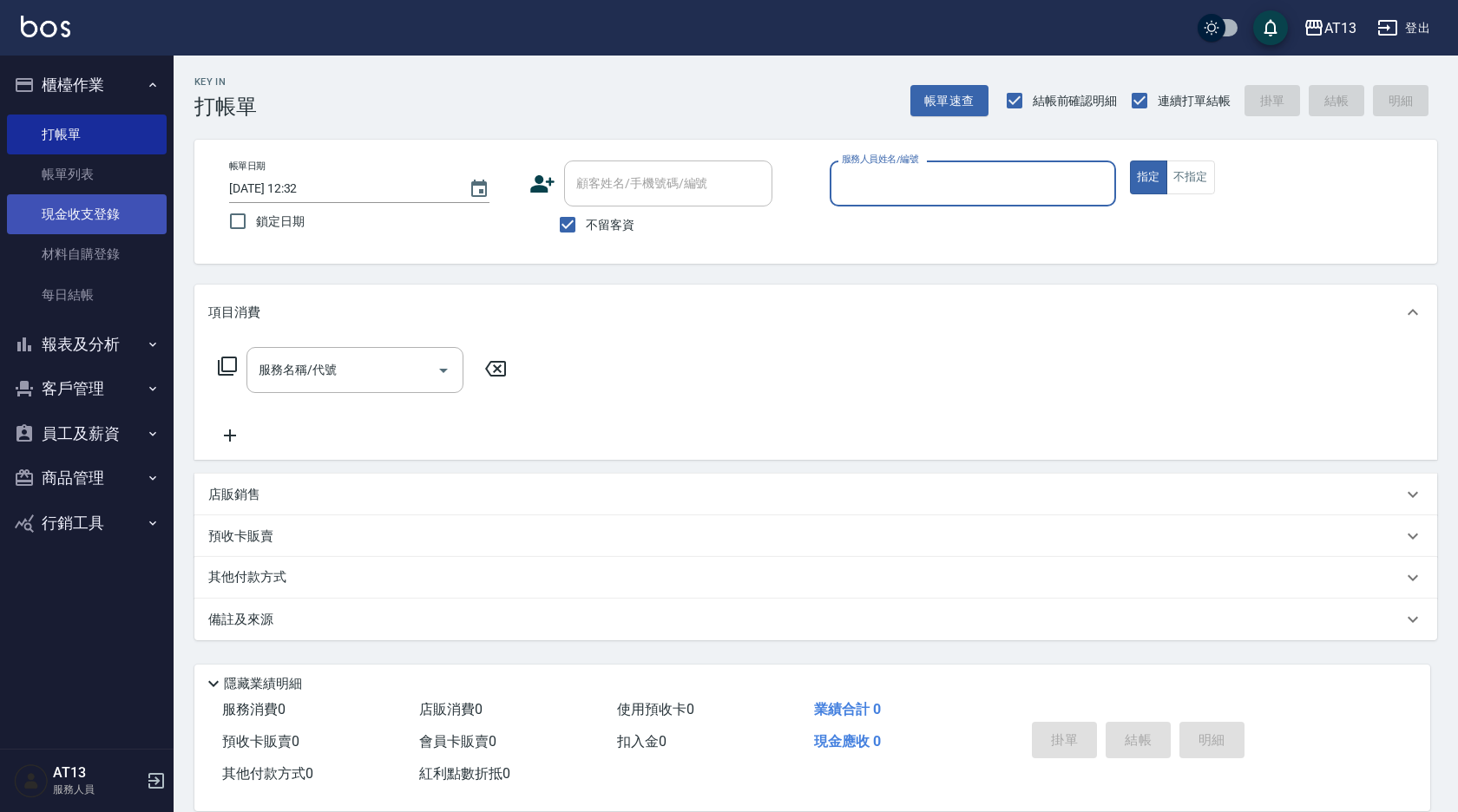
click at [98, 212] on link "現金收支登錄" at bounding box center [86, 214] width 160 height 40
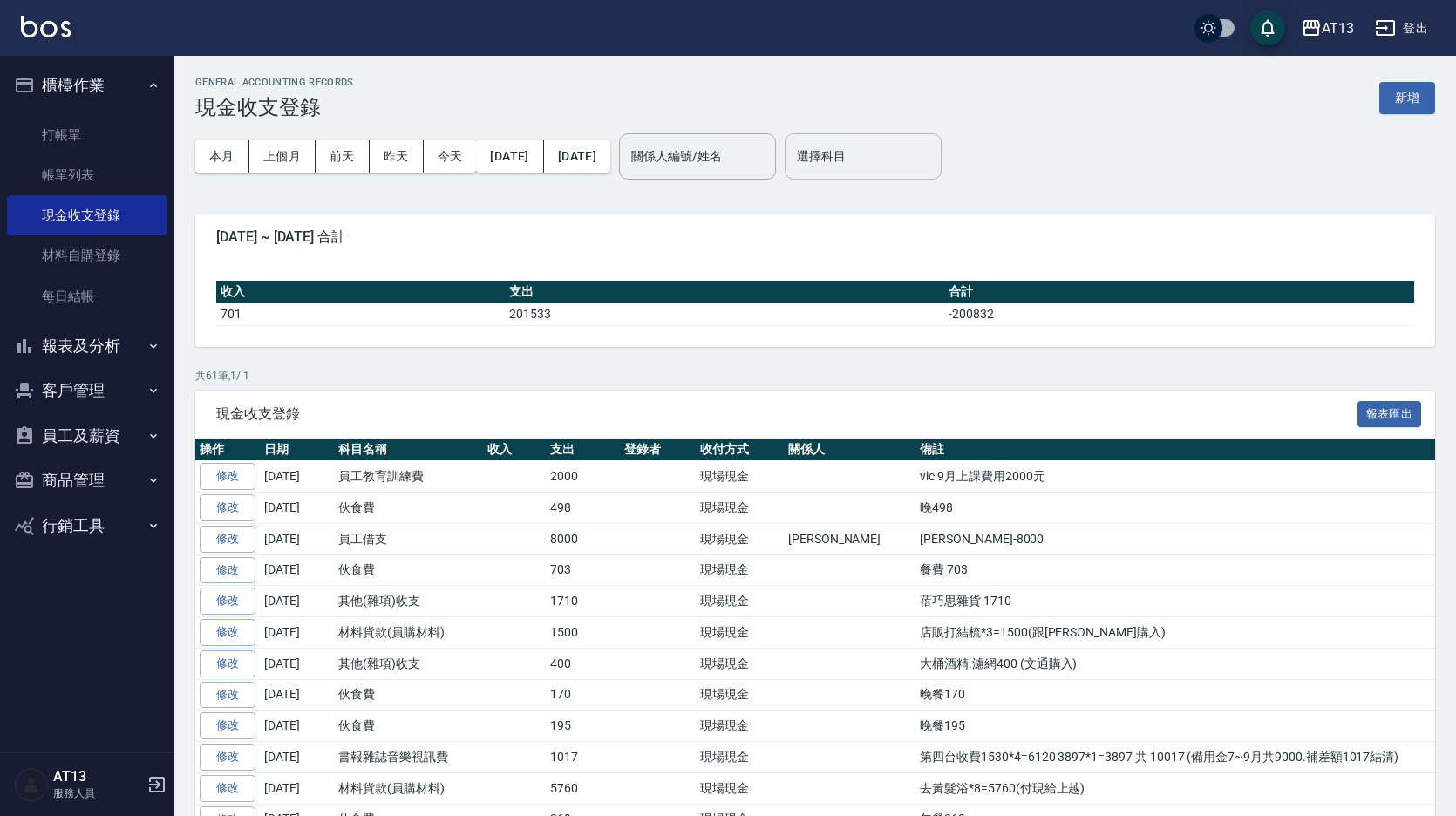
click at [927, 155] on input "選擇科目" at bounding box center [863, 157] width 142 height 31
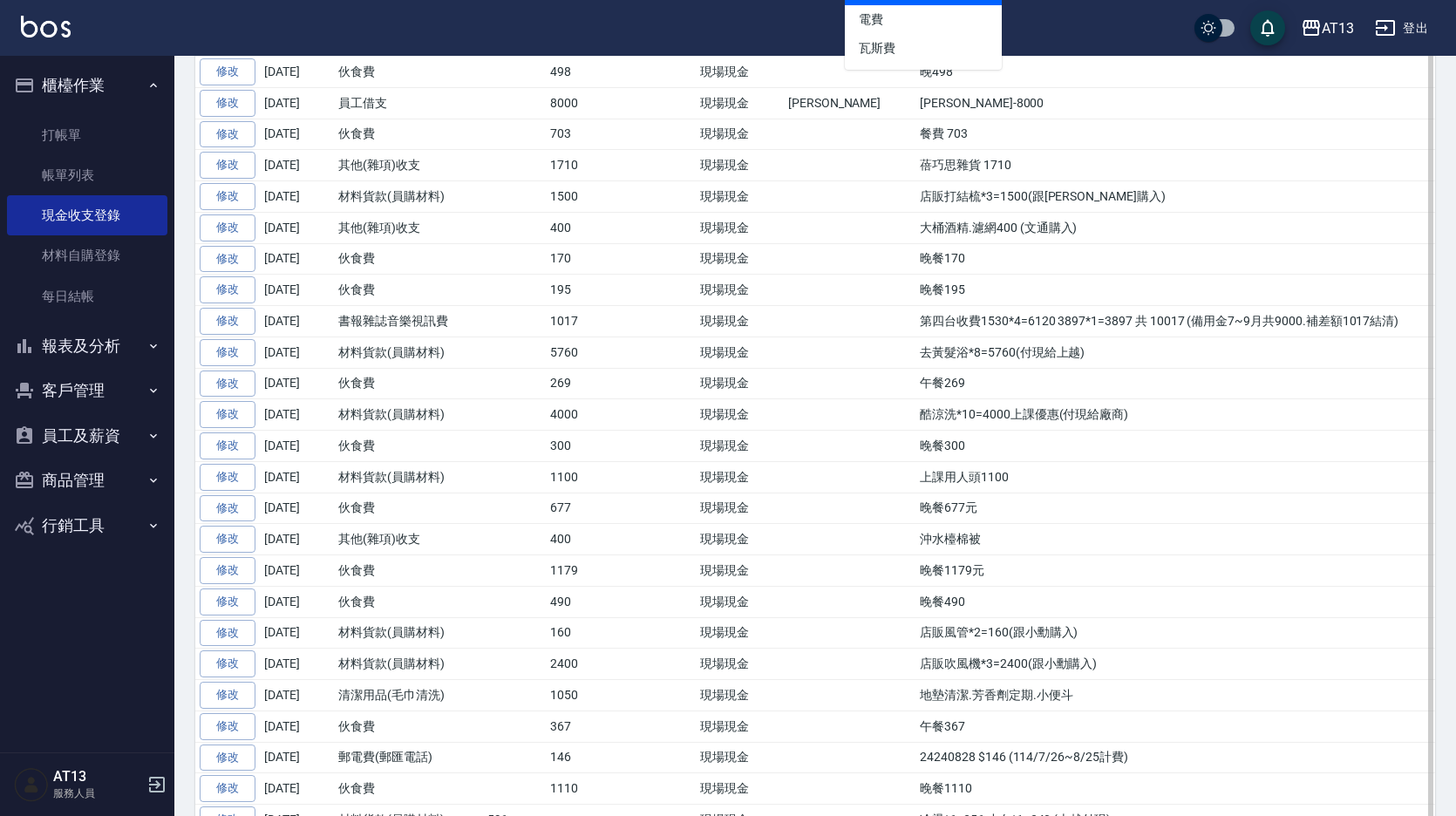
scroll to position [87, 0]
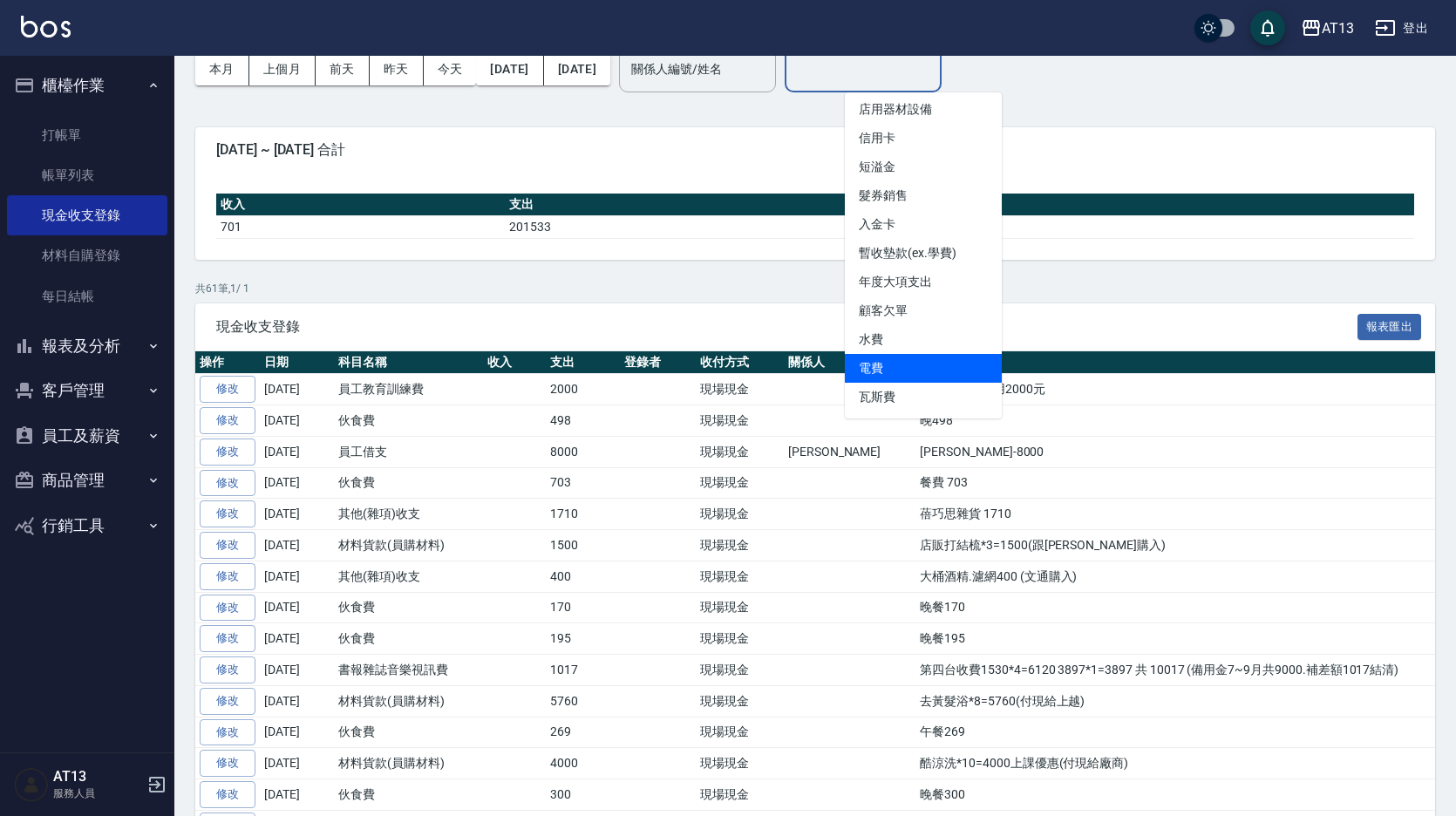
click at [922, 367] on li "電費" at bounding box center [923, 368] width 157 height 29
type input "電費"
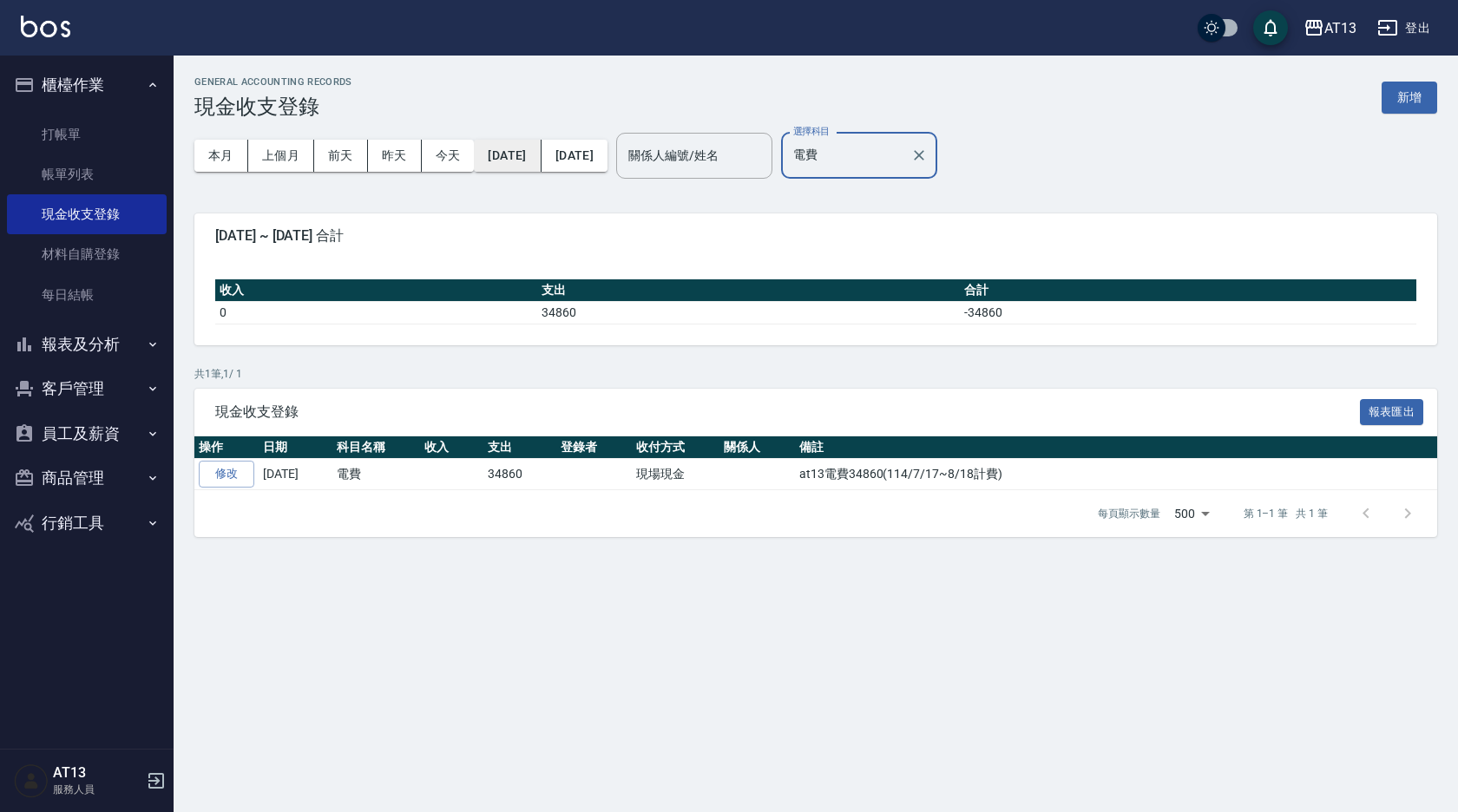
click at [506, 159] on button "[DATE]" at bounding box center [507, 156] width 67 height 32
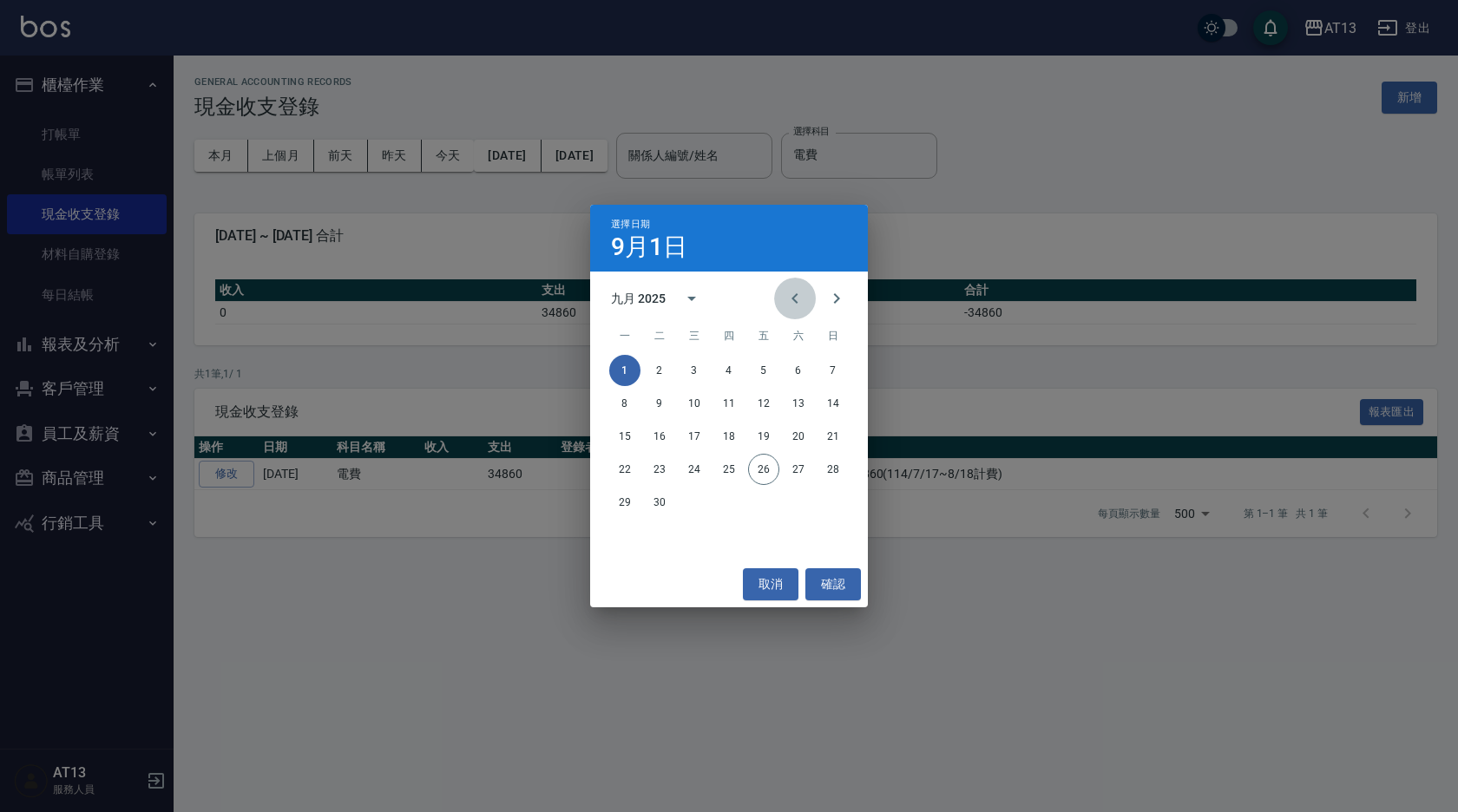
click at [794, 297] on icon "Previous month" at bounding box center [795, 298] width 21 height 21
click at [793, 297] on icon "Previous month" at bounding box center [795, 298] width 21 height 21
click at [657, 362] on button "1" at bounding box center [658, 369] width 31 height 31
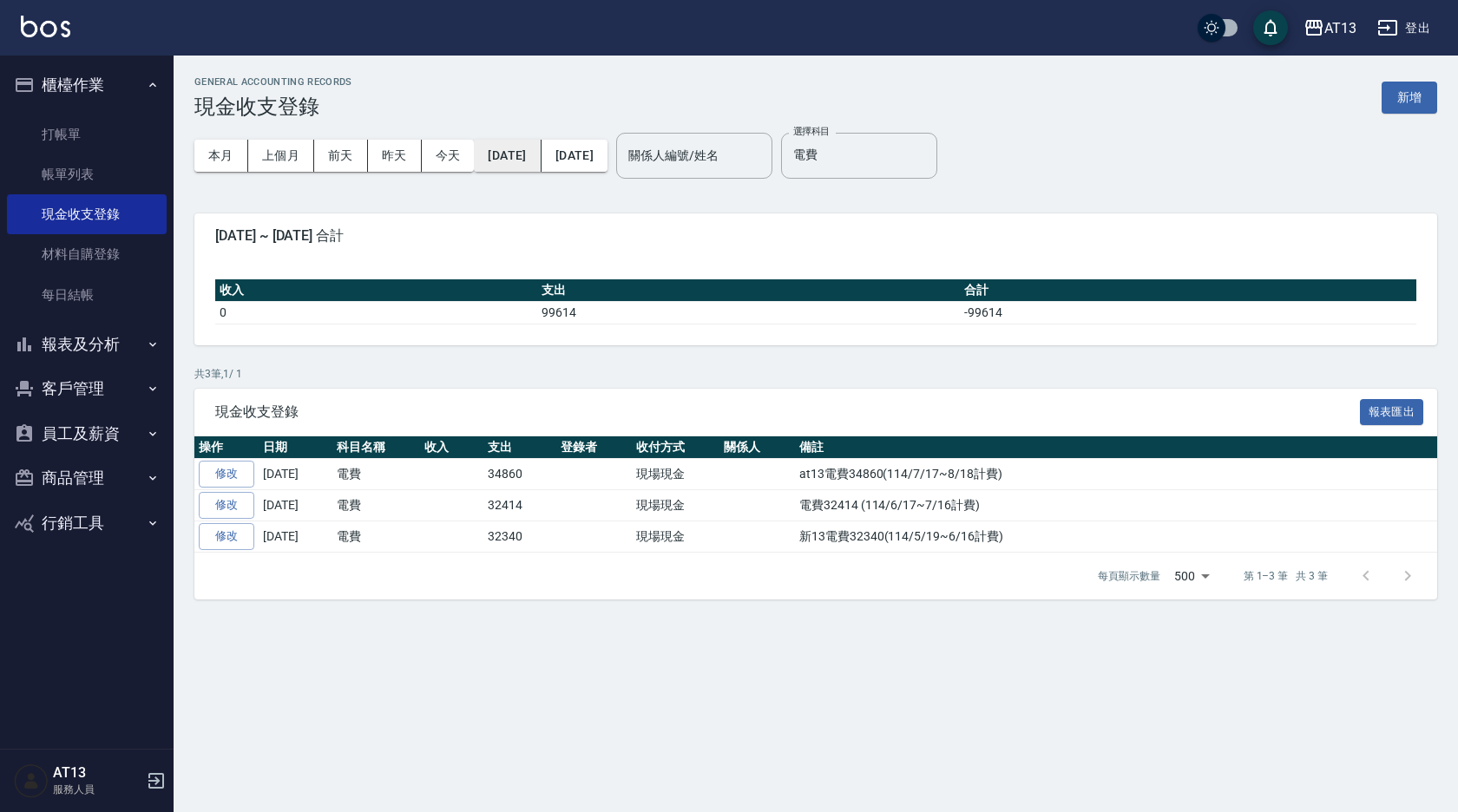
click at [517, 155] on button "2025/07/01" at bounding box center [507, 156] width 67 height 32
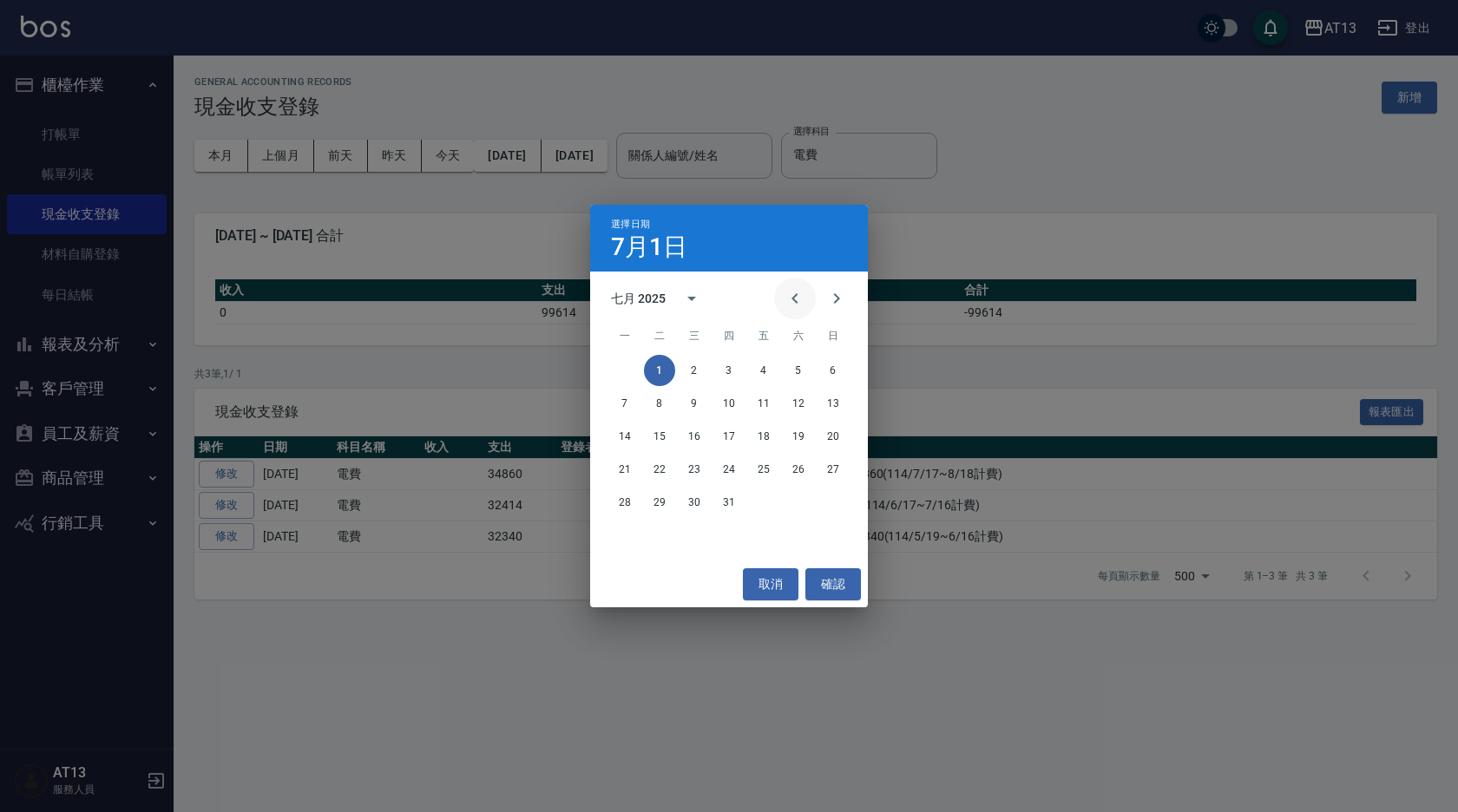
click at [789, 296] on icon "Previous month" at bounding box center [795, 298] width 21 height 21
click at [793, 296] on icon "Previous month" at bounding box center [795, 298] width 21 height 21
click at [836, 581] on button "確認" at bounding box center [833, 584] width 56 height 32
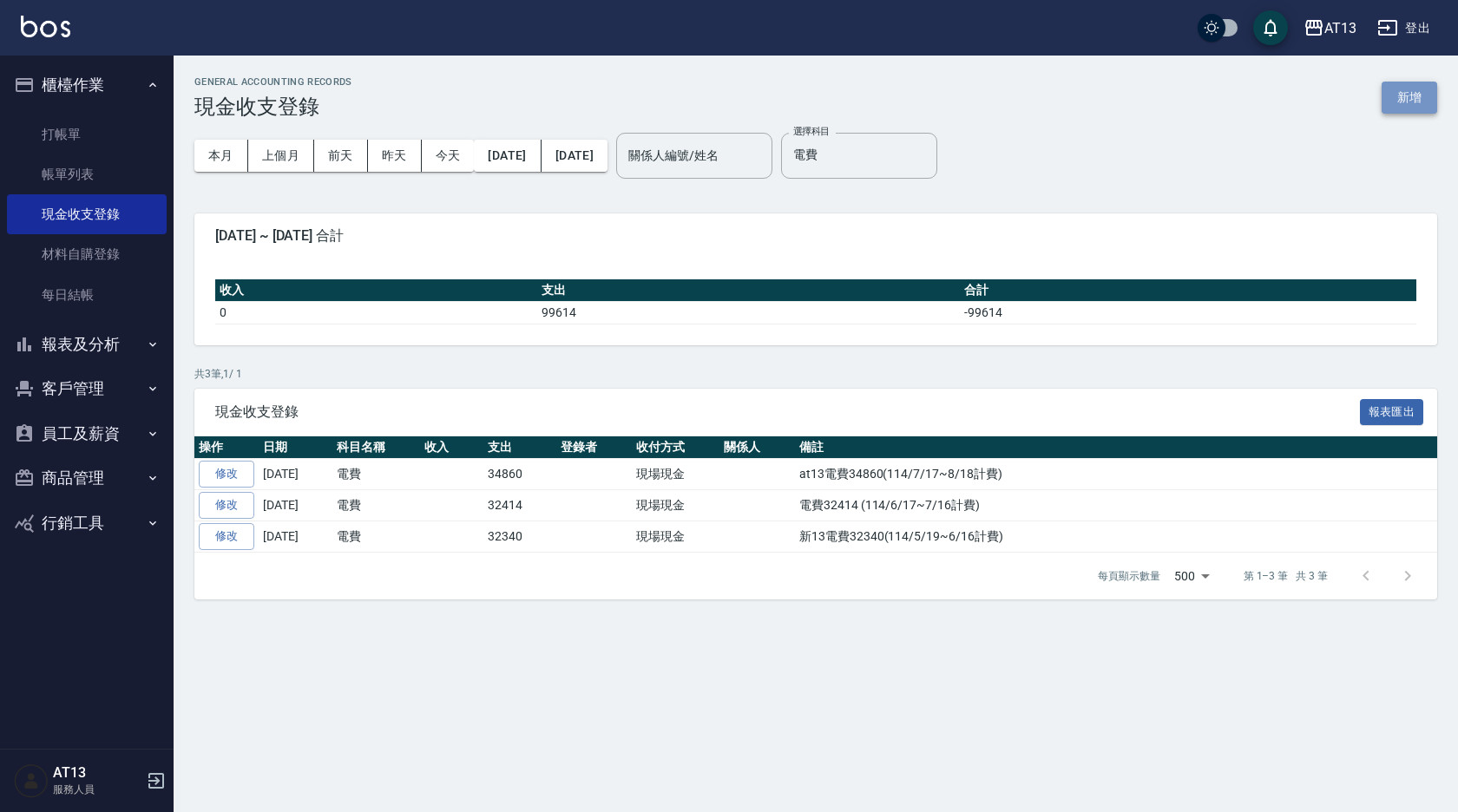
click at [1400, 95] on button "新增" at bounding box center [1409, 97] width 56 height 32
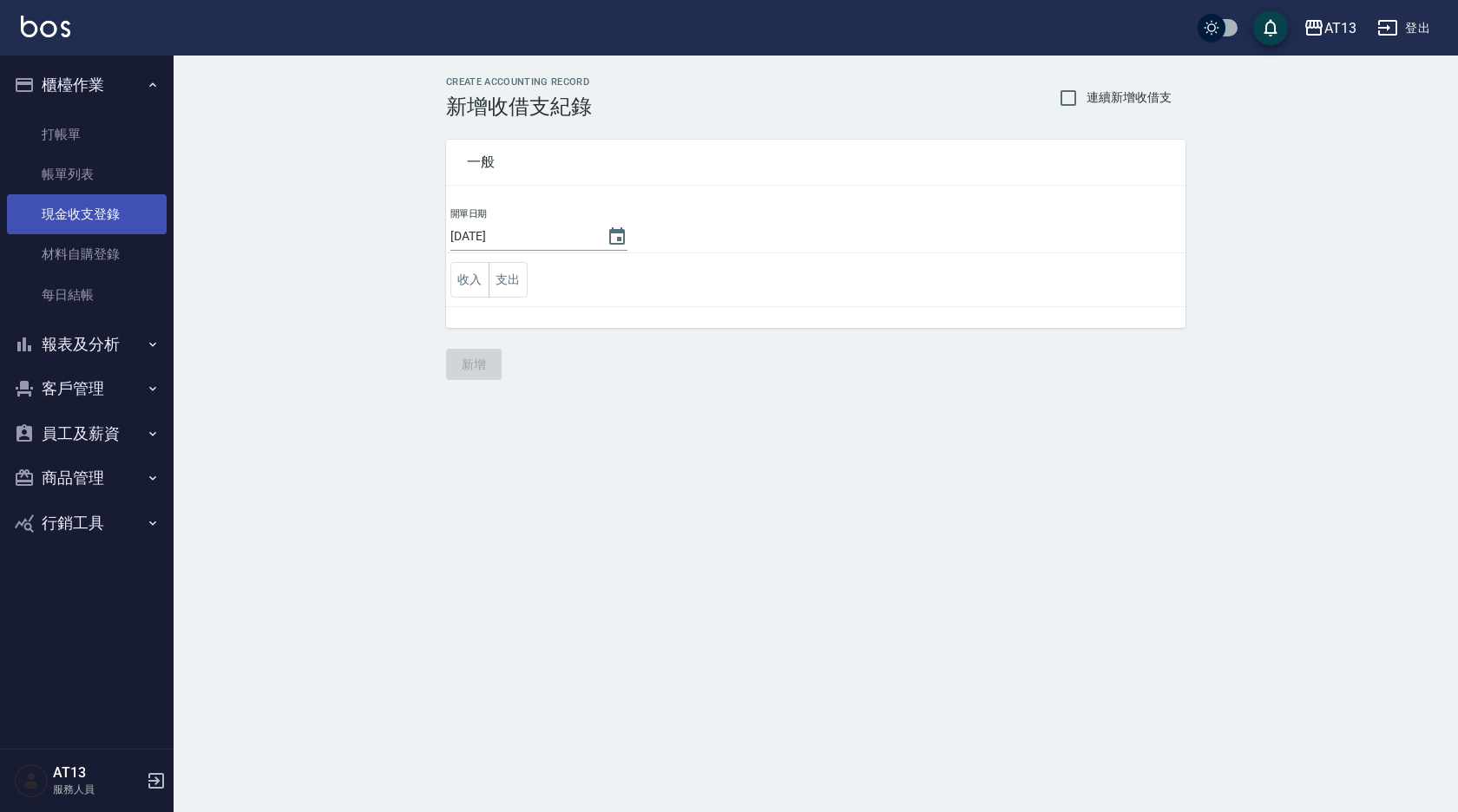
click at [62, 216] on link "現金收支登錄" at bounding box center [86, 214] width 160 height 40
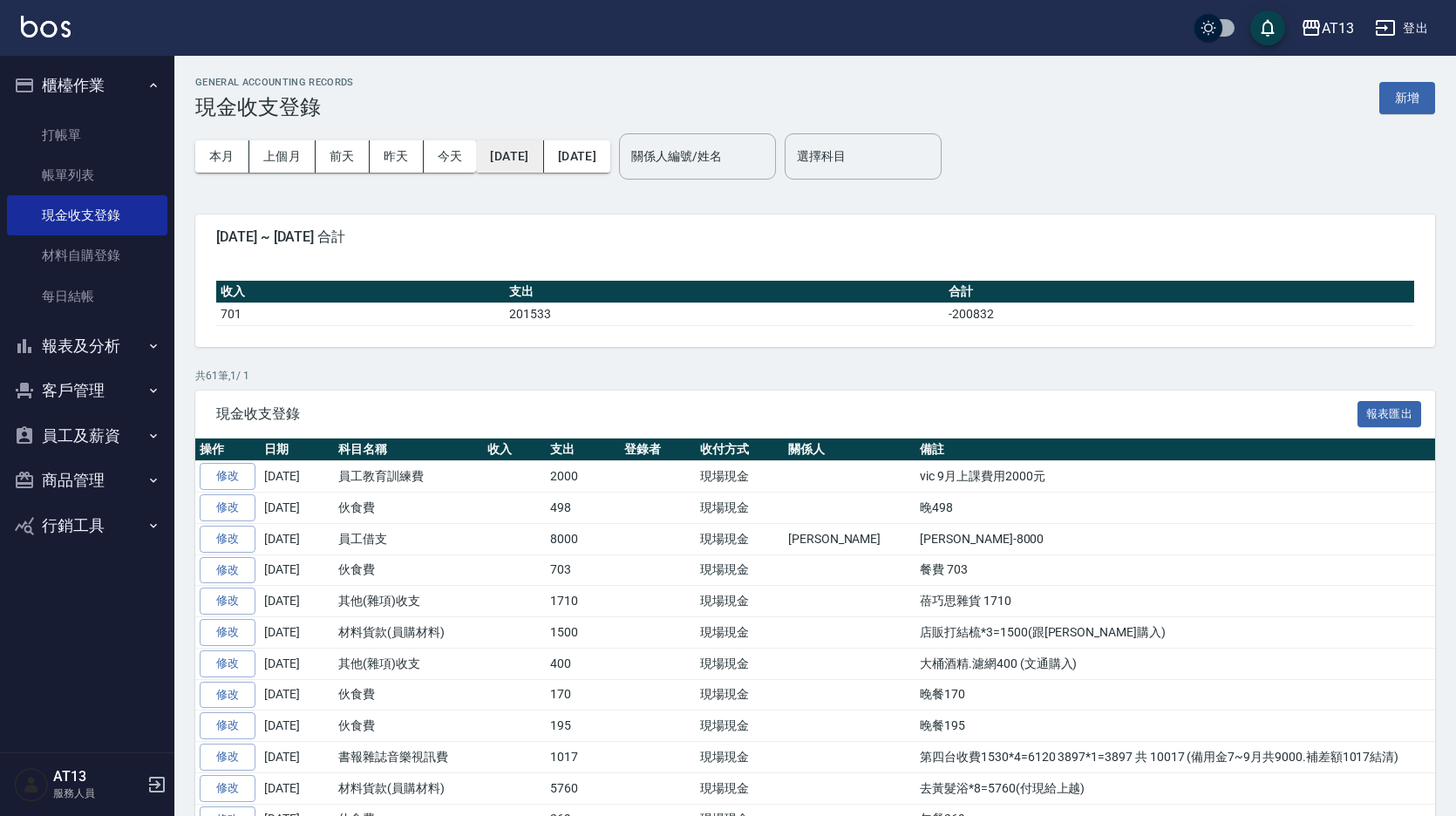
click at [535, 159] on button "[DATE]" at bounding box center [509, 157] width 67 height 32
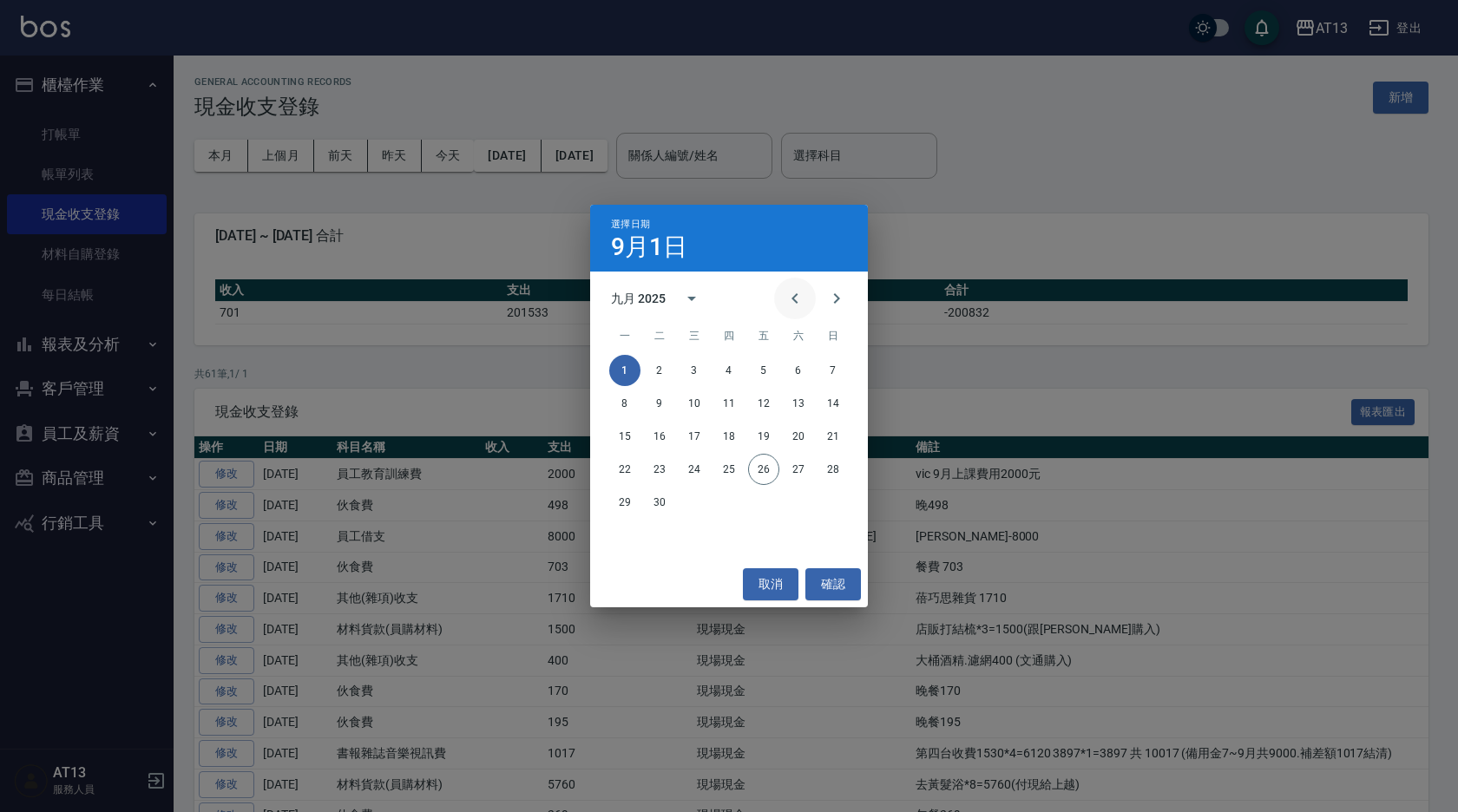
click at [789, 299] on icon "Previous month" at bounding box center [795, 298] width 21 height 21
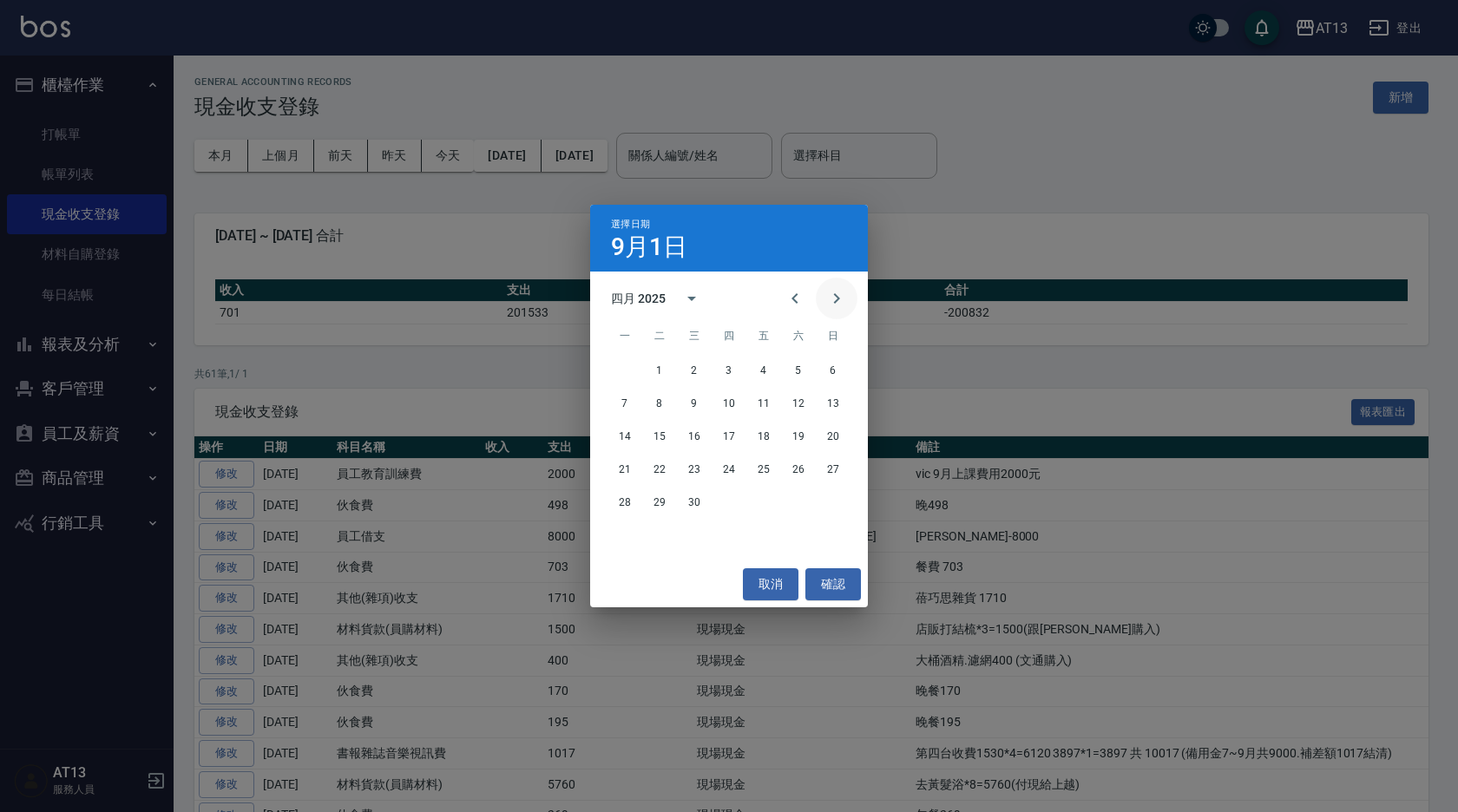
click at [836, 296] on icon "Next month" at bounding box center [837, 298] width 6 height 10
click at [835, 296] on icon "Next month" at bounding box center [837, 298] width 6 height 10
click at [835, 366] on button "1" at bounding box center [832, 369] width 31 height 31
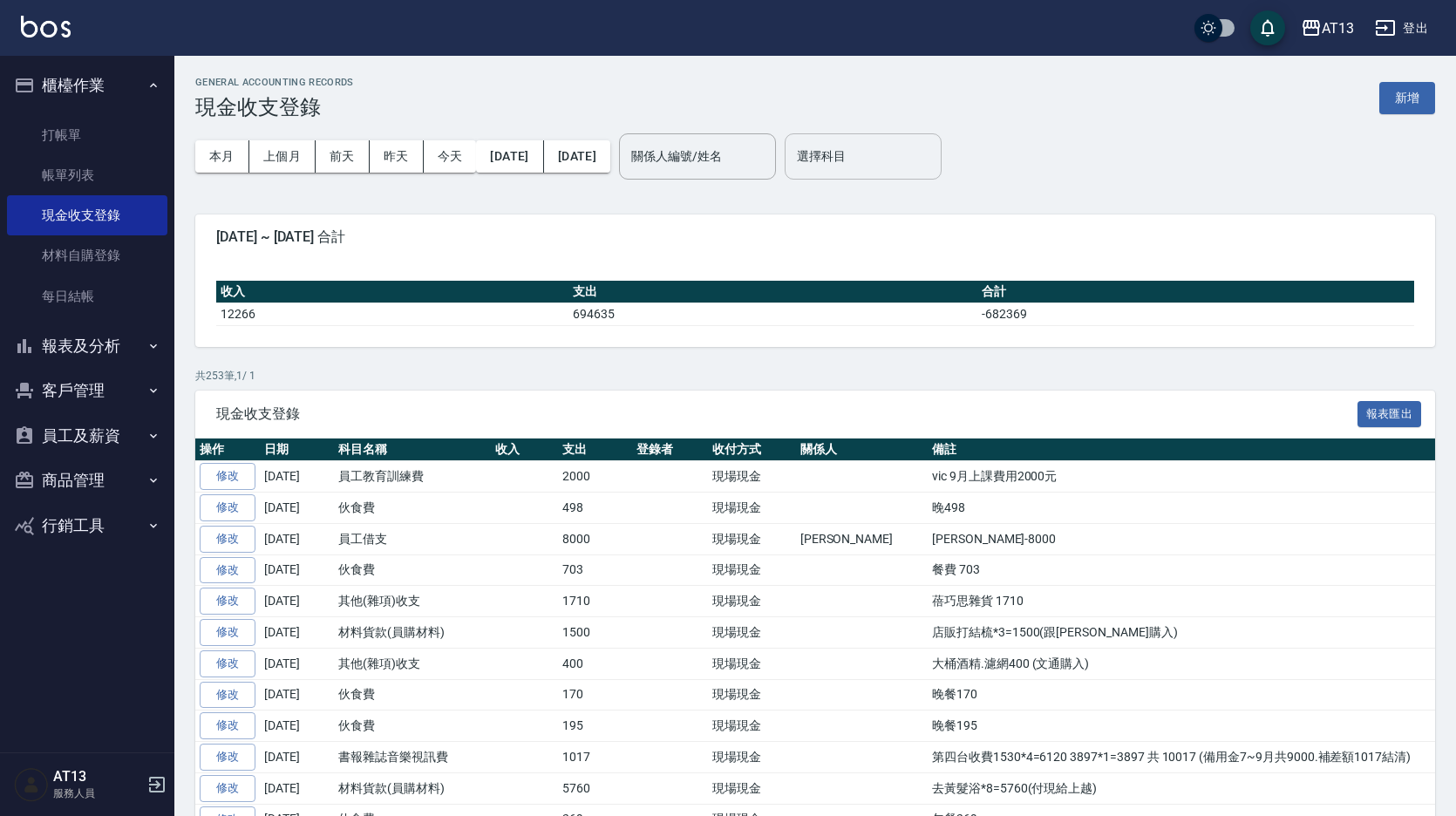
click at [934, 160] on input "選擇科目" at bounding box center [863, 157] width 142 height 31
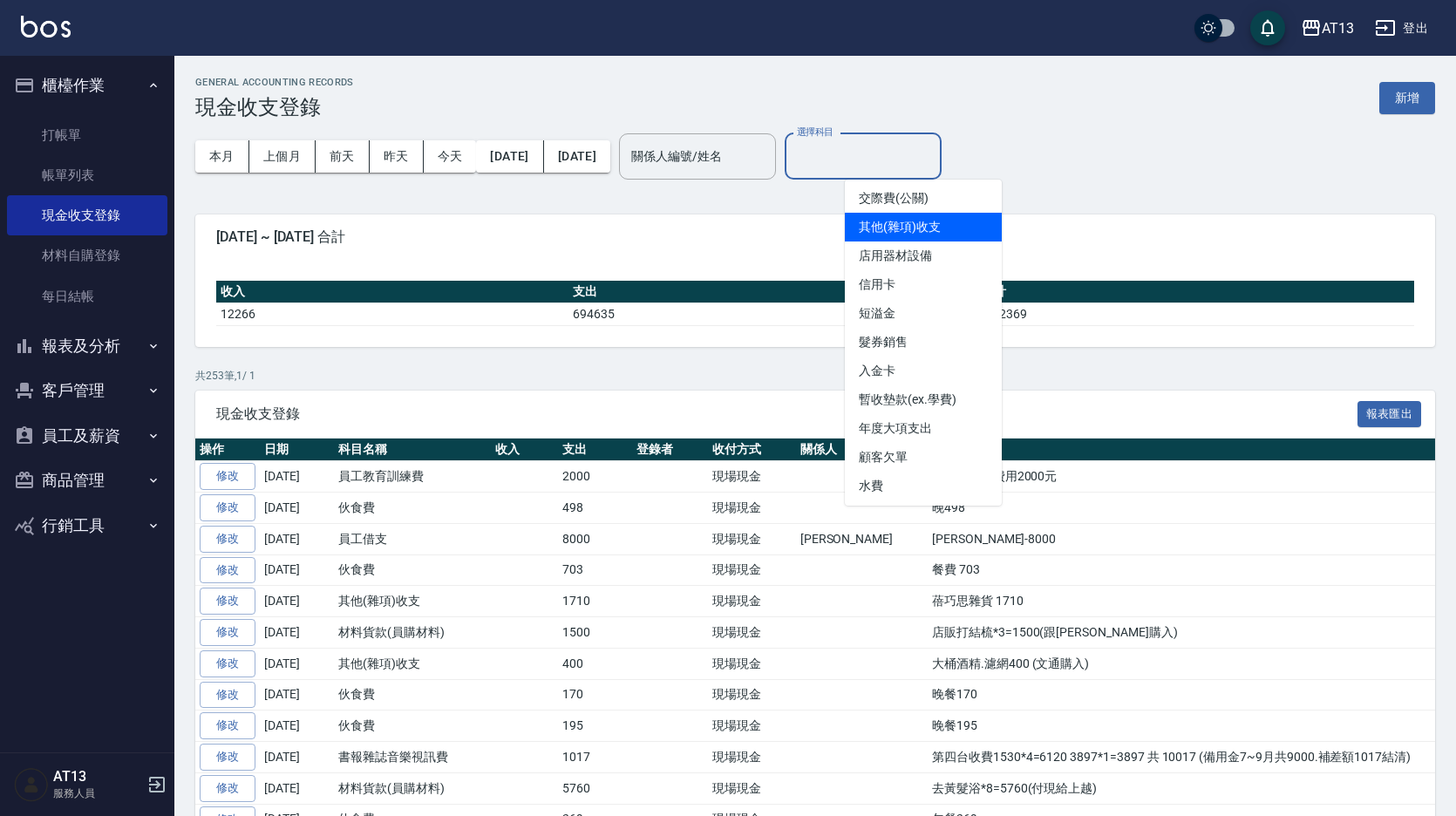
scroll to position [799, 0]
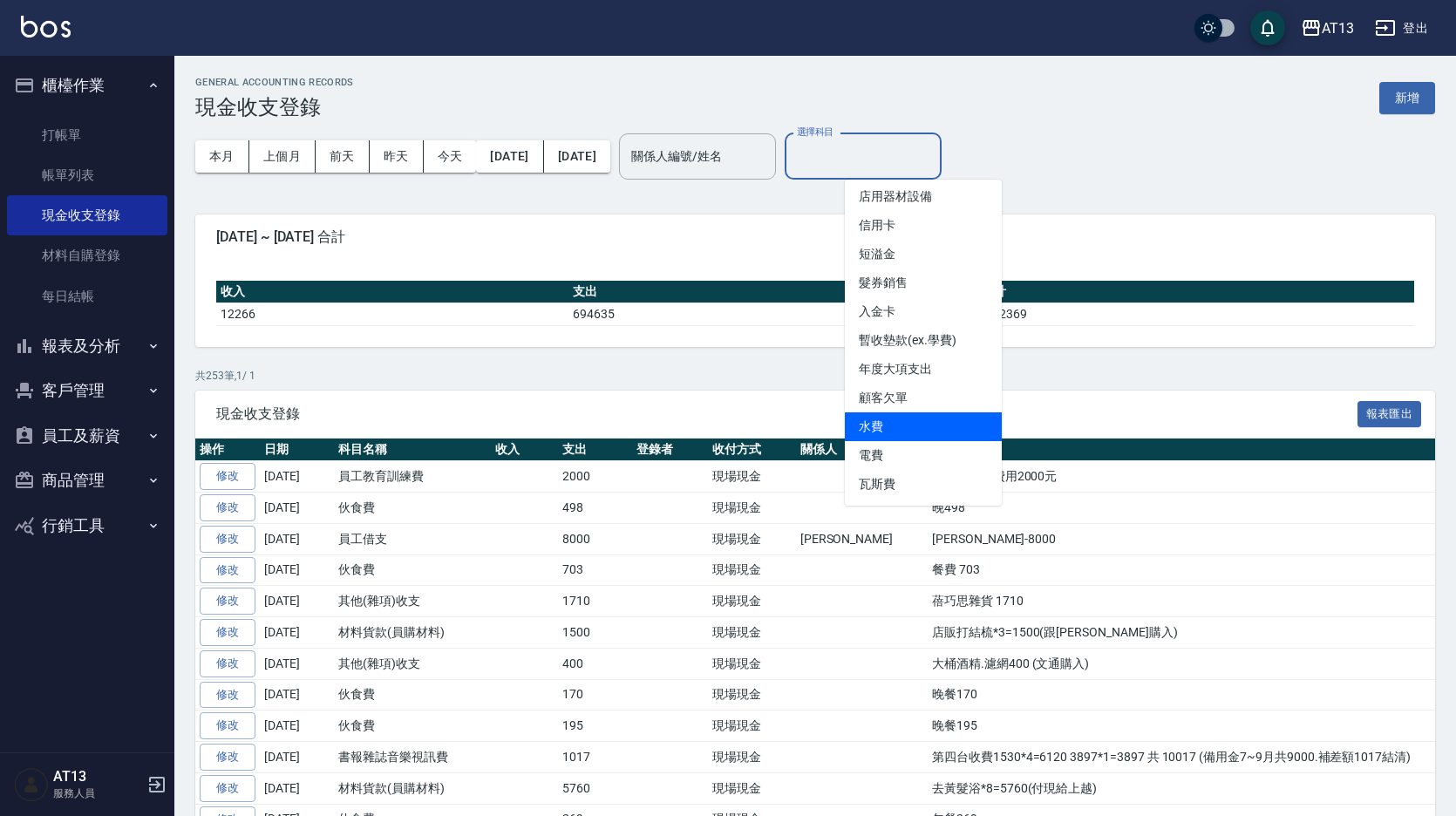
click at [937, 435] on li "水費" at bounding box center [923, 426] width 157 height 29
type input "水費"
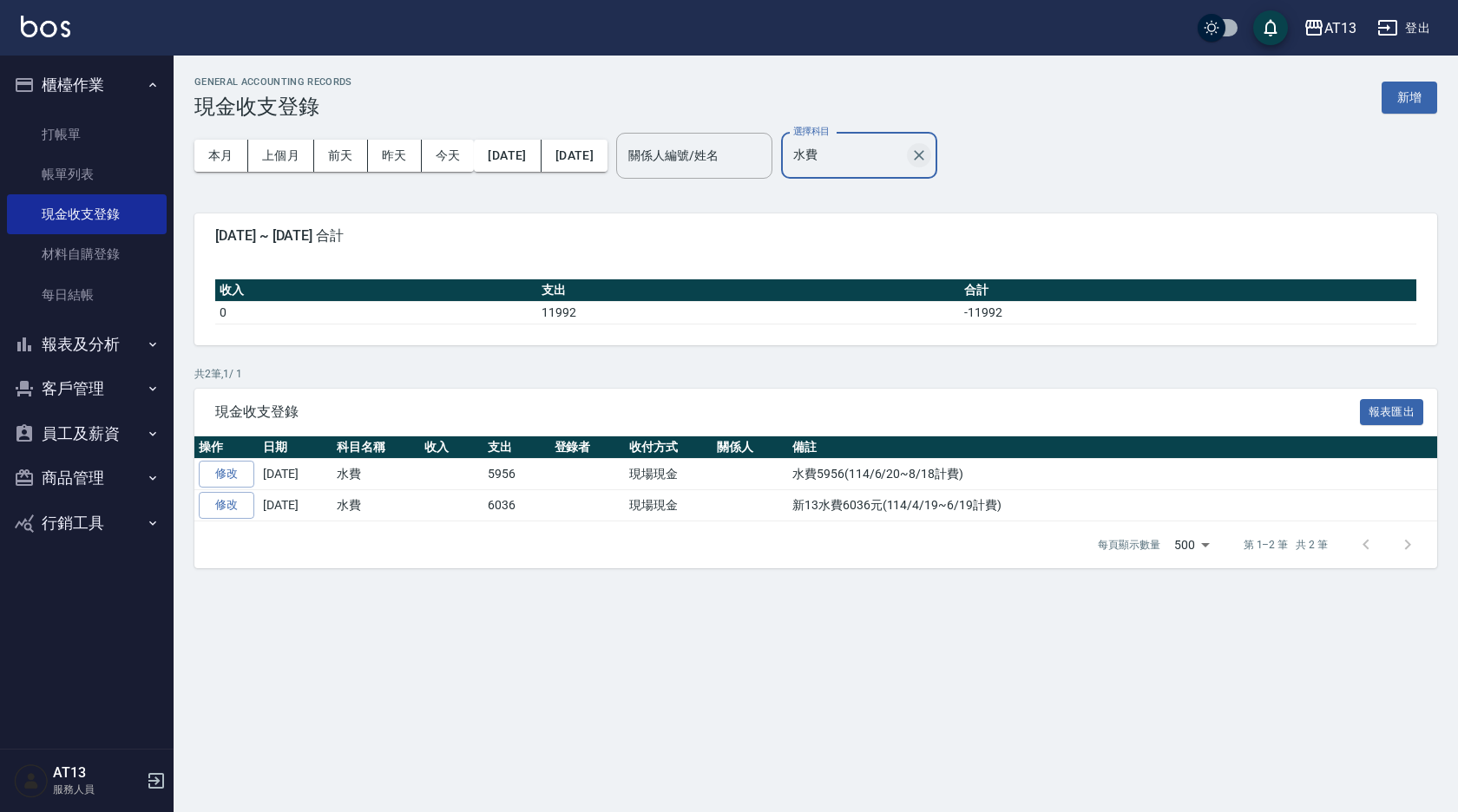
click at [925, 153] on icon "Clear" at bounding box center [919, 155] width 10 height 10
click at [904, 154] on input "水費" at bounding box center [845, 156] width 114 height 31
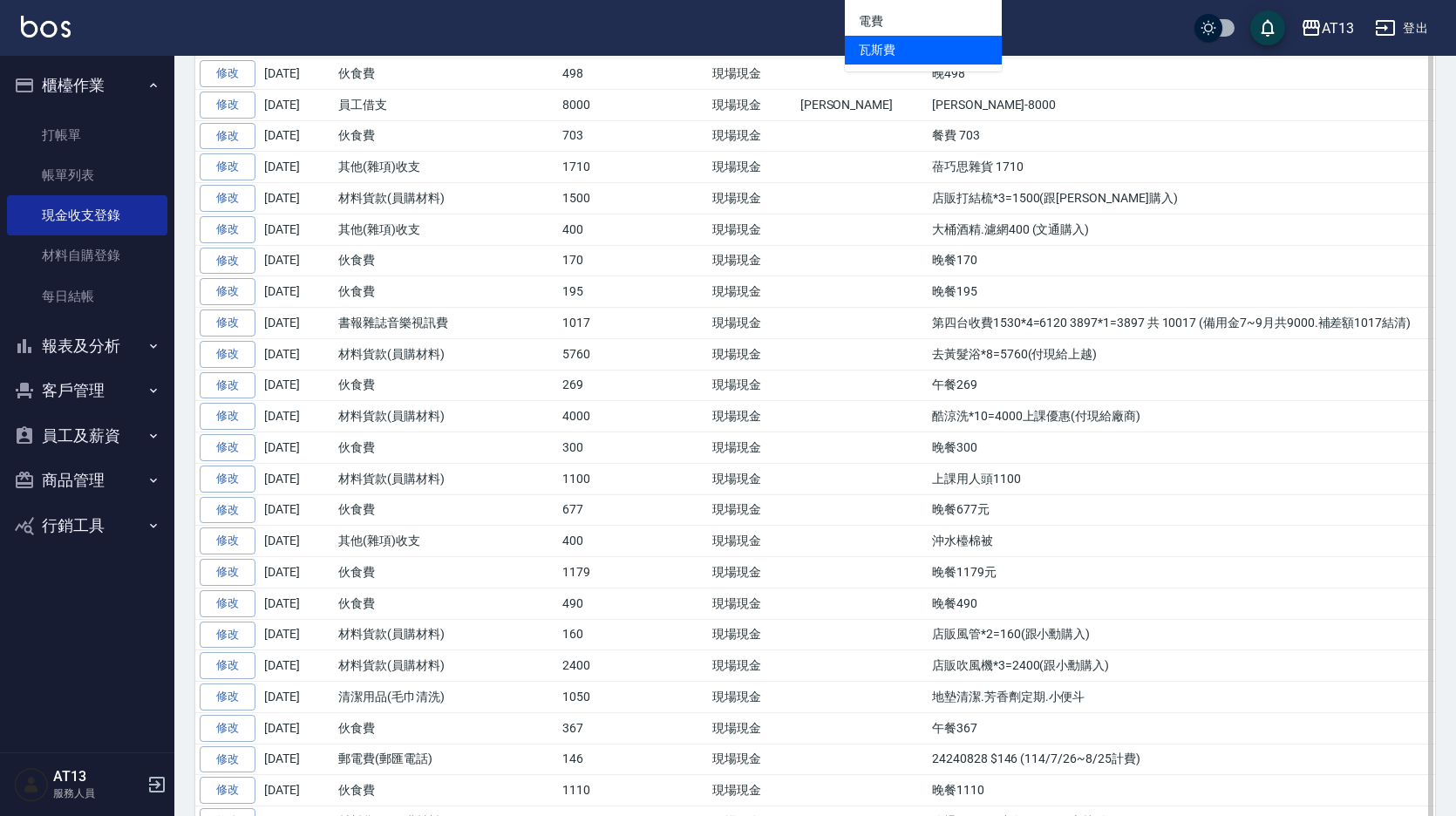
scroll to position [261, 0]
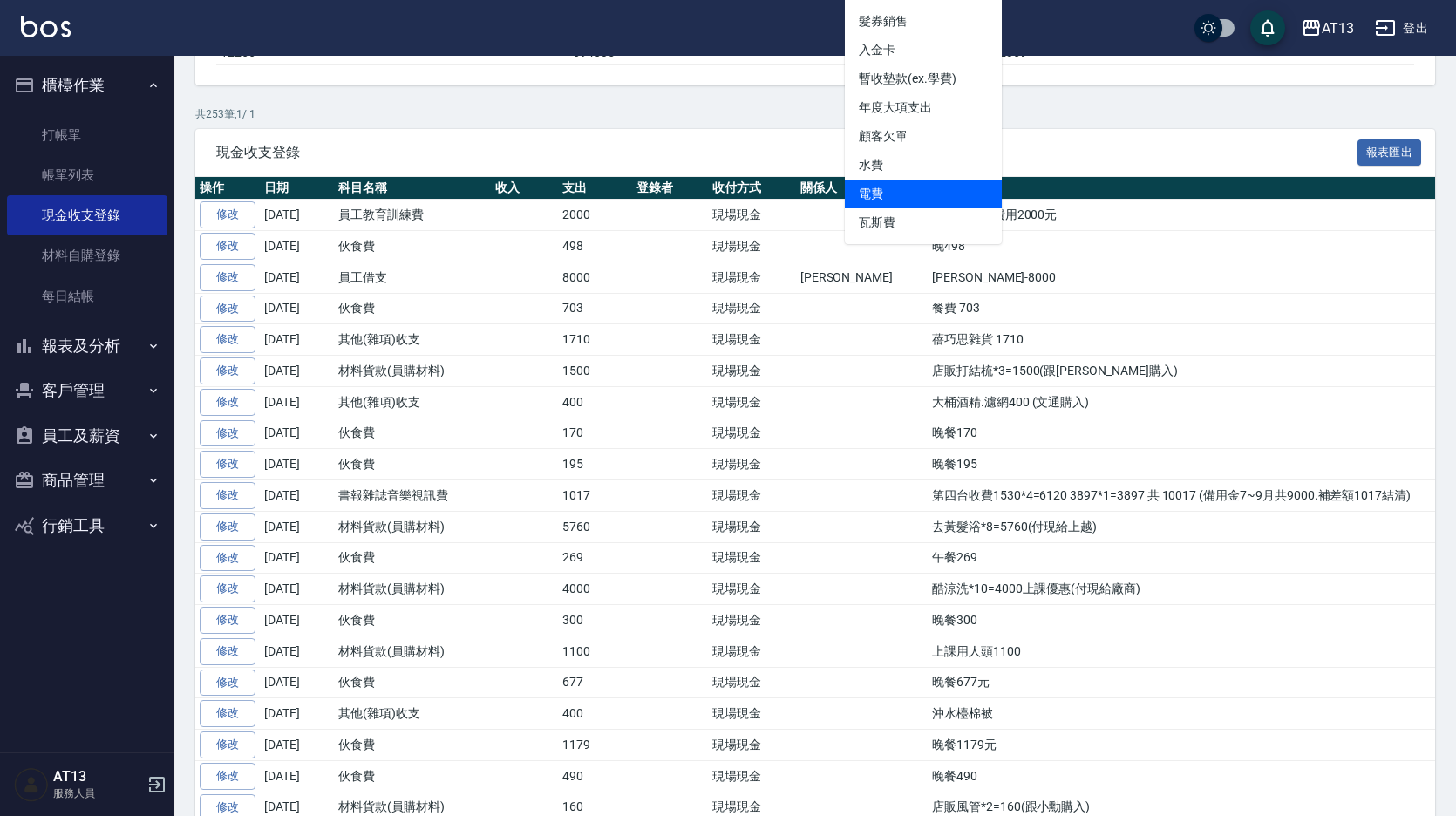
click at [902, 187] on li "電費" at bounding box center [923, 194] width 157 height 29
type input "電費"
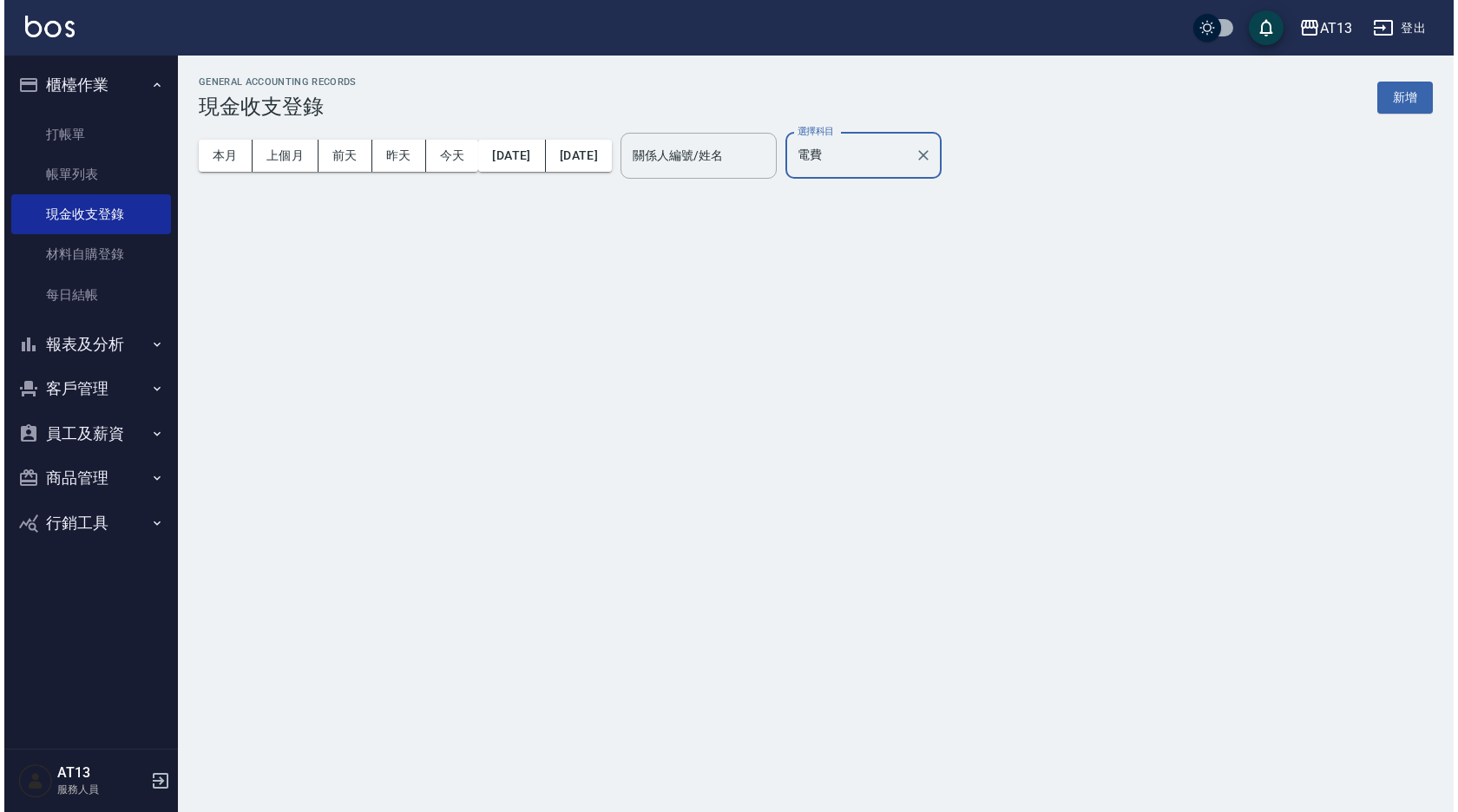
scroll to position [0, 0]
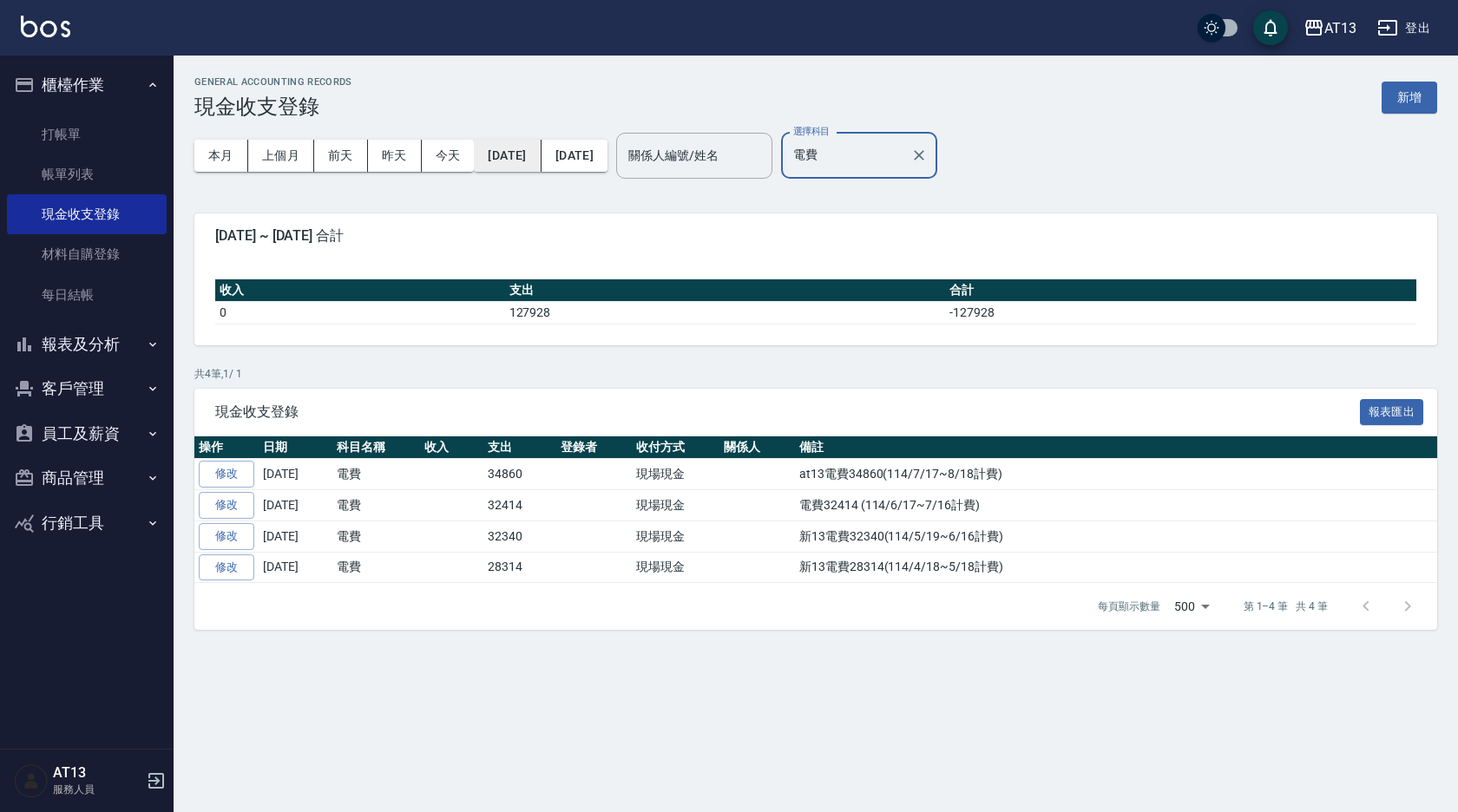
click at [492, 149] on button "2025/06/01" at bounding box center [507, 156] width 67 height 32
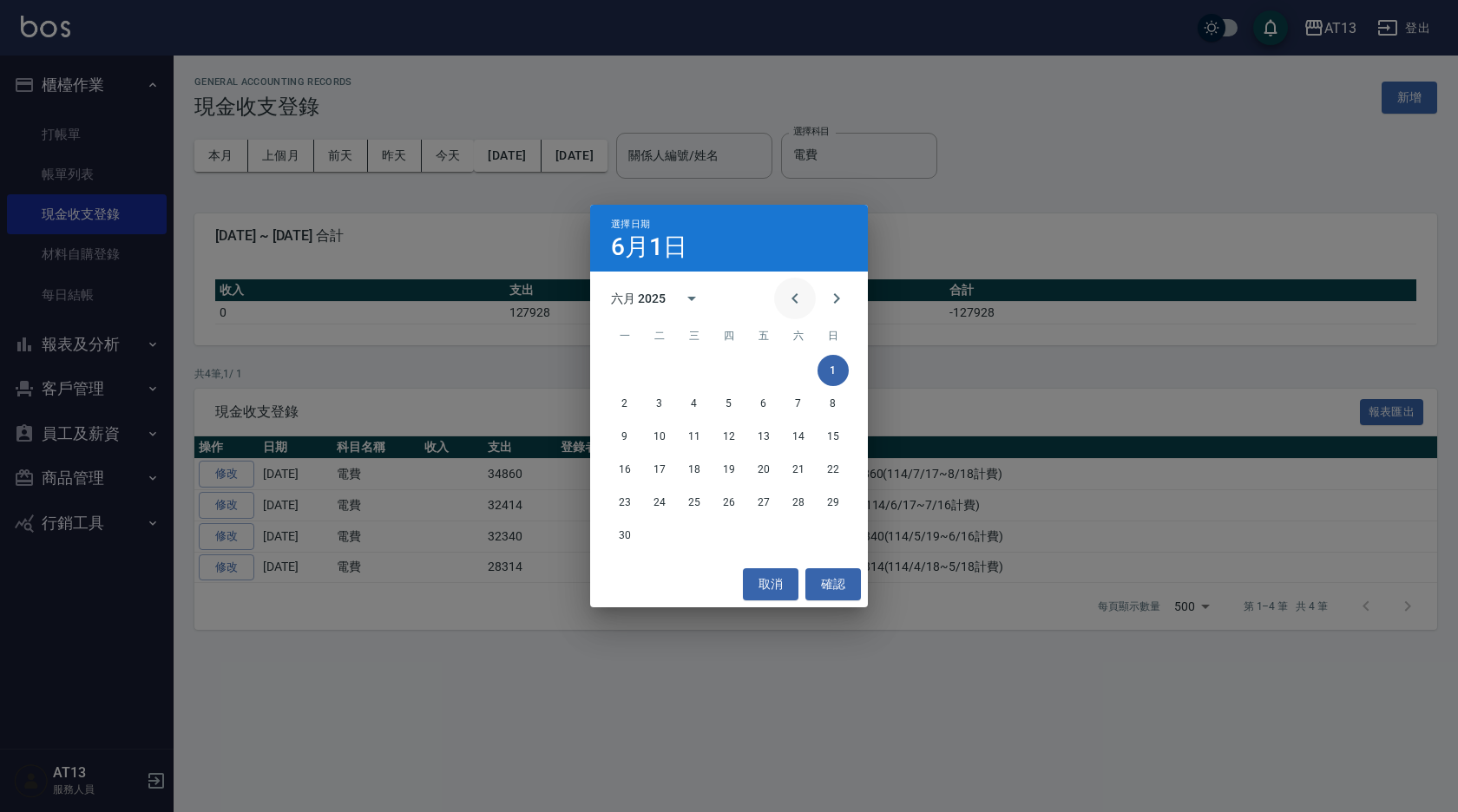
click at [794, 300] on icon "Previous month" at bounding box center [795, 298] width 6 height 10
click at [727, 373] on button "1" at bounding box center [728, 369] width 31 height 31
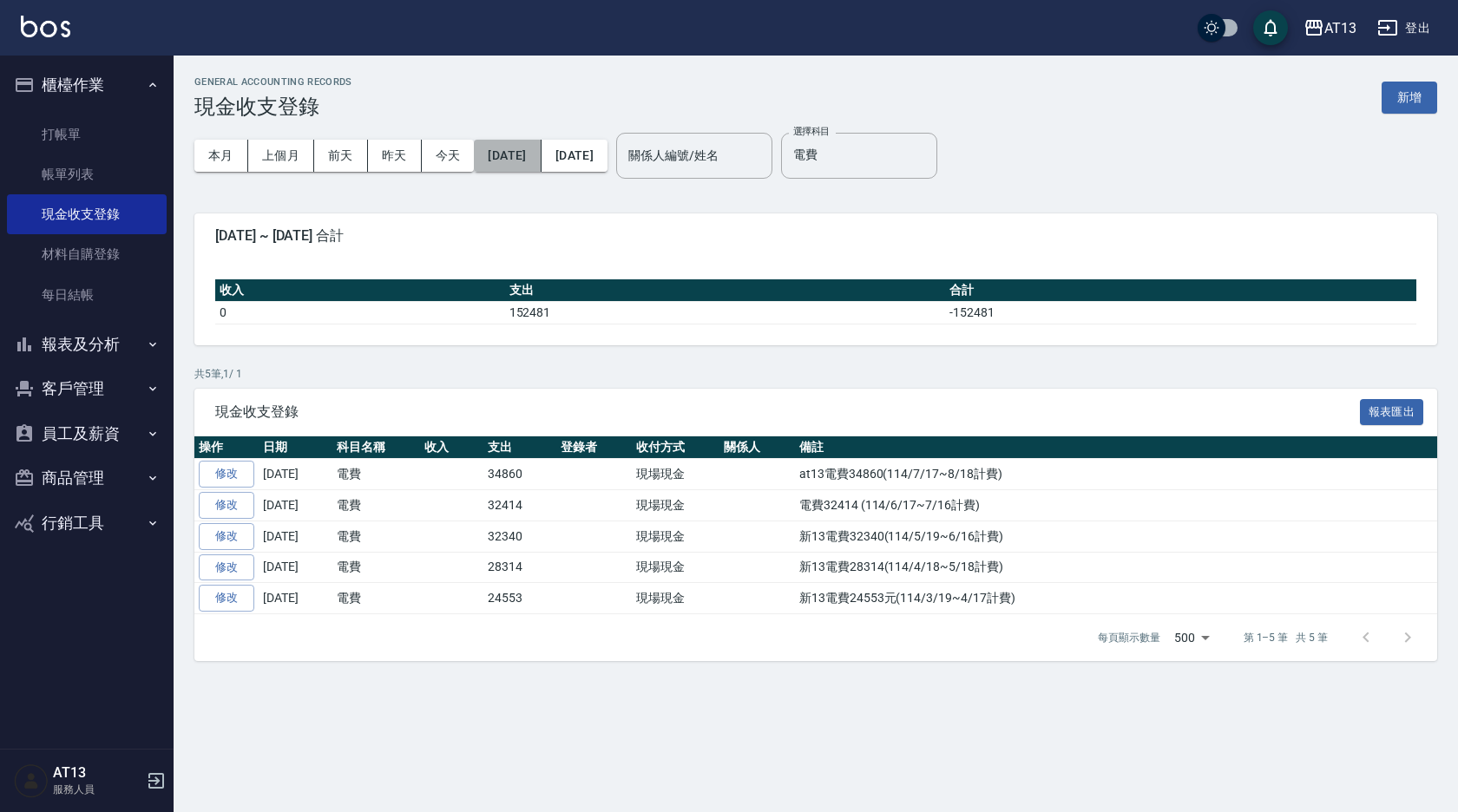
click at [531, 152] on button "2025/05/01" at bounding box center [507, 156] width 67 height 32
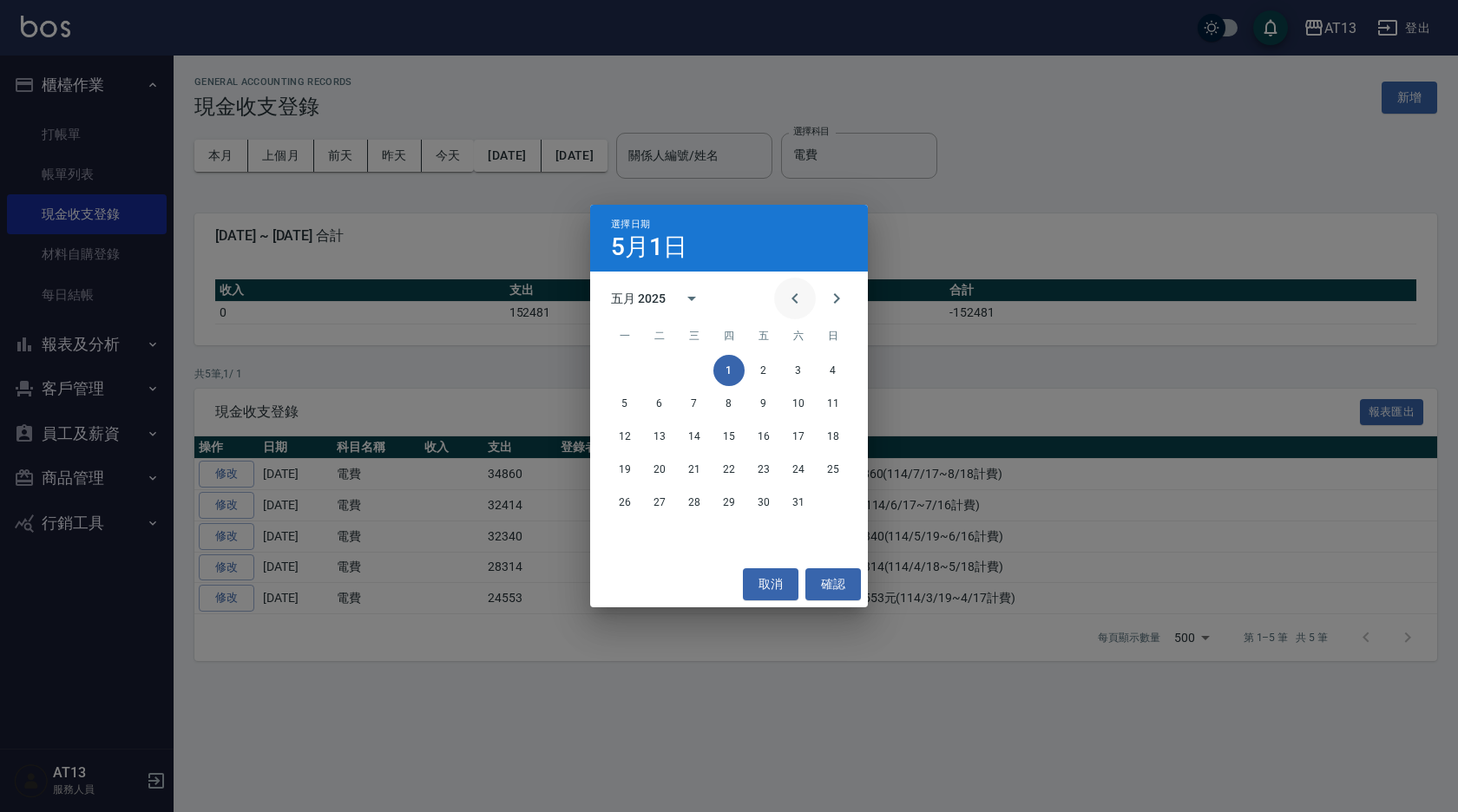
click at [788, 296] on icon "Previous month" at bounding box center [795, 298] width 21 height 21
click at [658, 370] on button "1" at bounding box center [658, 369] width 31 height 31
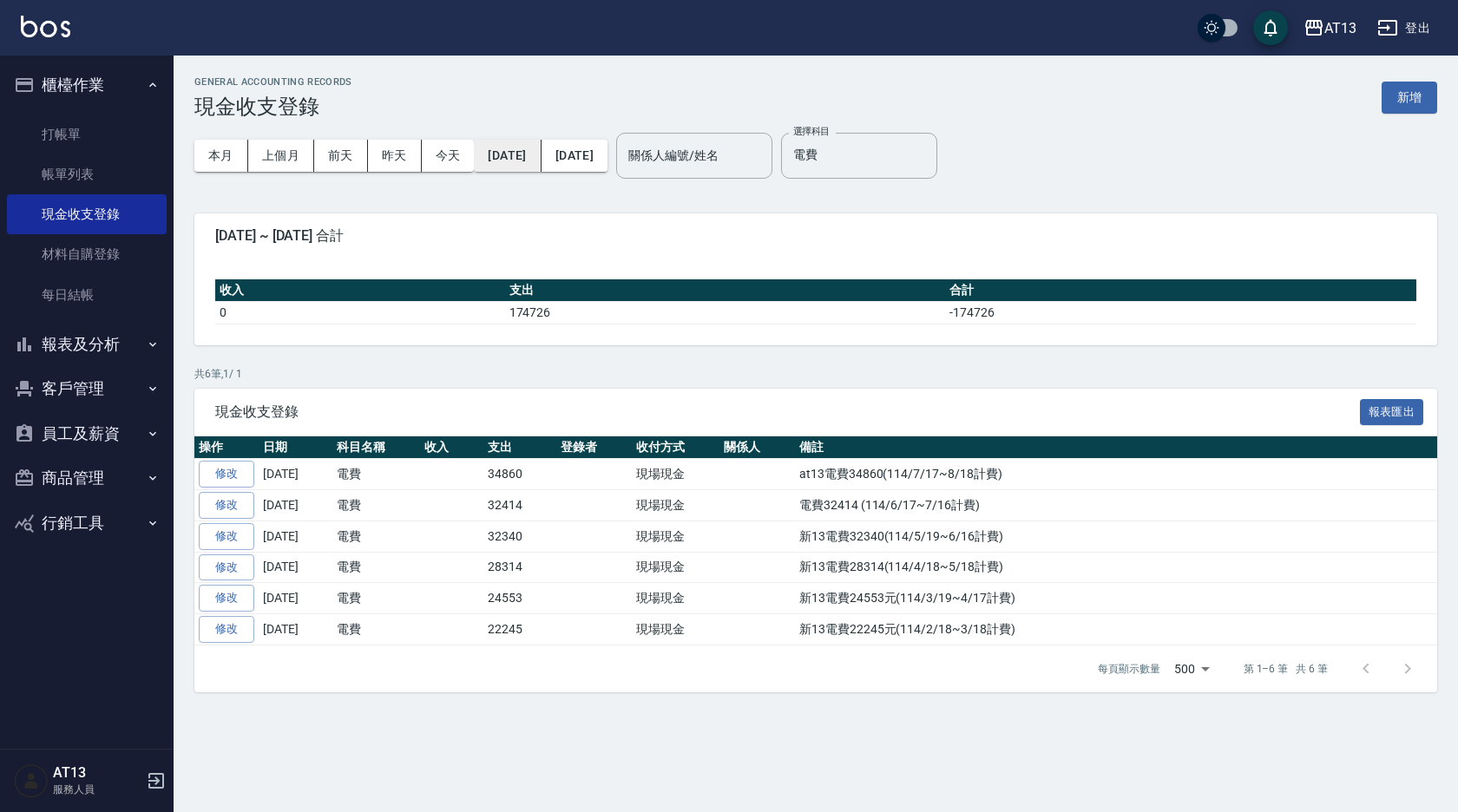
click at [510, 150] on button "2025/04/01" at bounding box center [507, 156] width 67 height 32
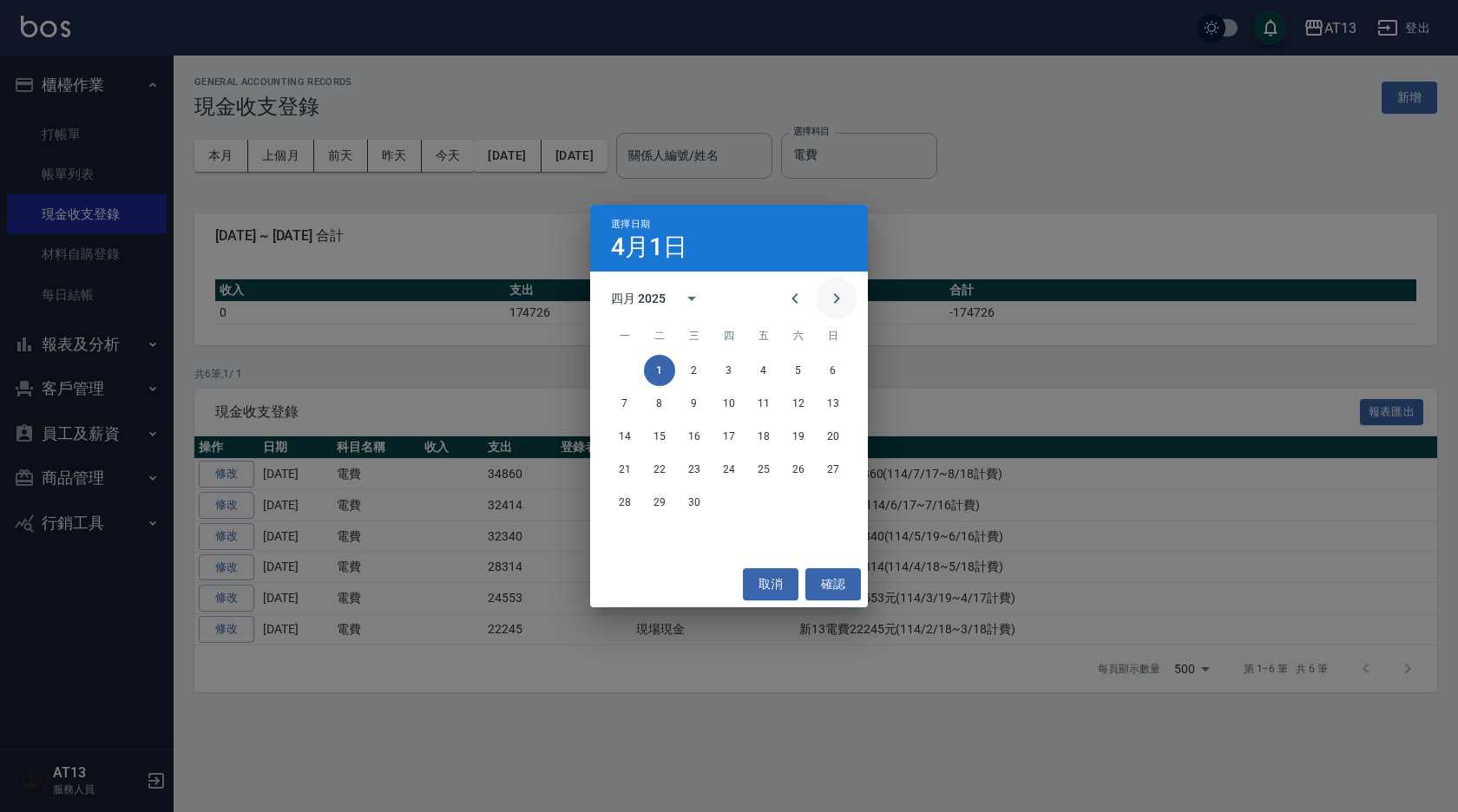
click at [835, 299] on icon "Next month" at bounding box center [836, 298] width 21 height 21
click at [656, 368] on button "1" at bounding box center [658, 369] width 31 height 31
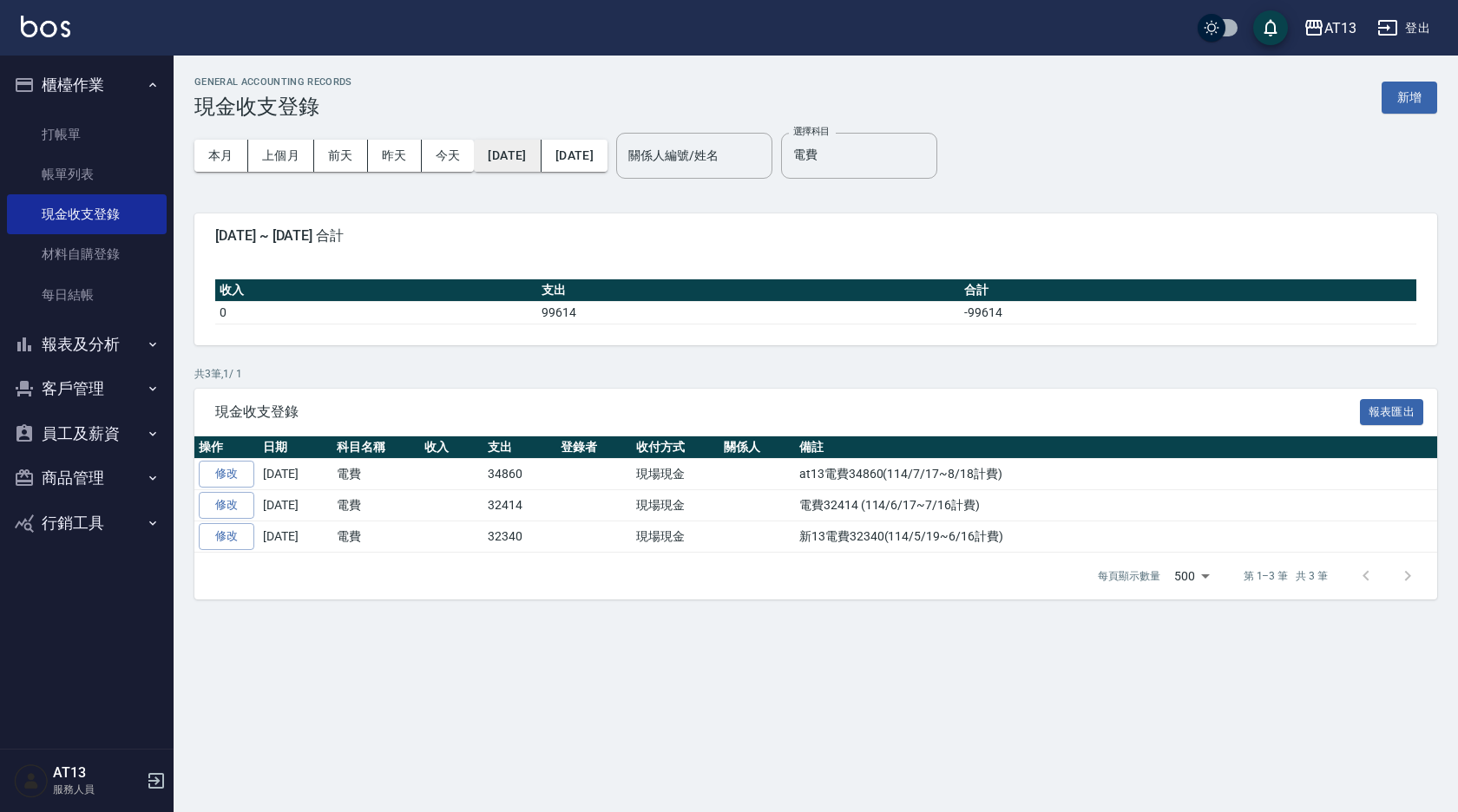
click at [508, 150] on button "2025/07/01" at bounding box center [507, 156] width 67 height 32
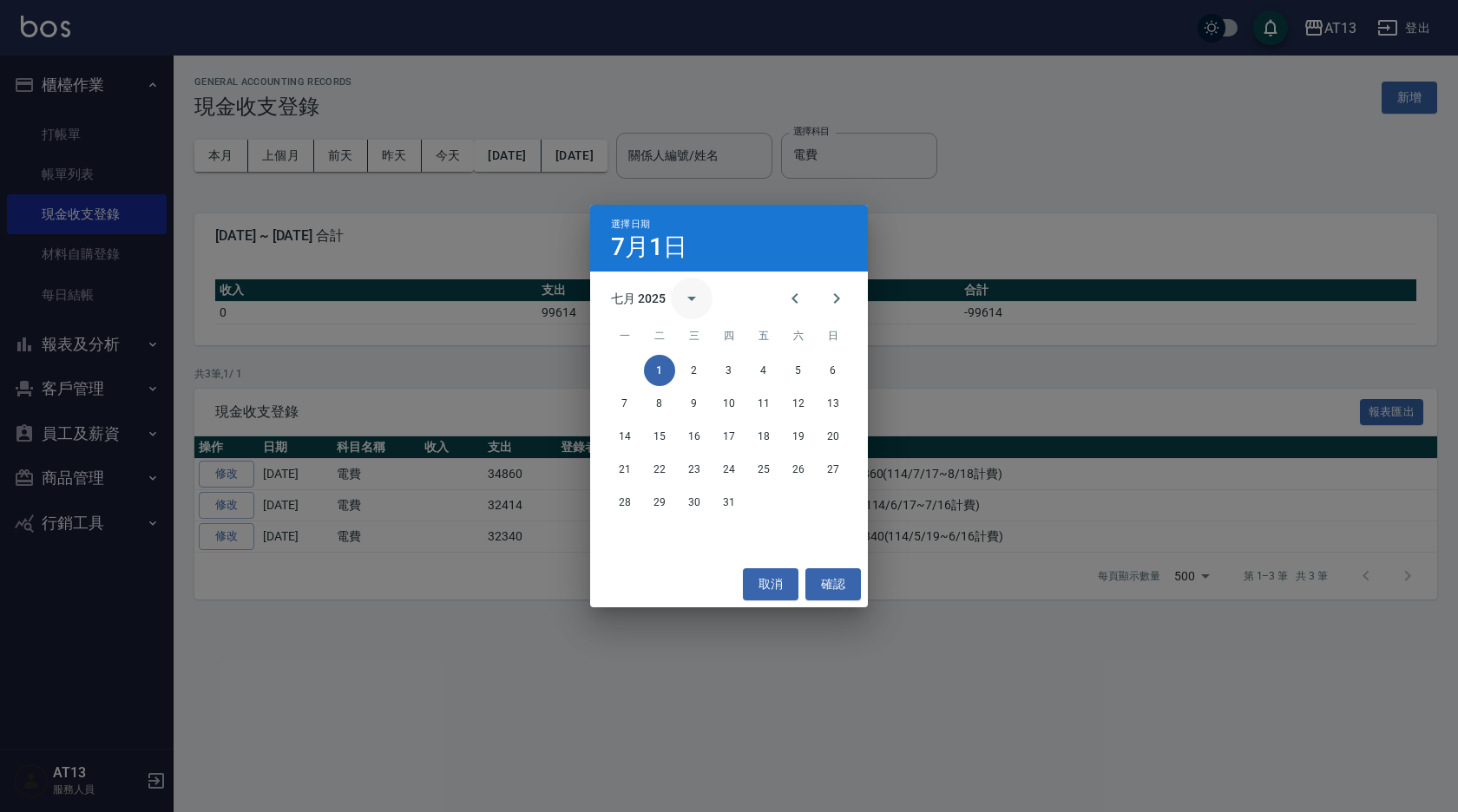
click at [691, 301] on icon "calendar view is open, switch to year view" at bounding box center [691, 298] width 21 height 21
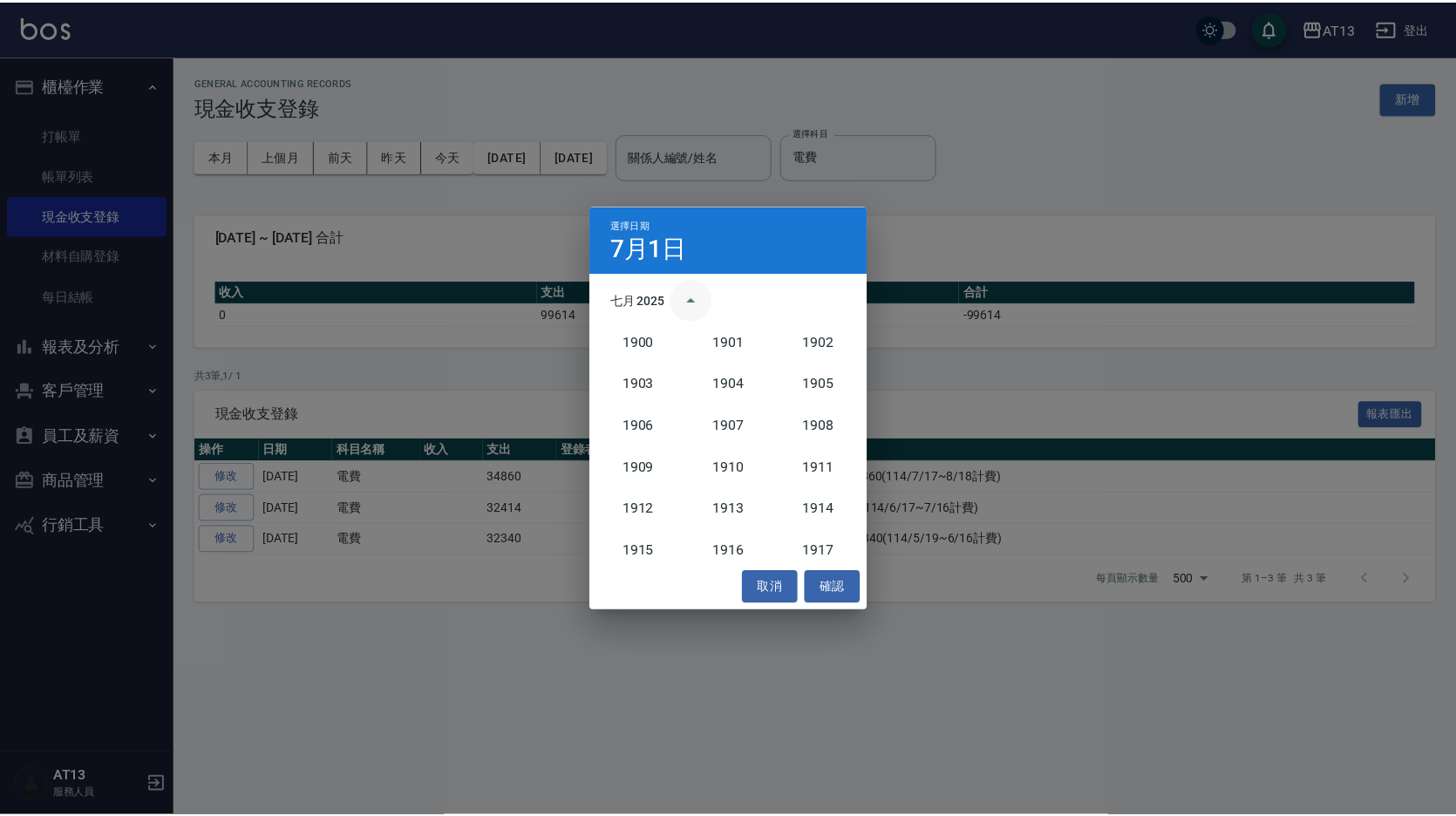
scroll to position [1614, 0]
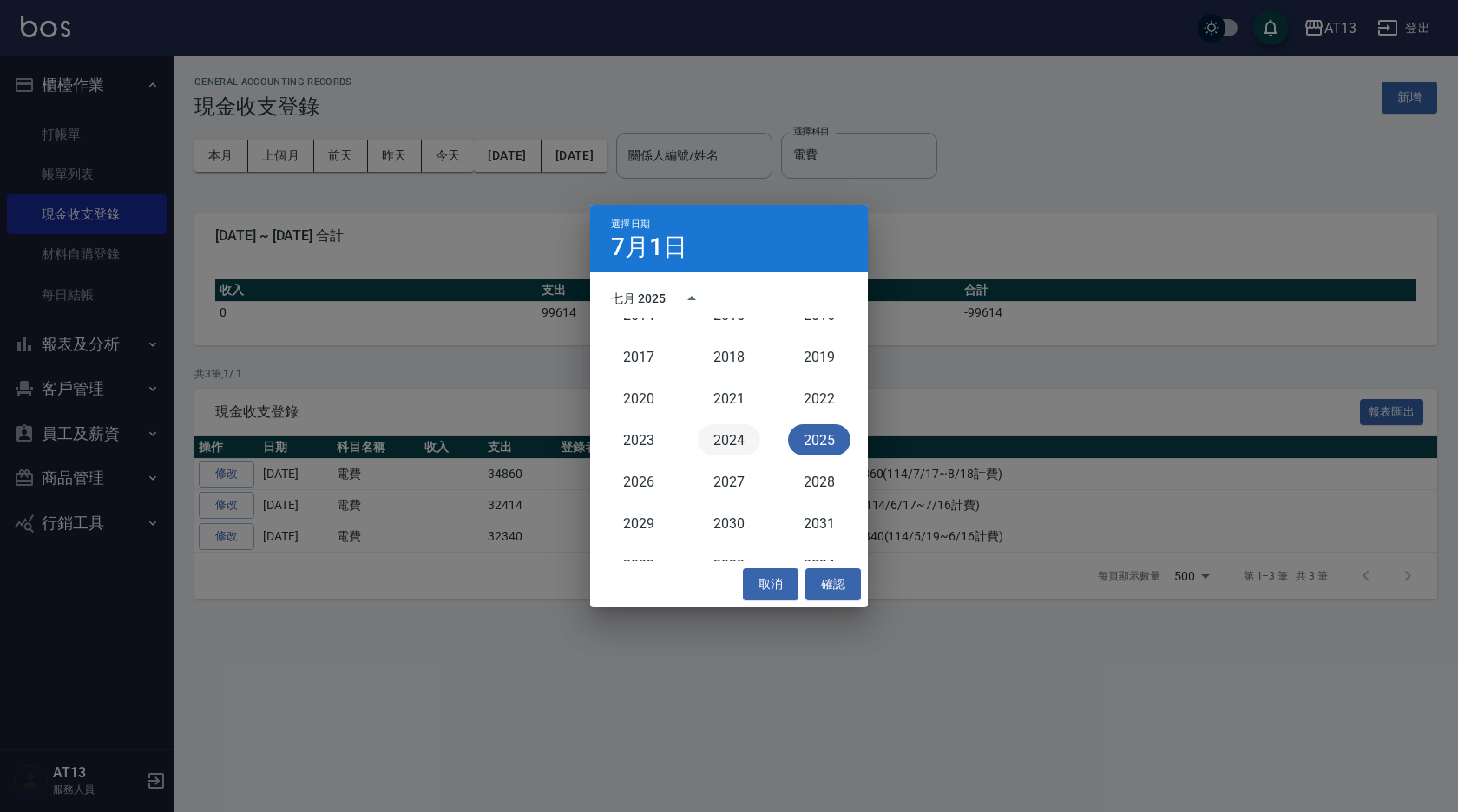
click at [725, 431] on button "2024" at bounding box center [729, 439] width 63 height 31
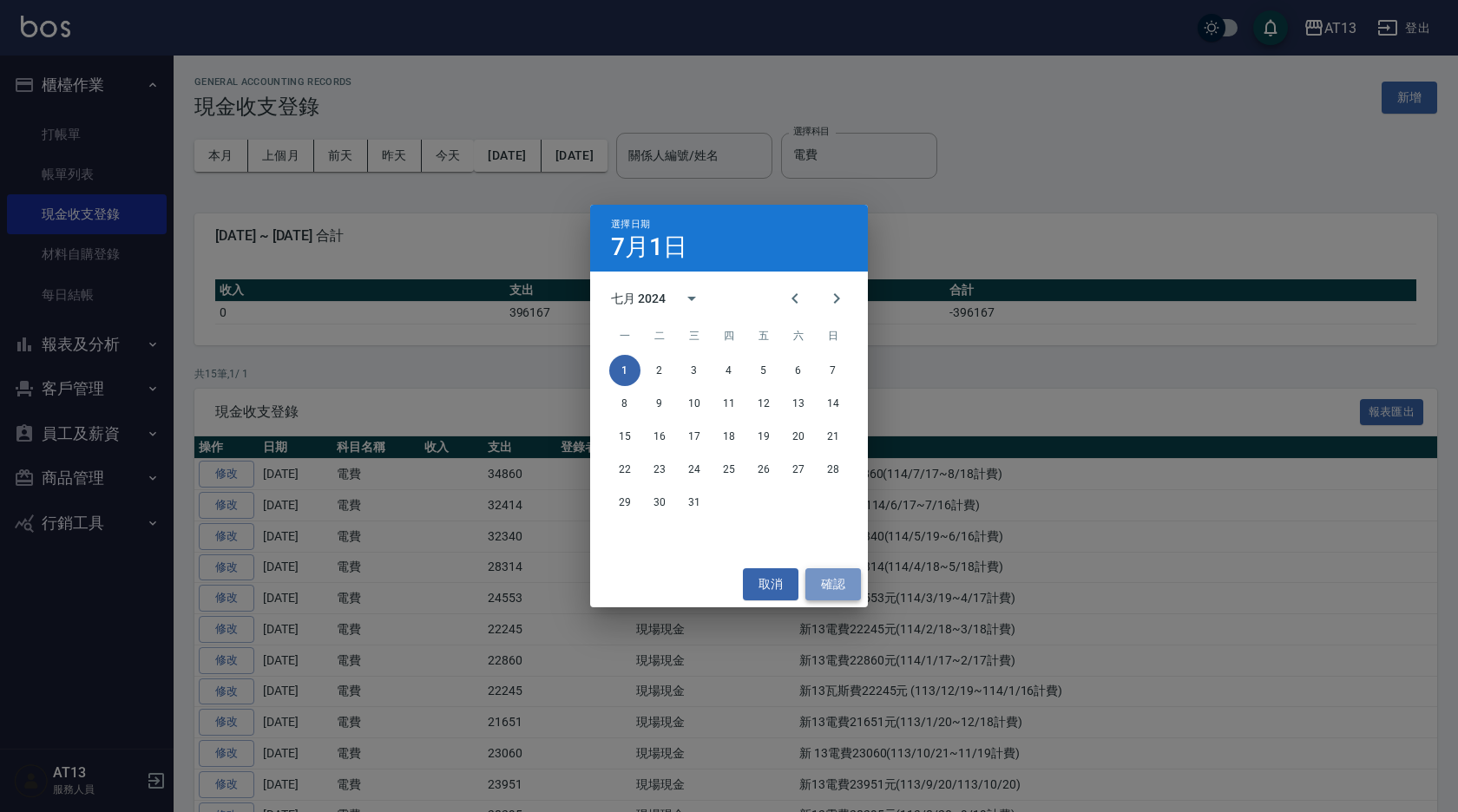
click at [841, 586] on button "確認" at bounding box center [833, 584] width 56 height 32
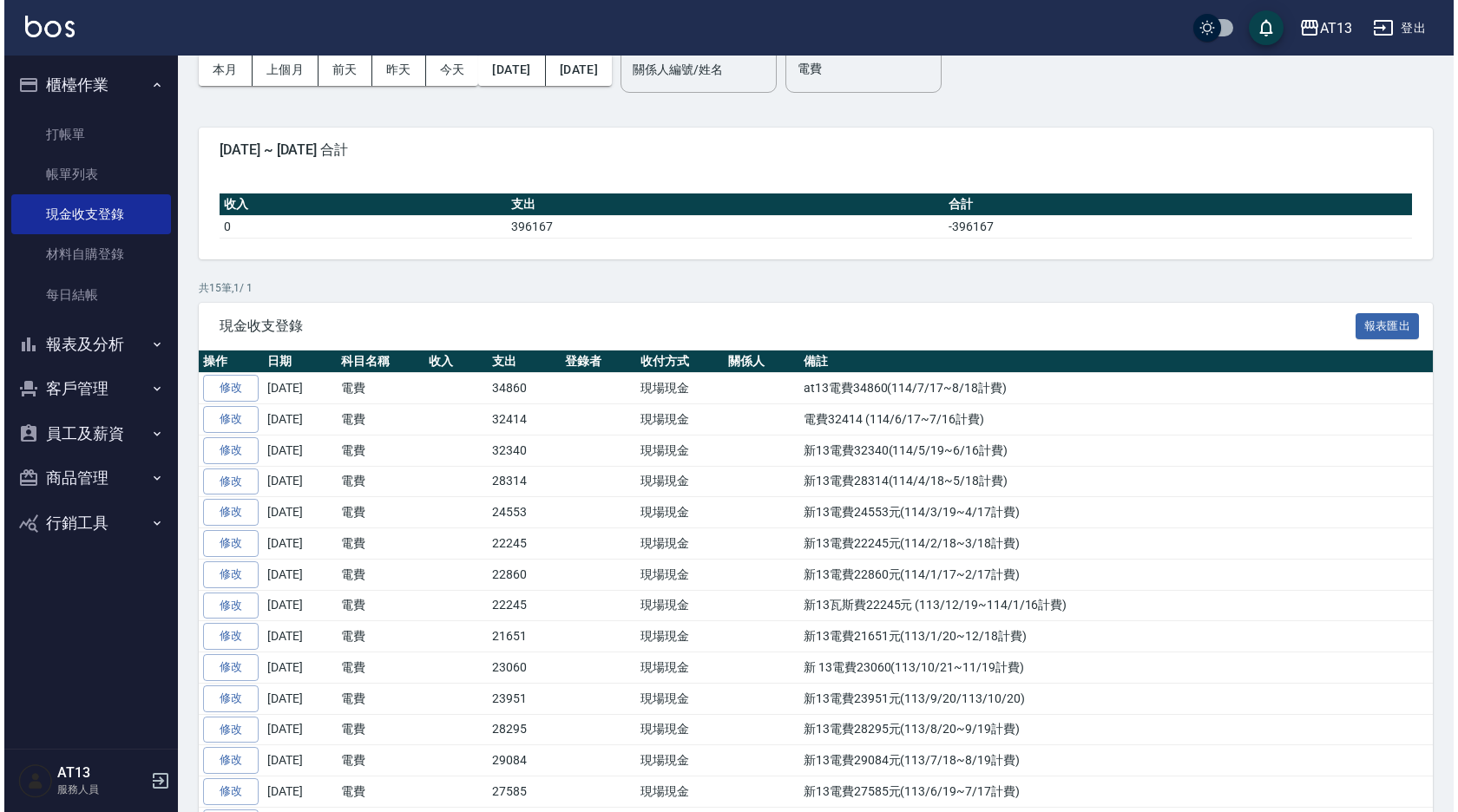
scroll to position [0, 0]
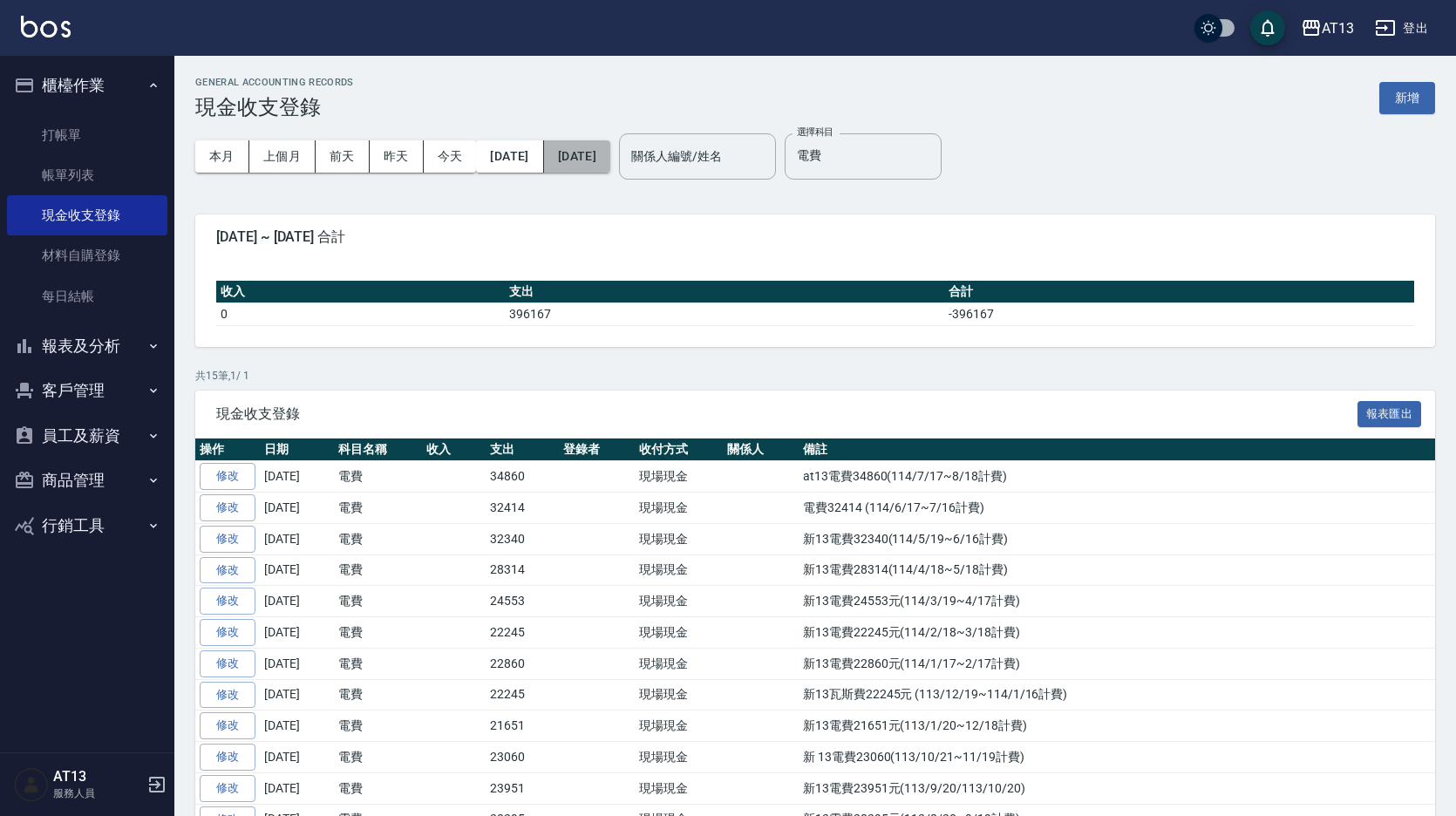
click at [611, 154] on button "[DATE]" at bounding box center [577, 157] width 66 height 32
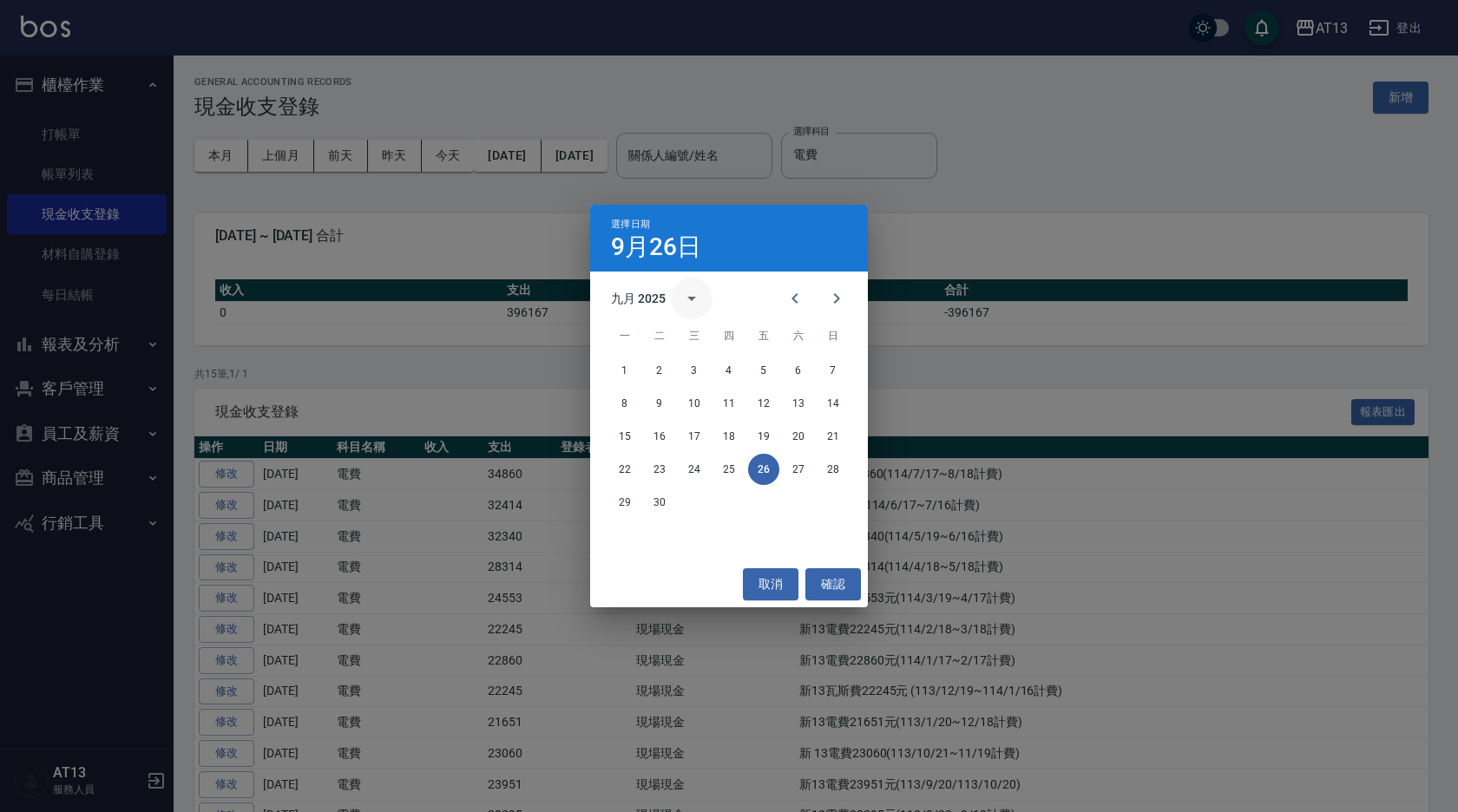
click at [696, 292] on icon "calendar view is open, switch to year view" at bounding box center [691, 298] width 21 height 21
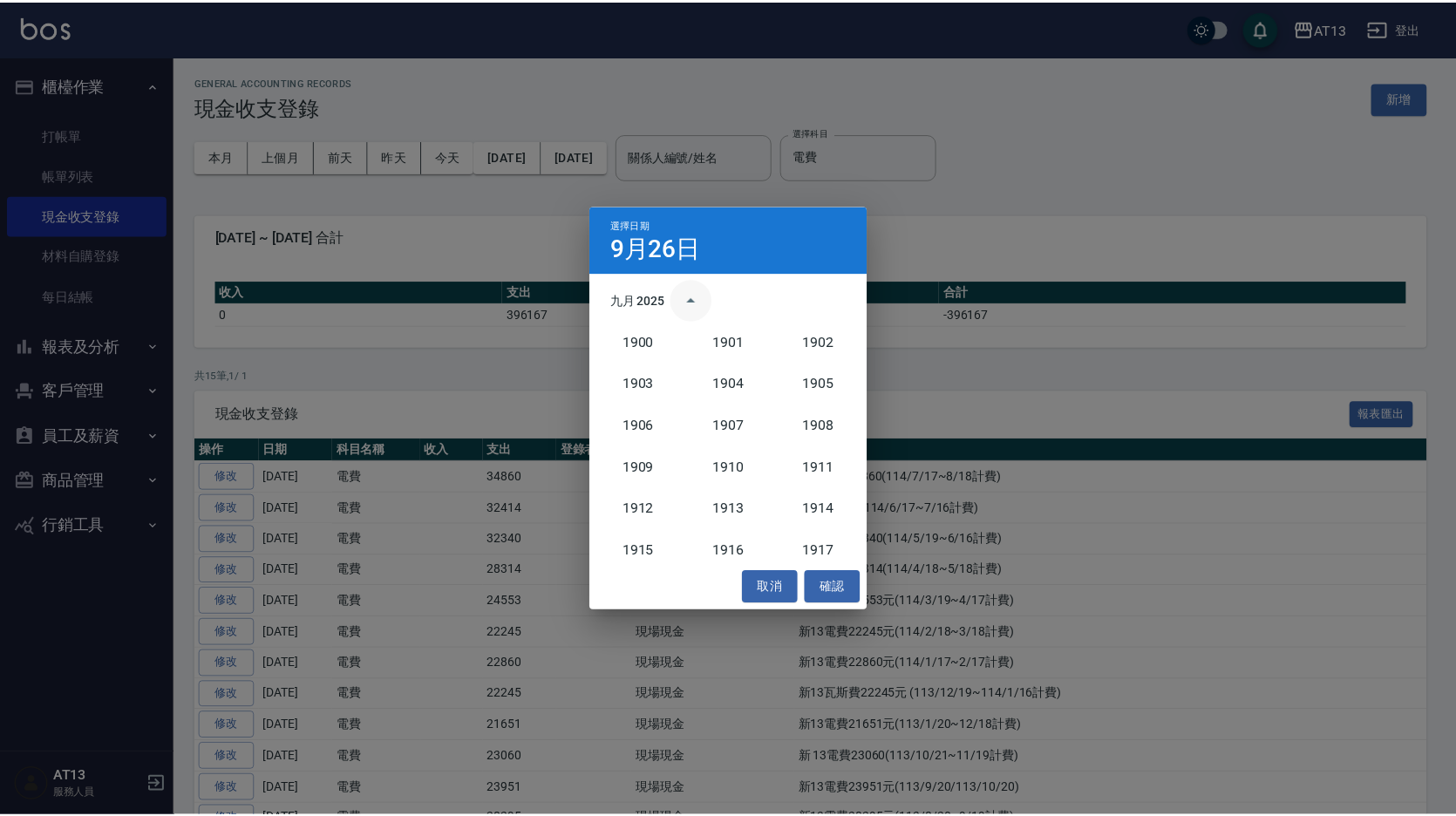
scroll to position [1614, 0]
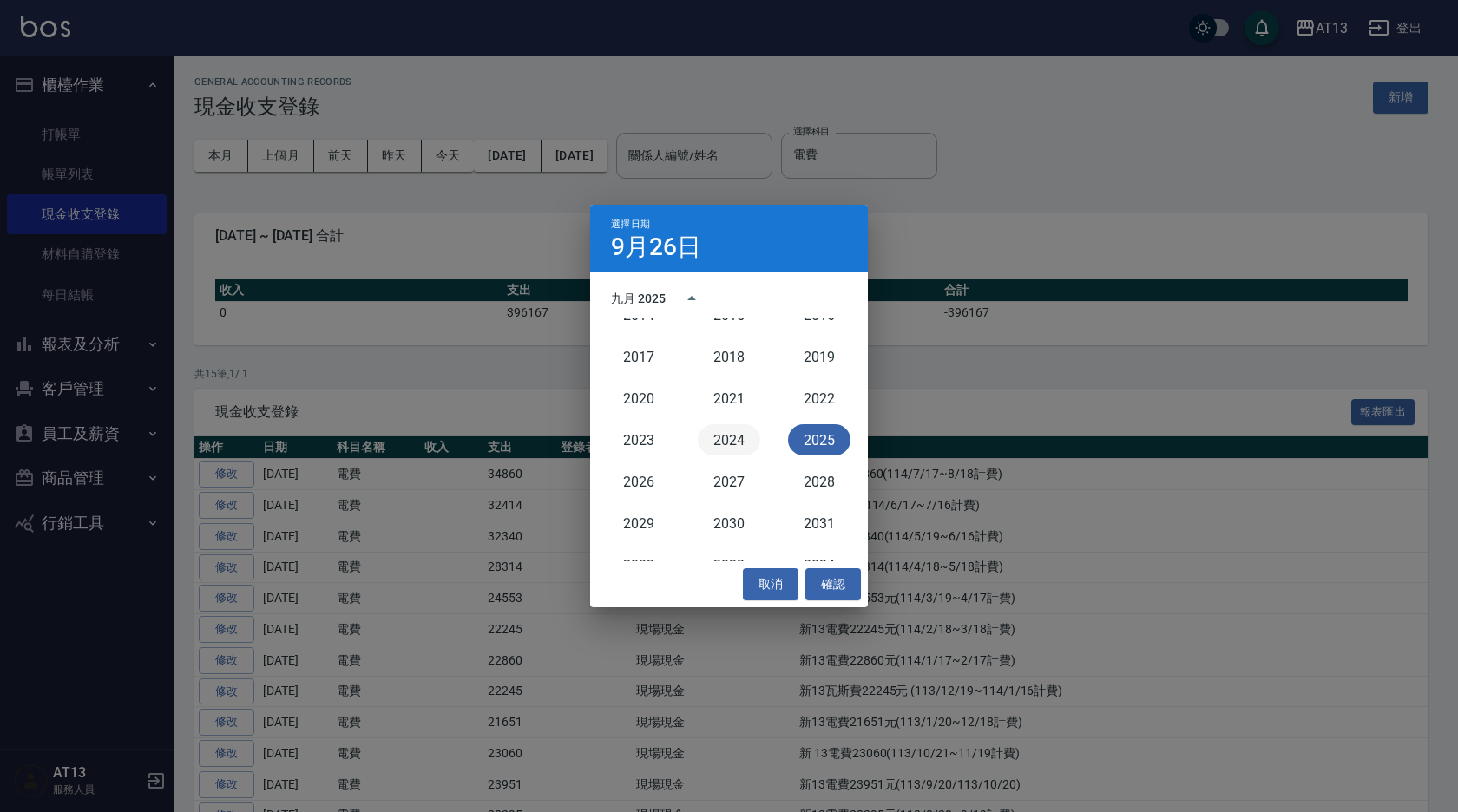
click at [729, 441] on button "2024" at bounding box center [729, 439] width 63 height 31
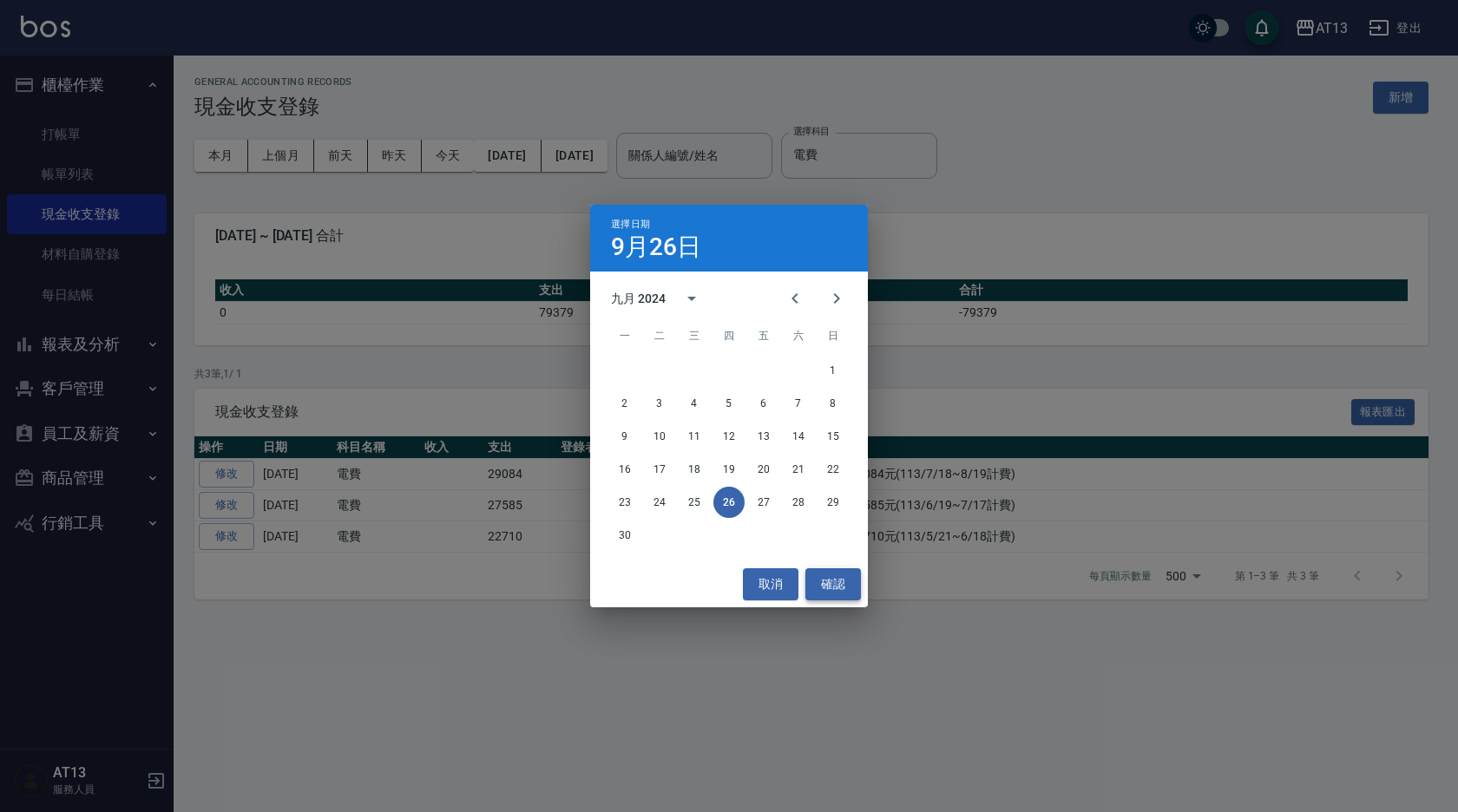
click at [841, 585] on button "確認" at bounding box center [833, 584] width 56 height 32
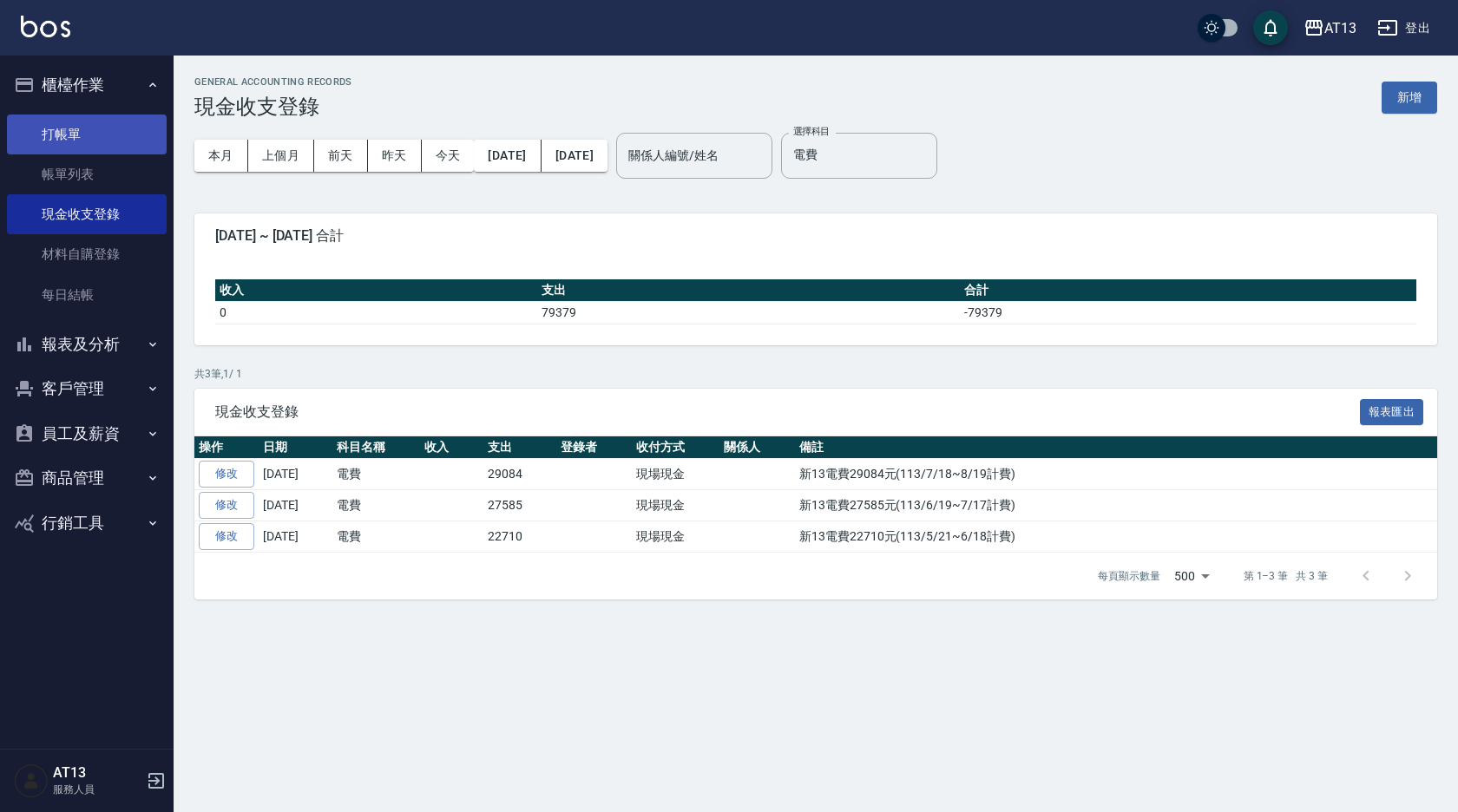
click at [77, 126] on link "打帳單" at bounding box center [86, 134] width 160 height 40
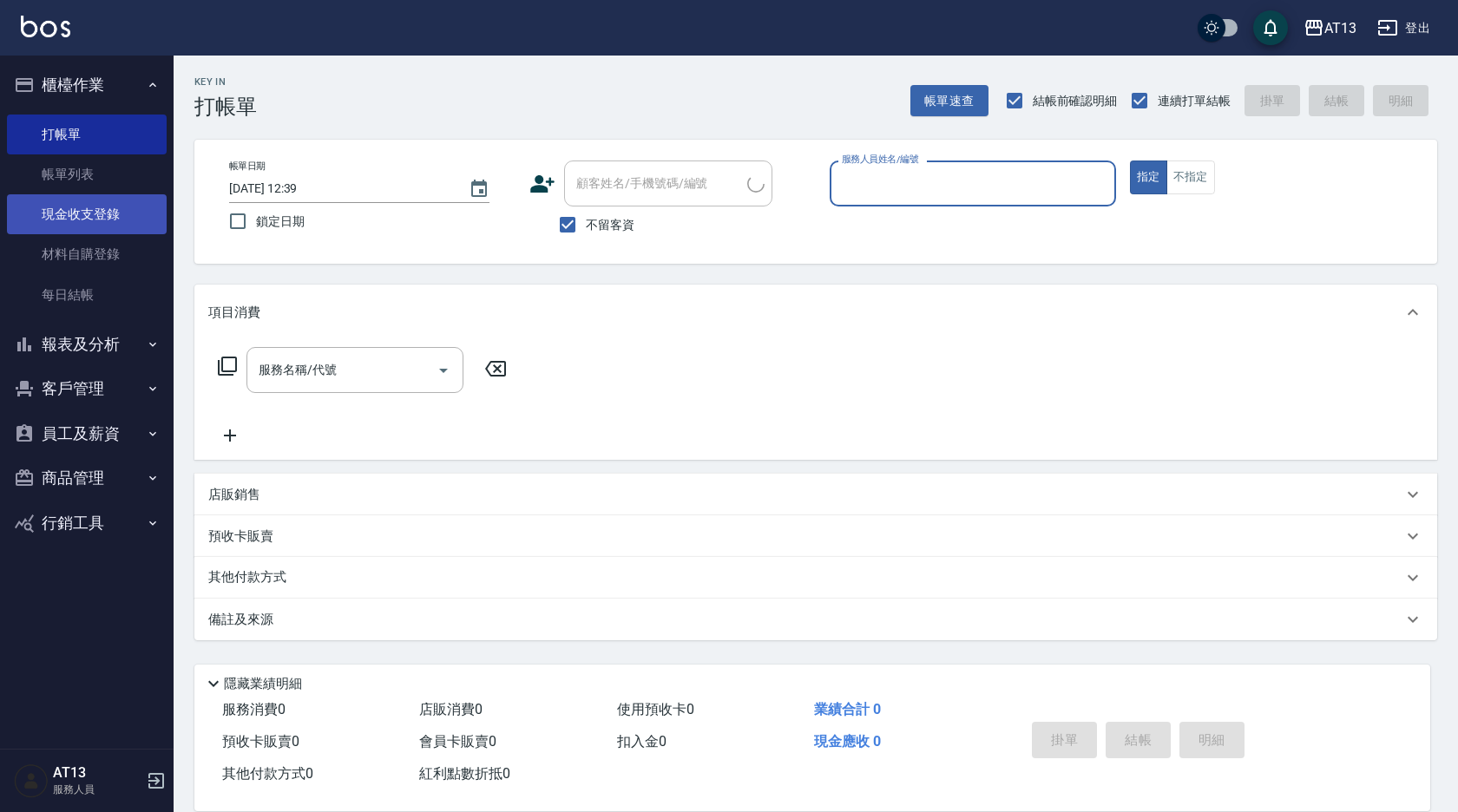
click at [109, 211] on link "現金收支登錄" at bounding box center [86, 214] width 160 height 40
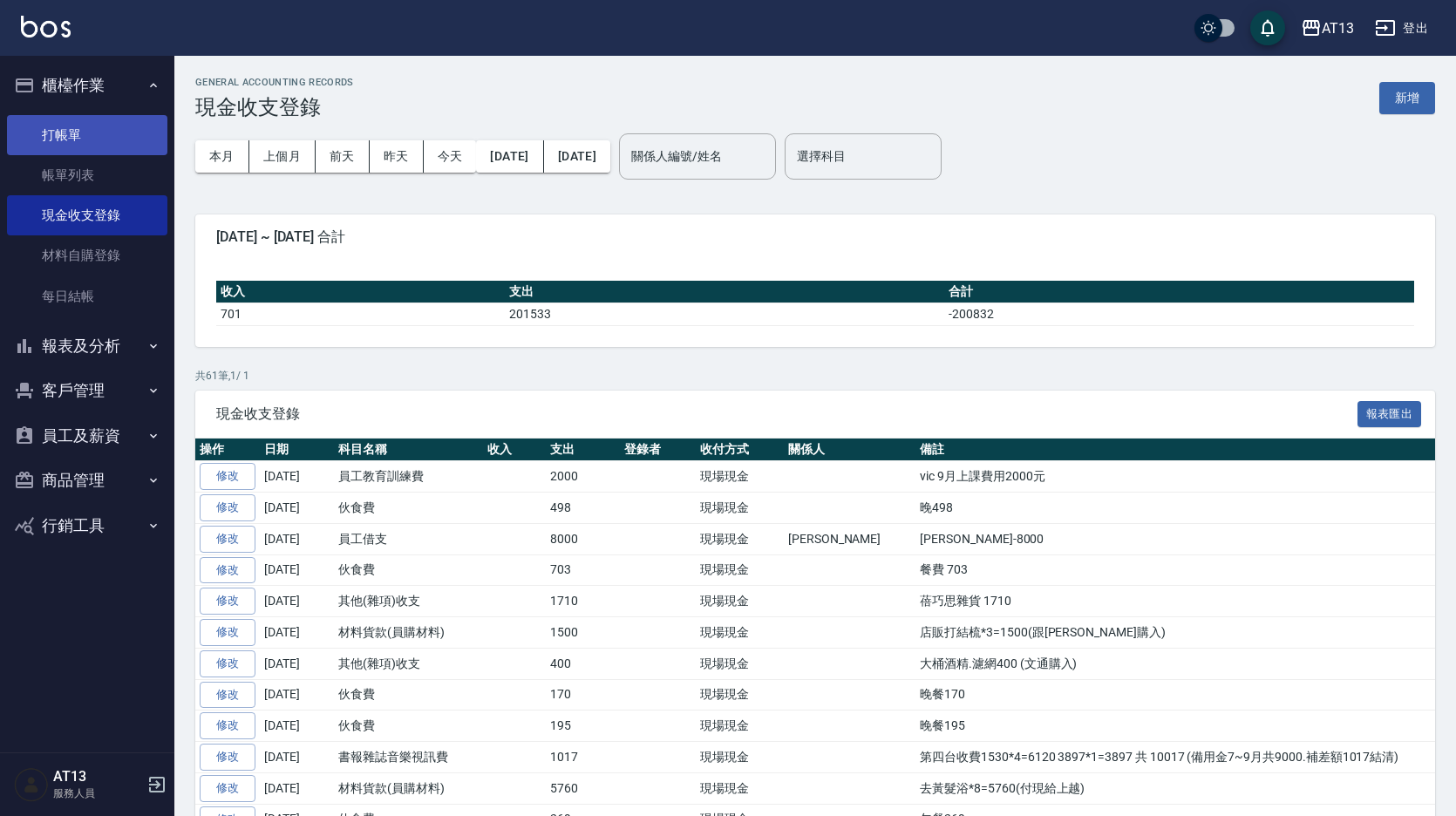
click at [79, 135] on link "打帳單" at bounding box center [87, 135] width 161 height 40
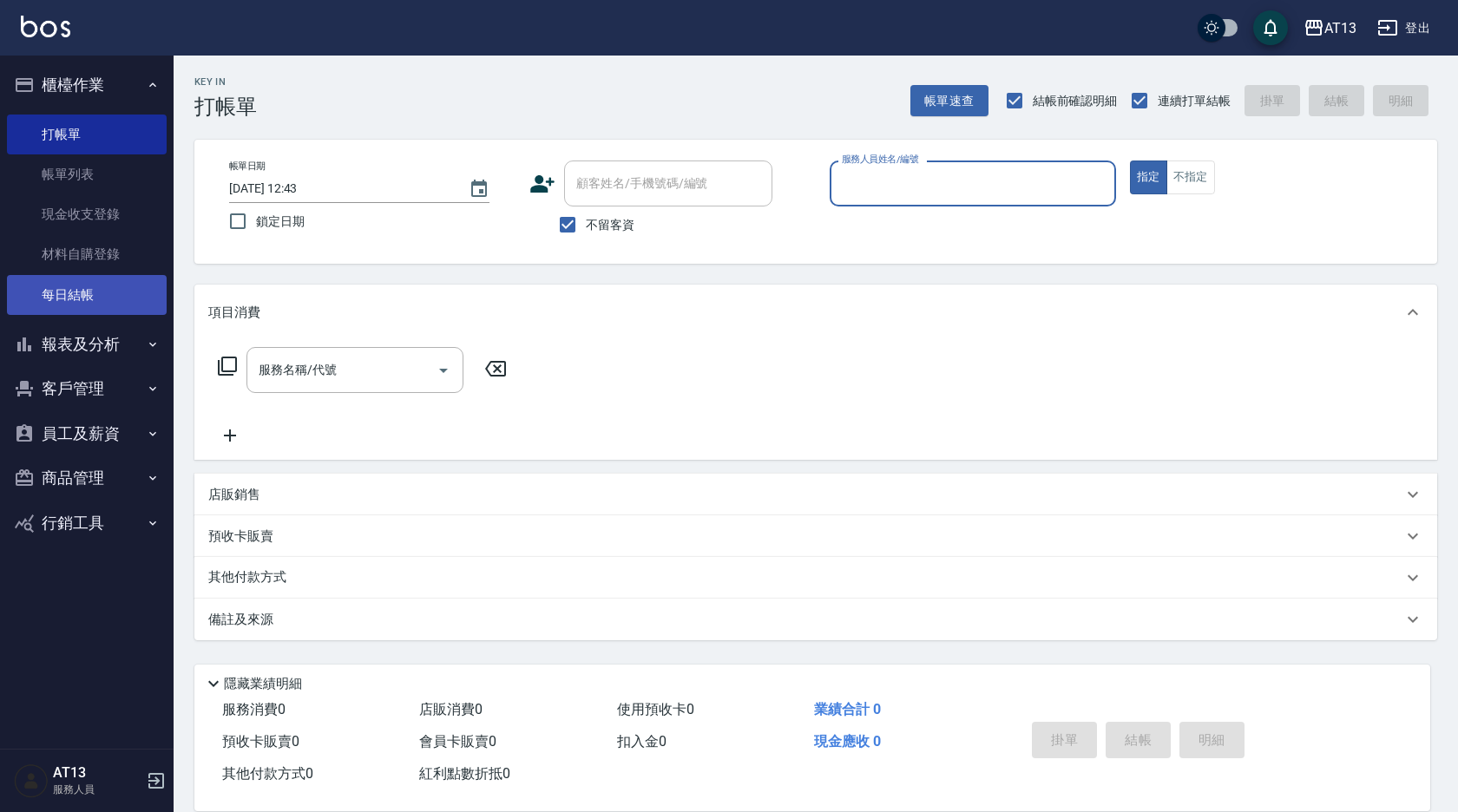
click at [73, 301] on link "每日結帳" at bounding box center [86, 295] width 160 height 40
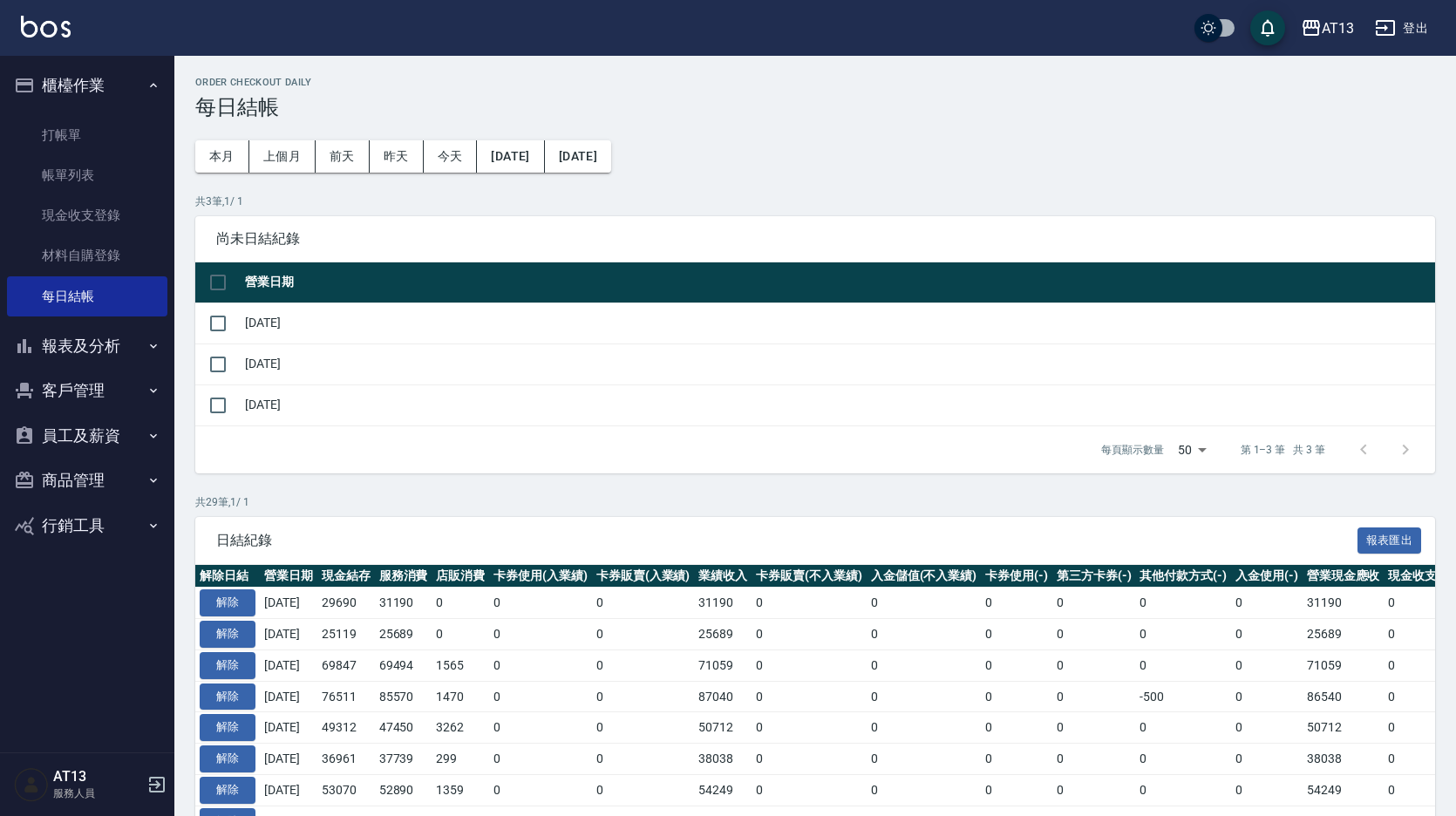
scroll to position [175, 0]
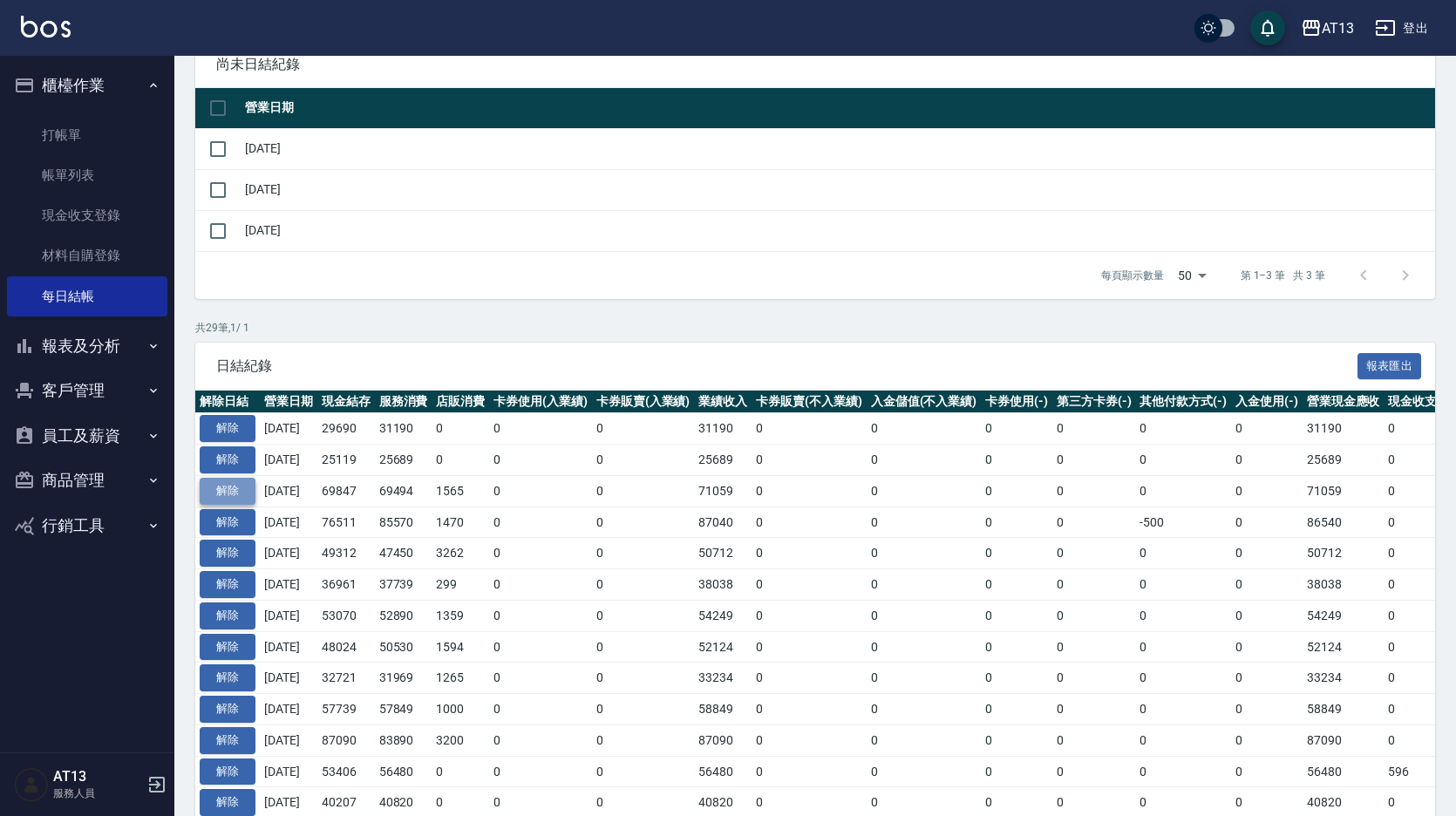
click at [225, 481] on button "解除" at bounding box center [228, 491] width 56 height 27
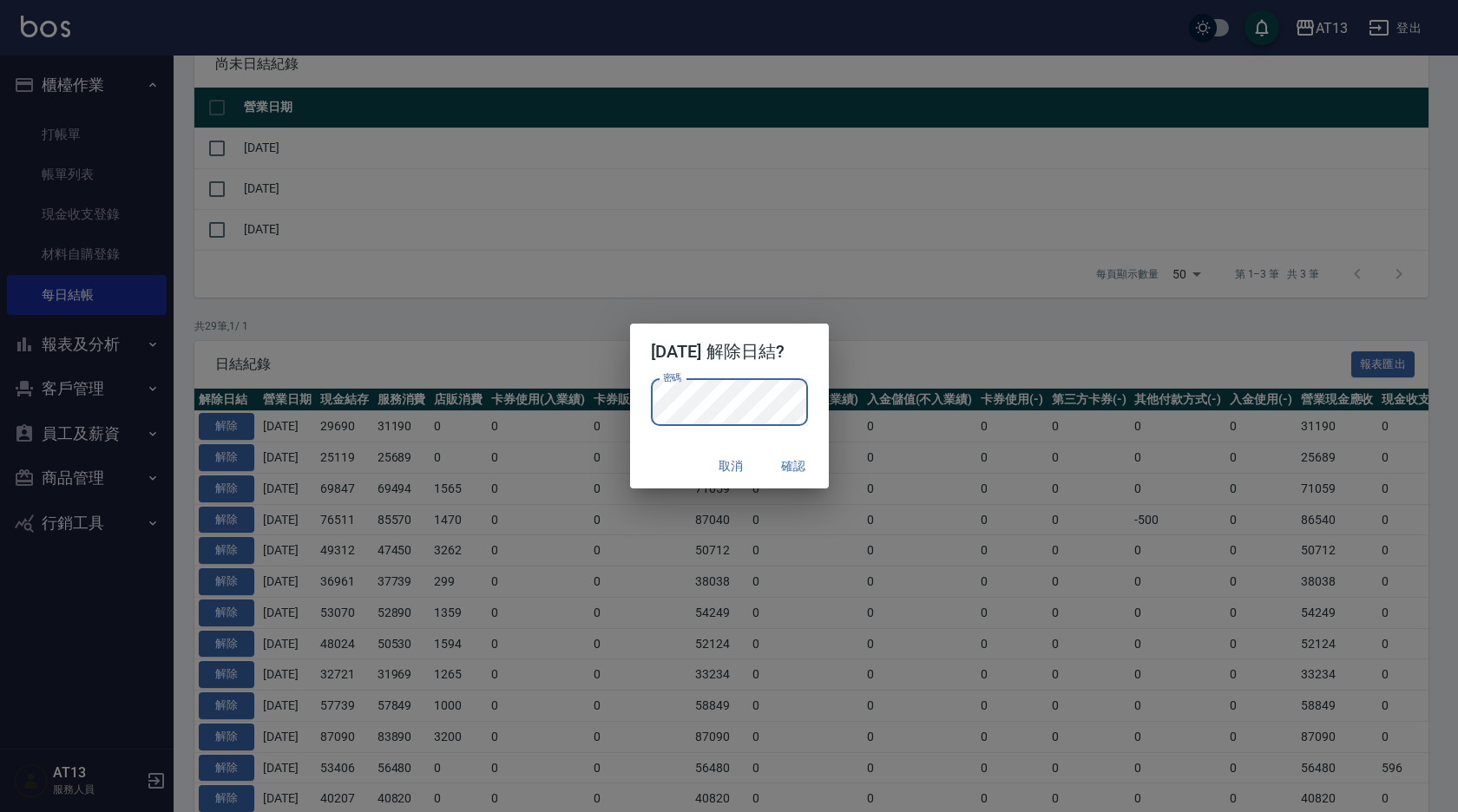
click at [818, 467] on button "確認" at bounding box center [795, 467] width 56 height 32
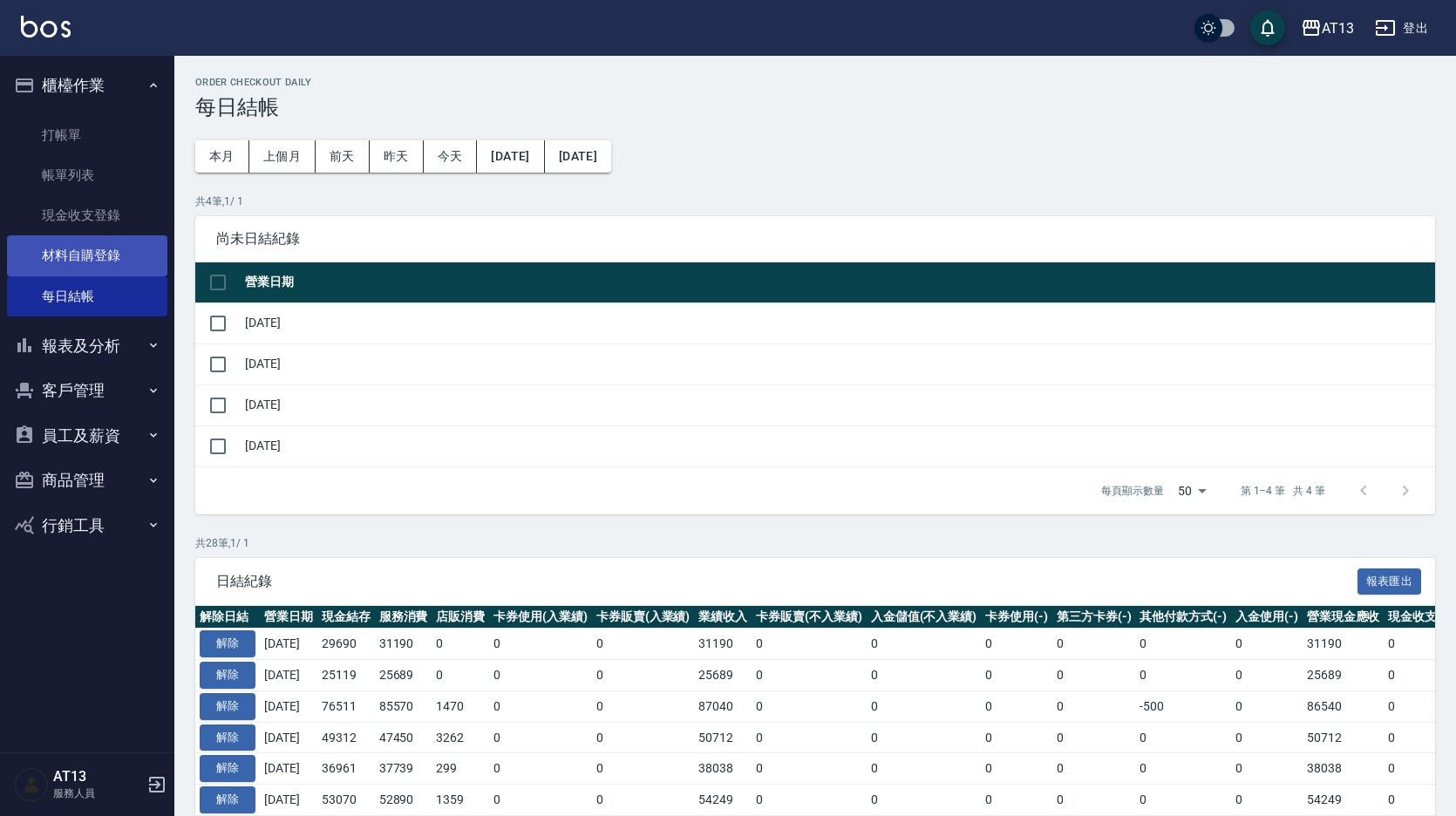
scroll to position [175, 0]
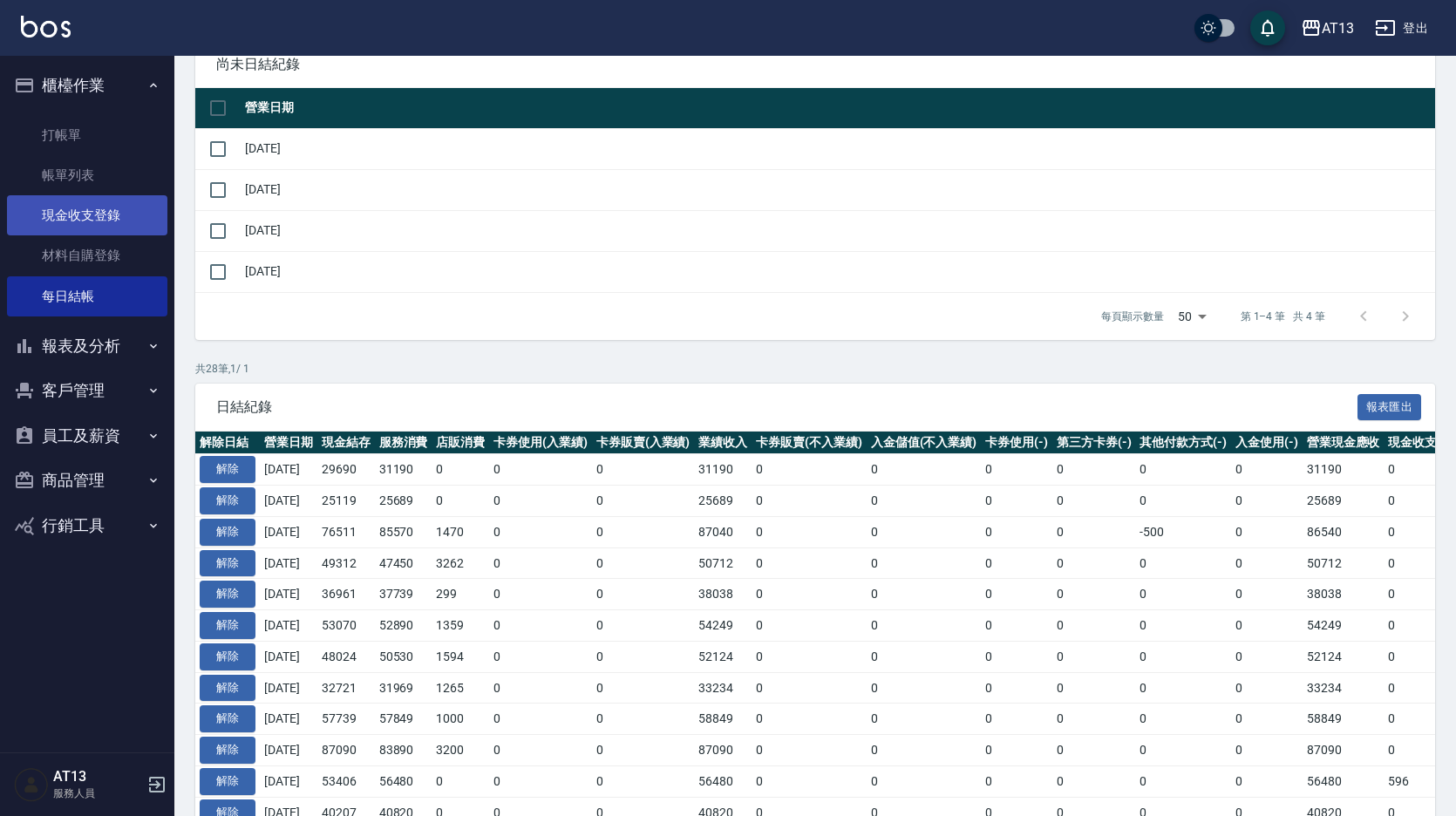
click at [106, 220] on link "現金收支登錄" at bounding box center [87, 215] width 161 height 40
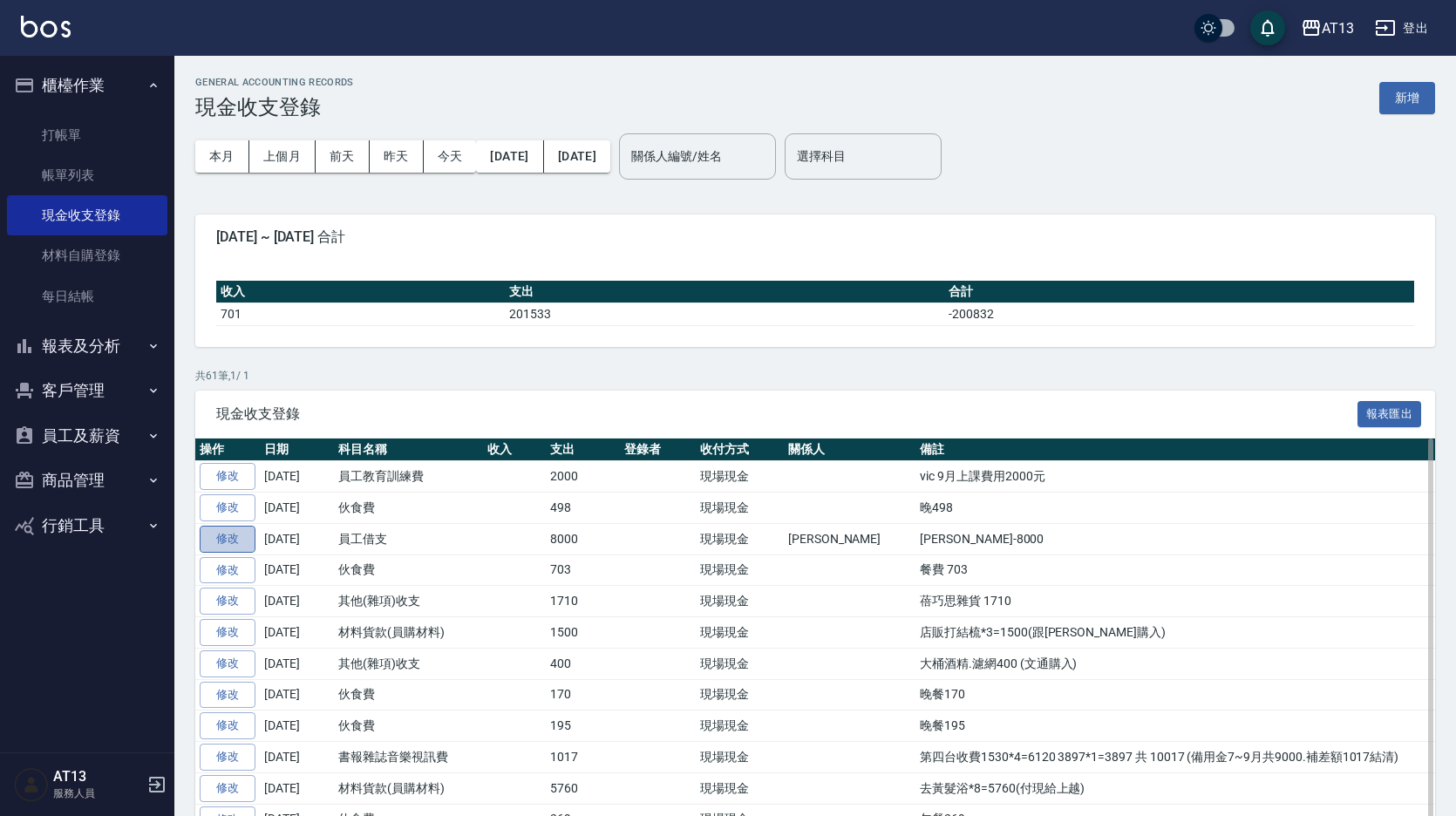
click at [237, 534] on link "修改" at bounding box center [228, 539] width 56 height 27
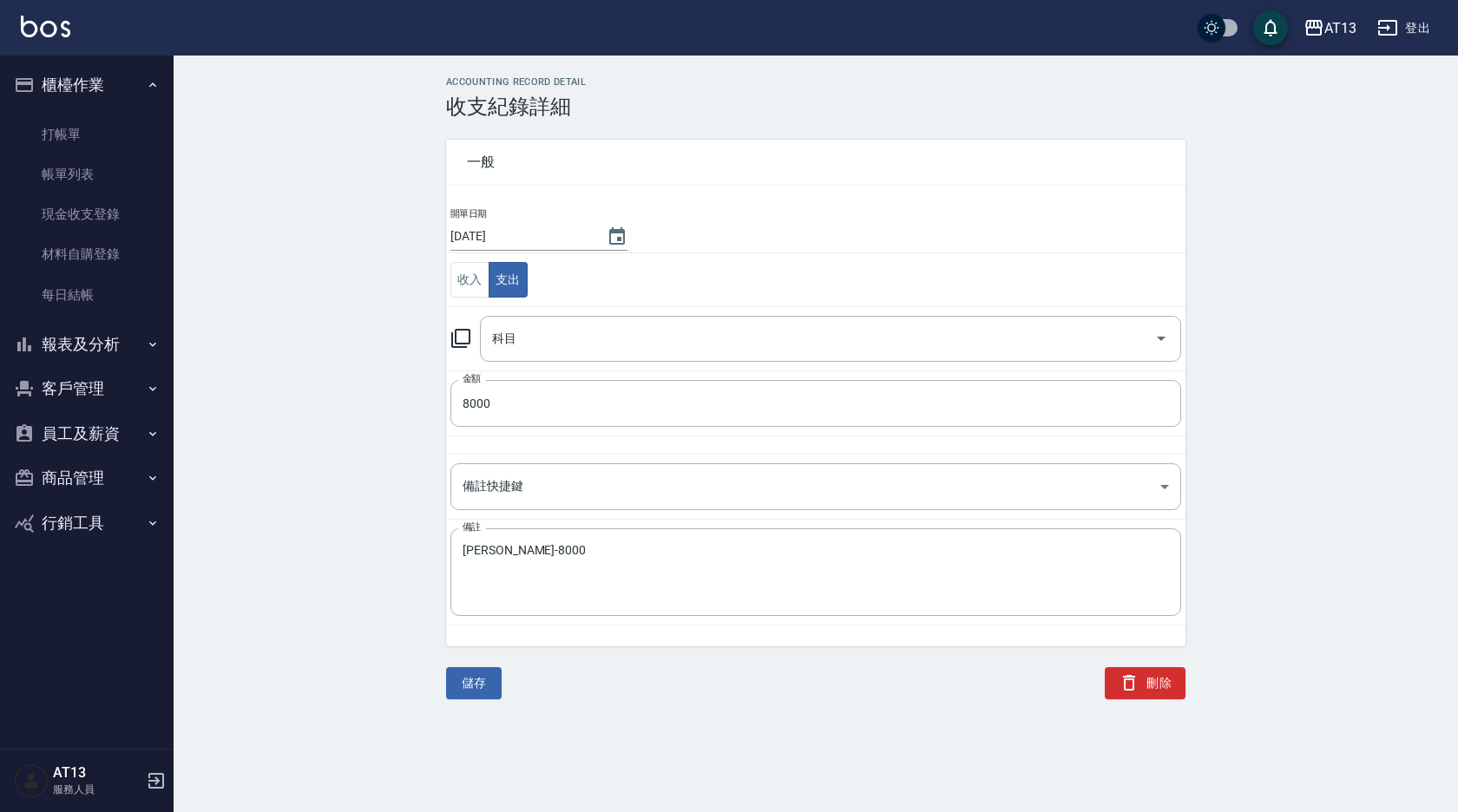
type input "6 員工借支"
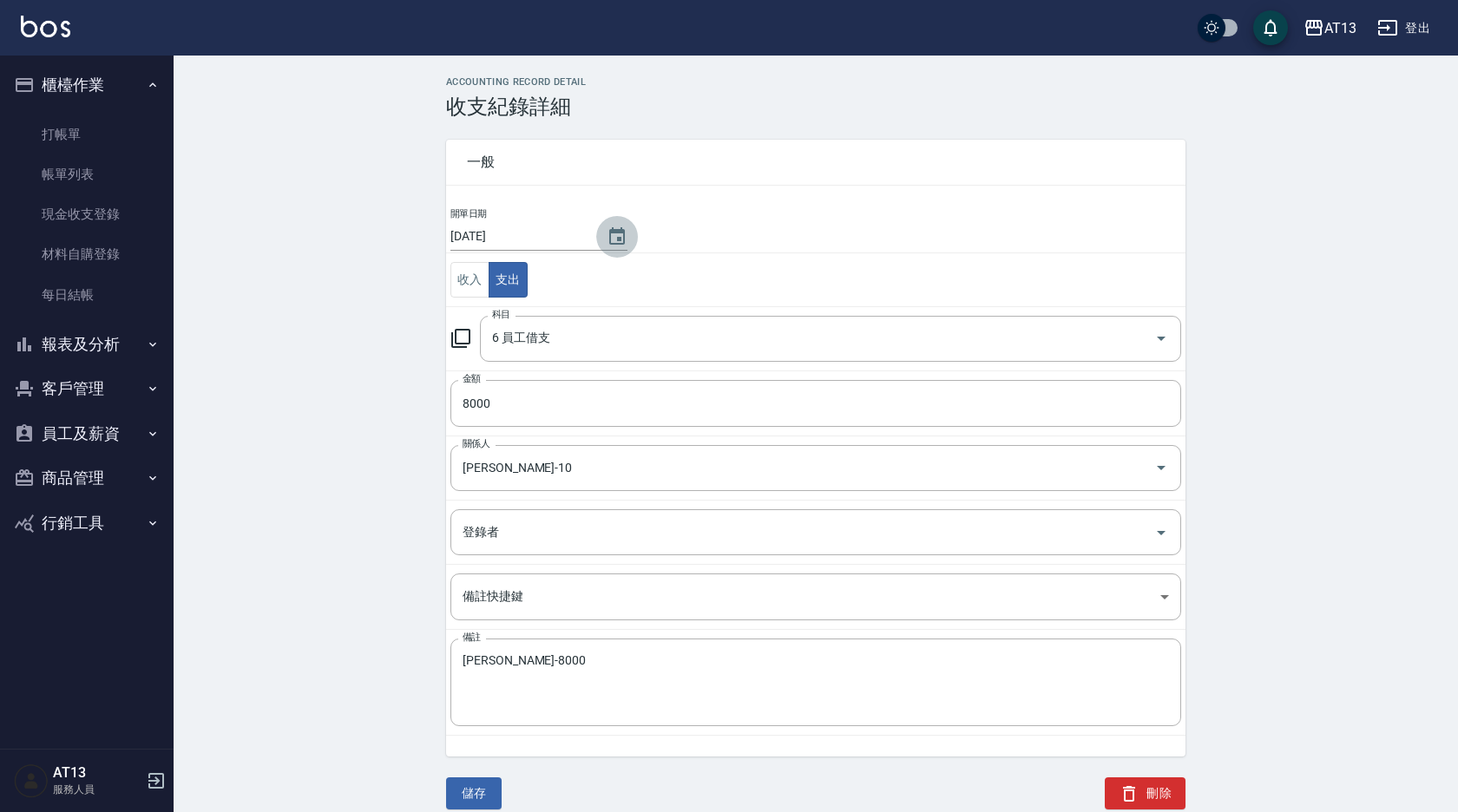
click at [607, 233] on icon "Choose date, selected date is 2025-09-25" at bounding box center [617, 236] width 21 height 21
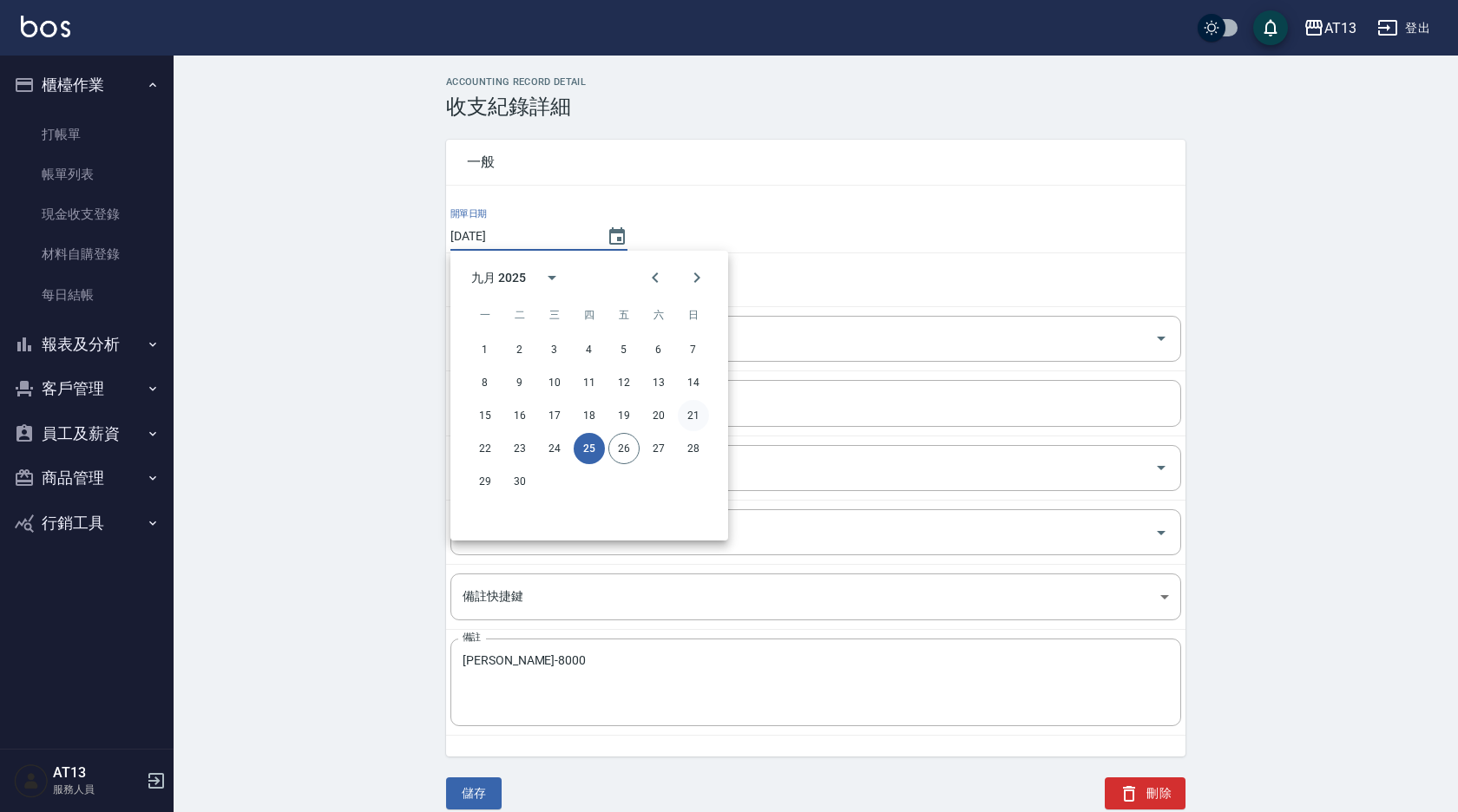
click at [693, 416] on button "21" at bounding box center [692, 415] width 31 height 31
type input "[DATE]"
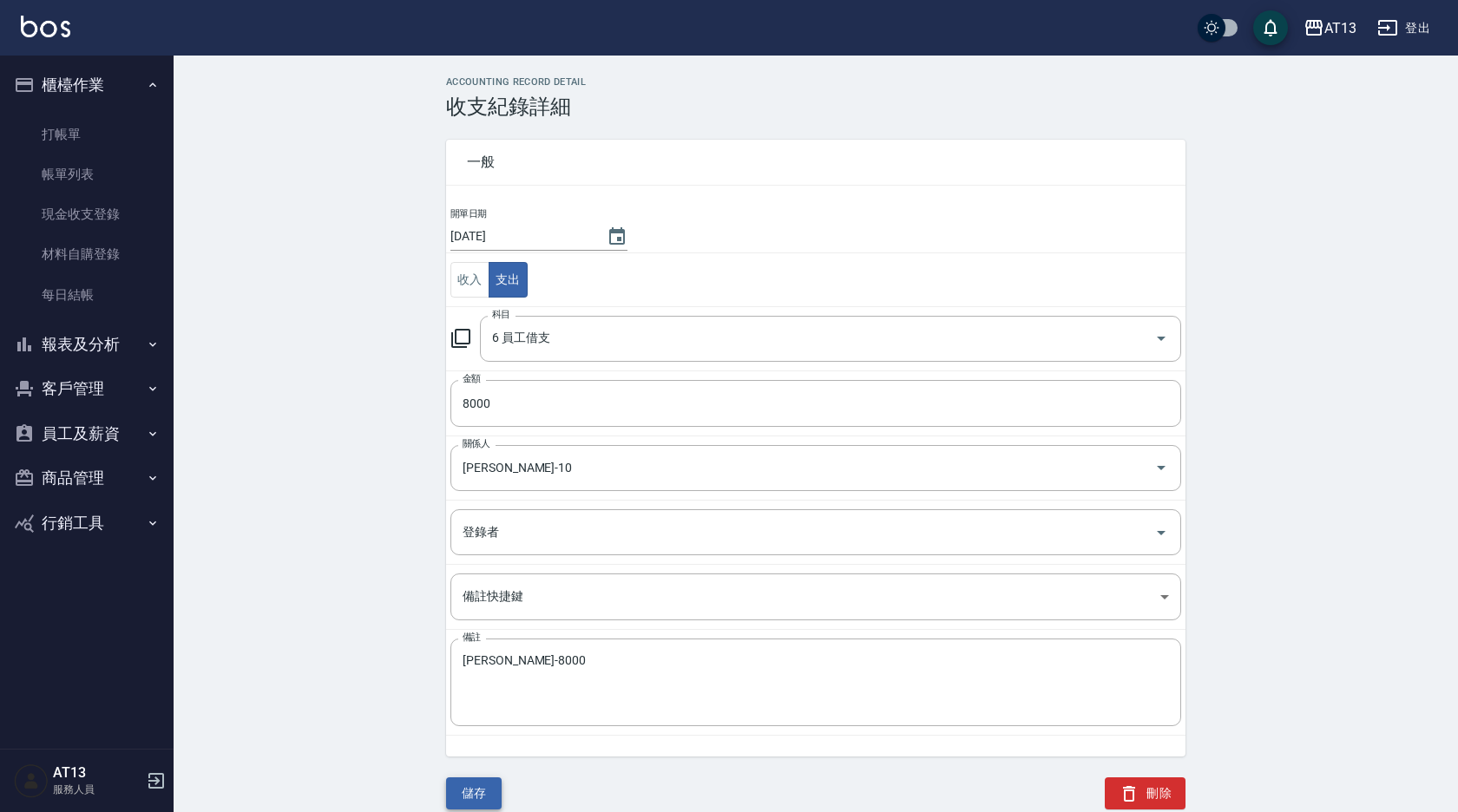
click at [482, 796] on button "儲存" at bounding box center [474, 793] width 56 height 32
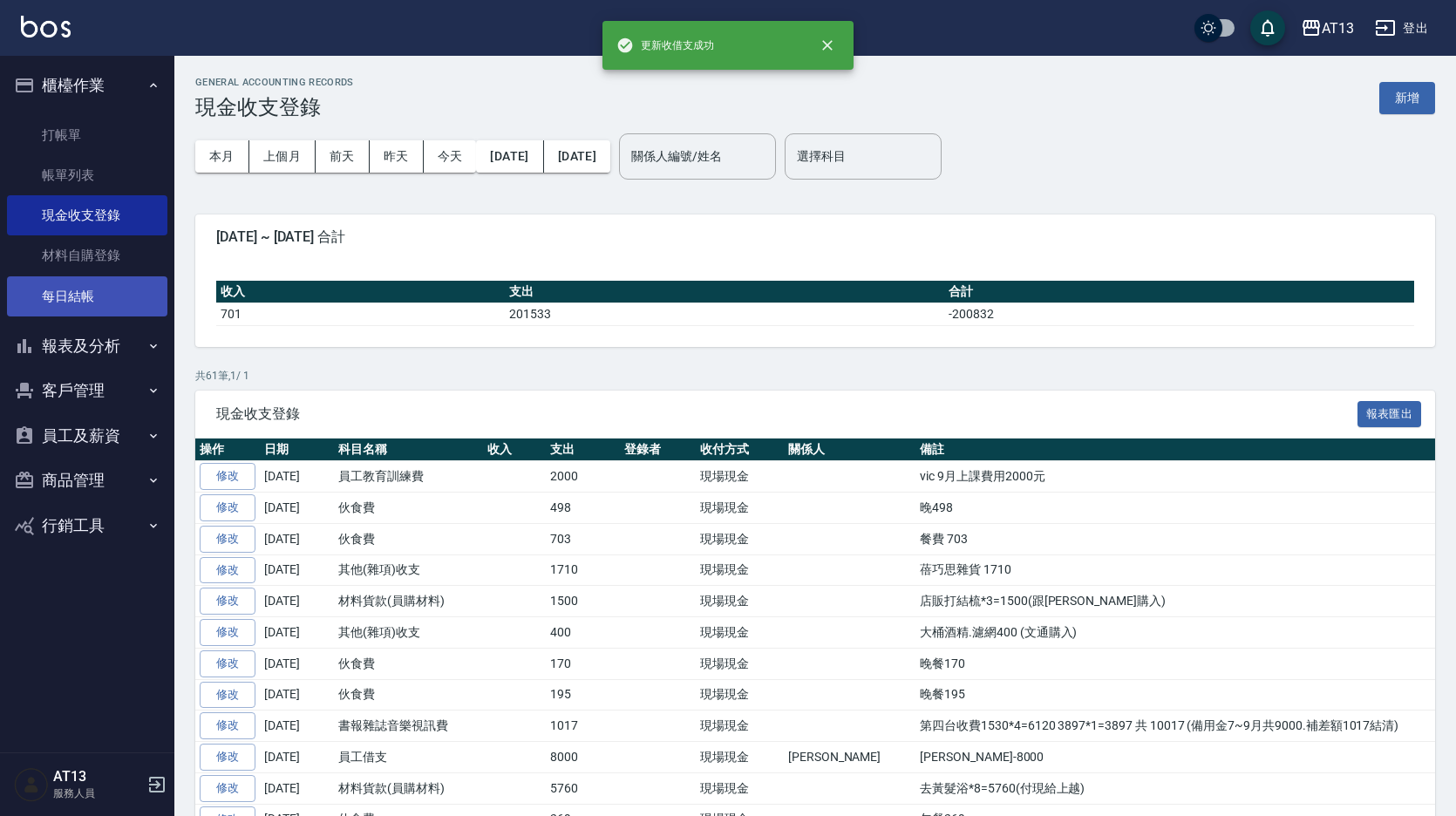
click at [90, 295] on link "每日結帳" at bounding box center [87, 296] width 161 height 40
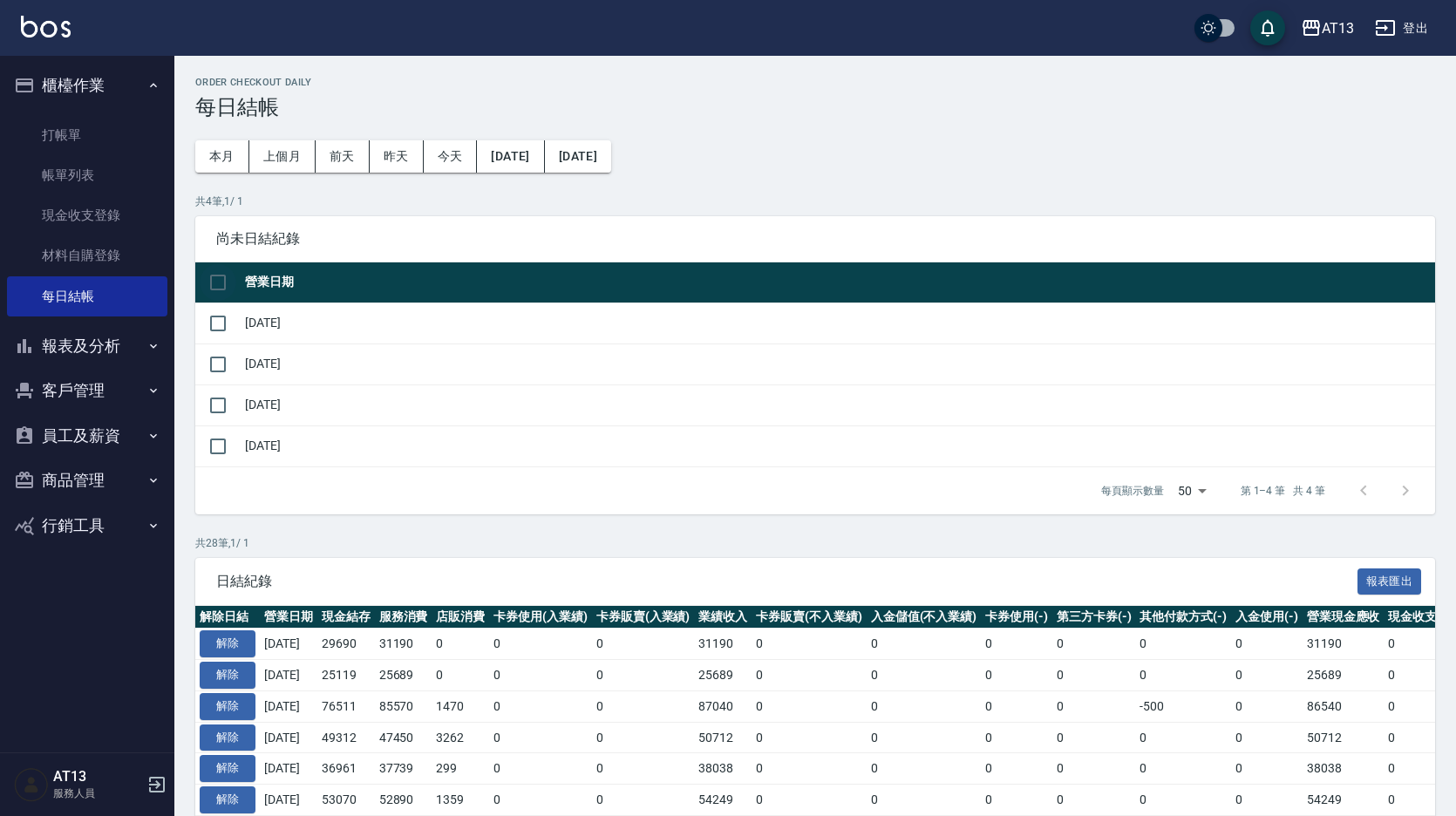
click at [224, 273] on input "checkbox" at bounding box center [218, 282] width 37 height 37
checkbox input "true"
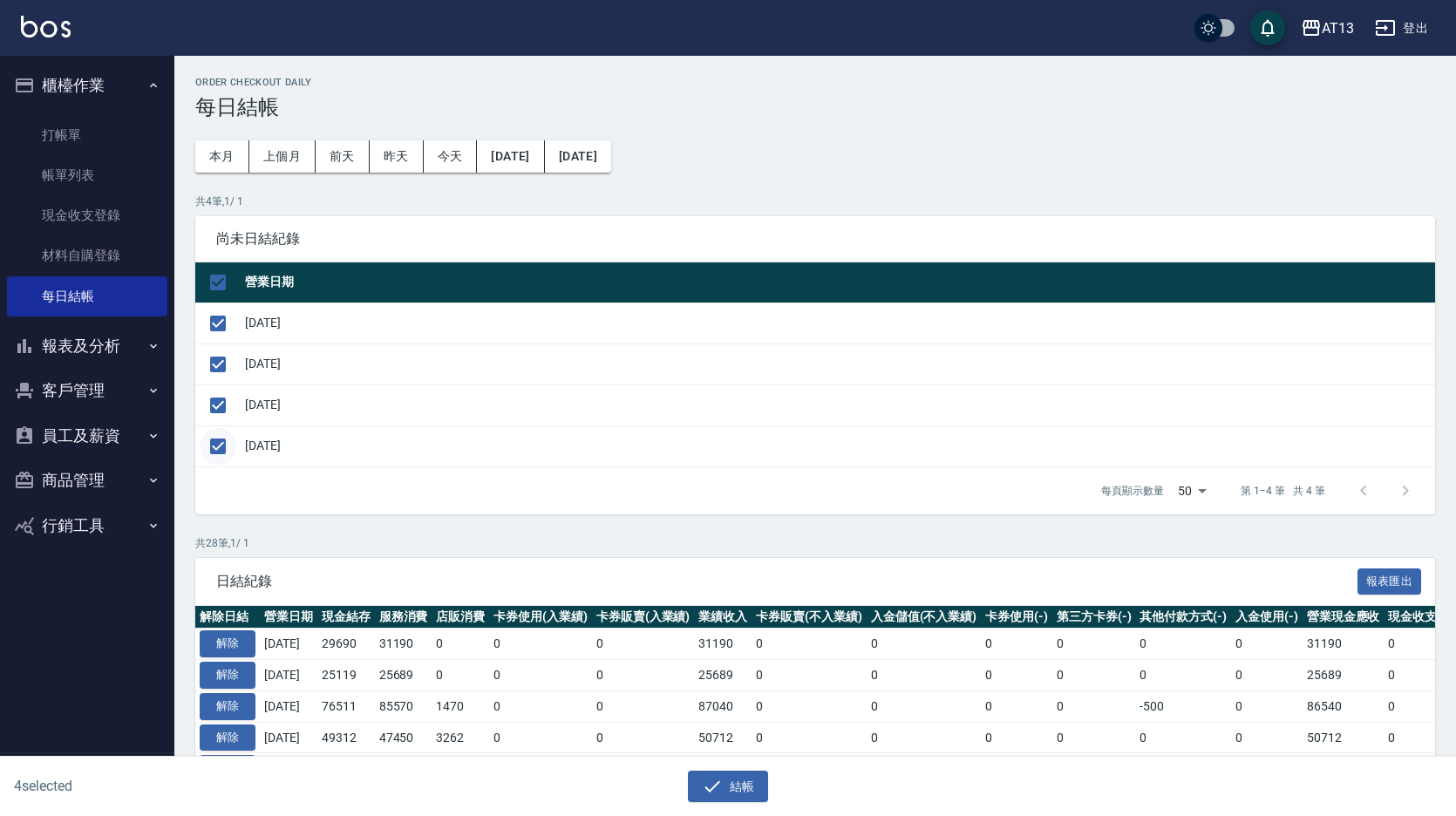
click at [218, 446] on input "checkbox" at bounding box center [218, 446] width 37 height 37
checkbox input "false"
click at [718, 788] on icon "button" at bounding box center [712, 786] width 21 height 21
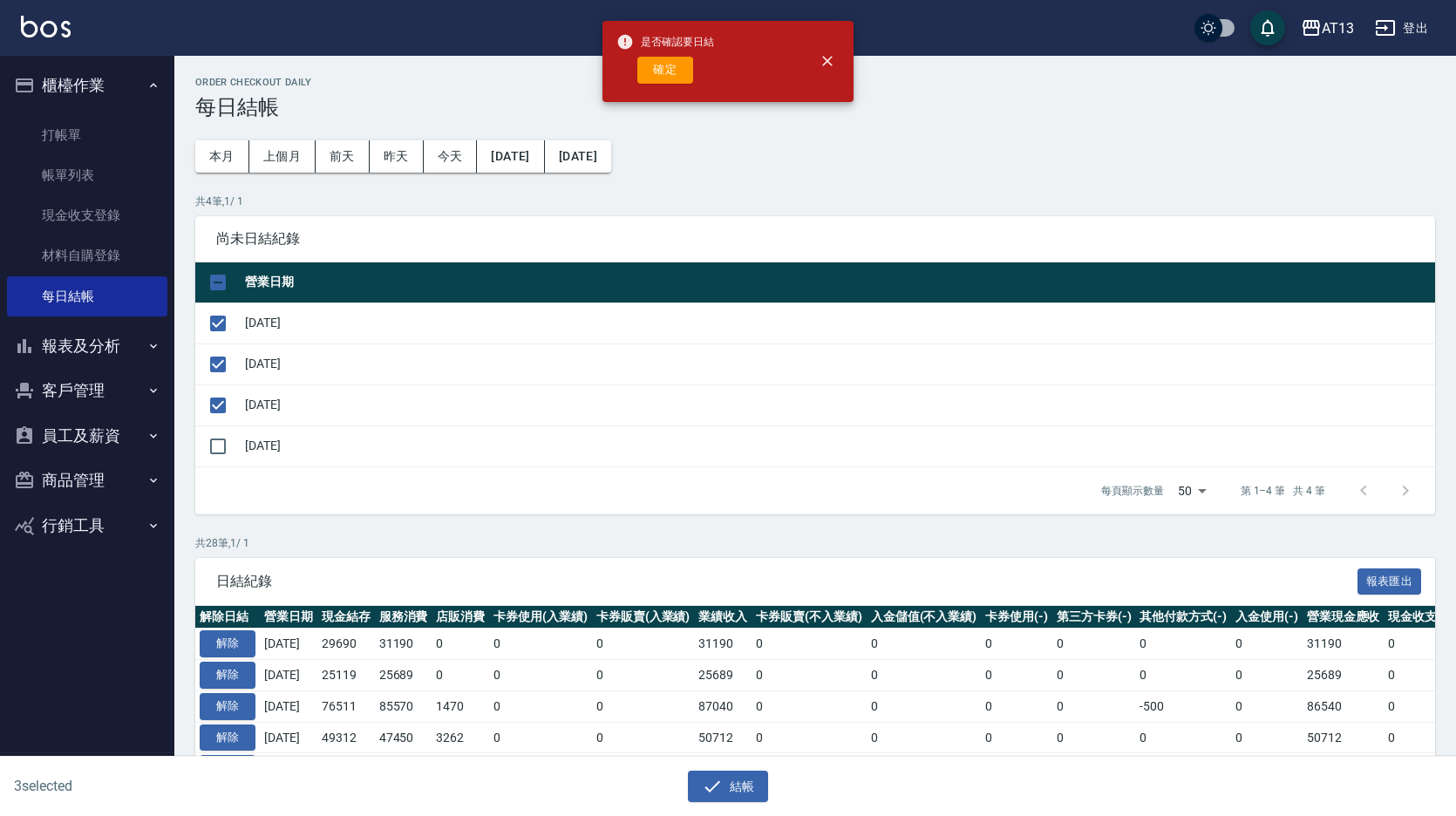
click at [669, 79] on button "確定" at bounding box center [666, 70] width 56 height 27
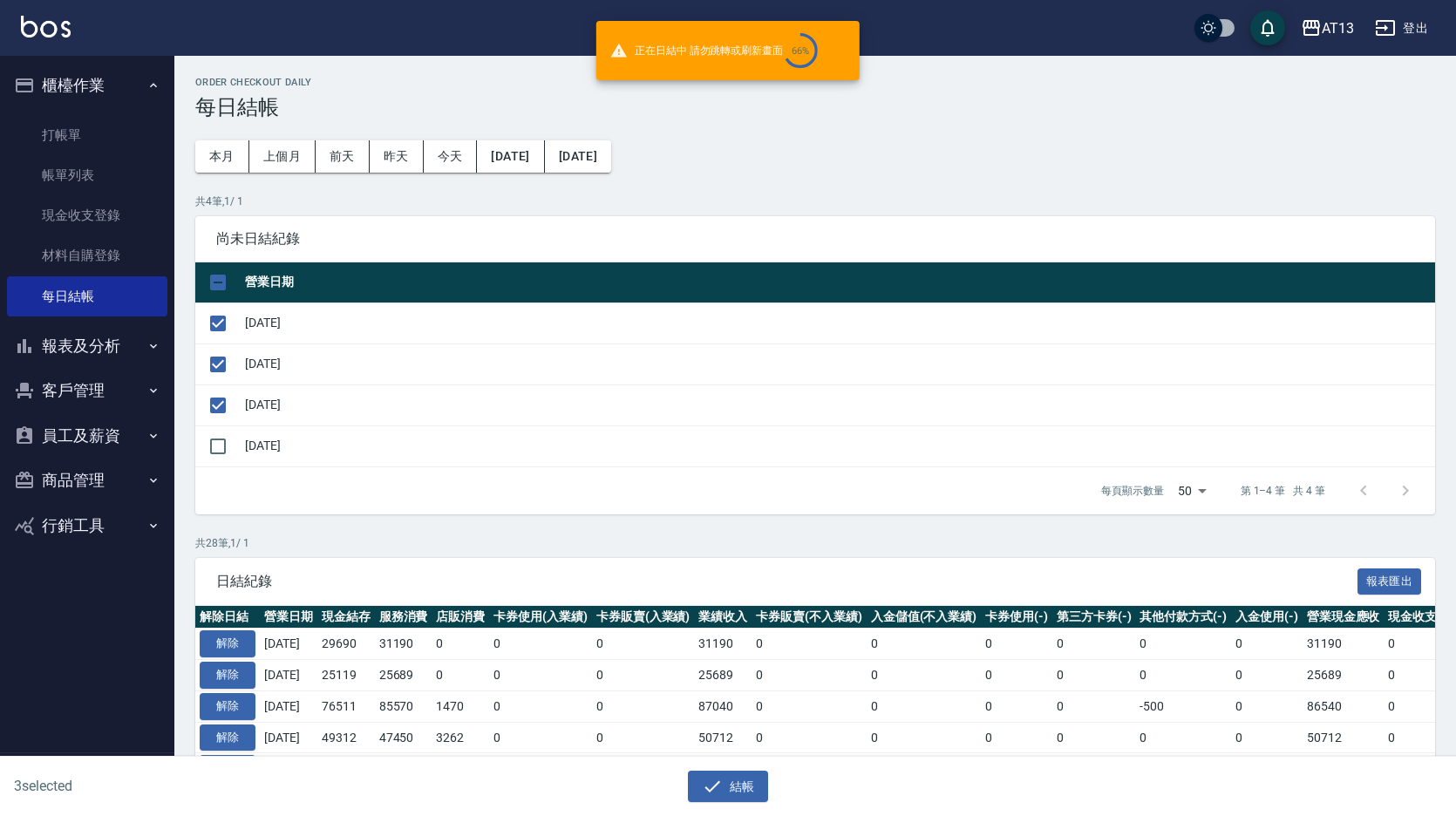
checkbox input "false"
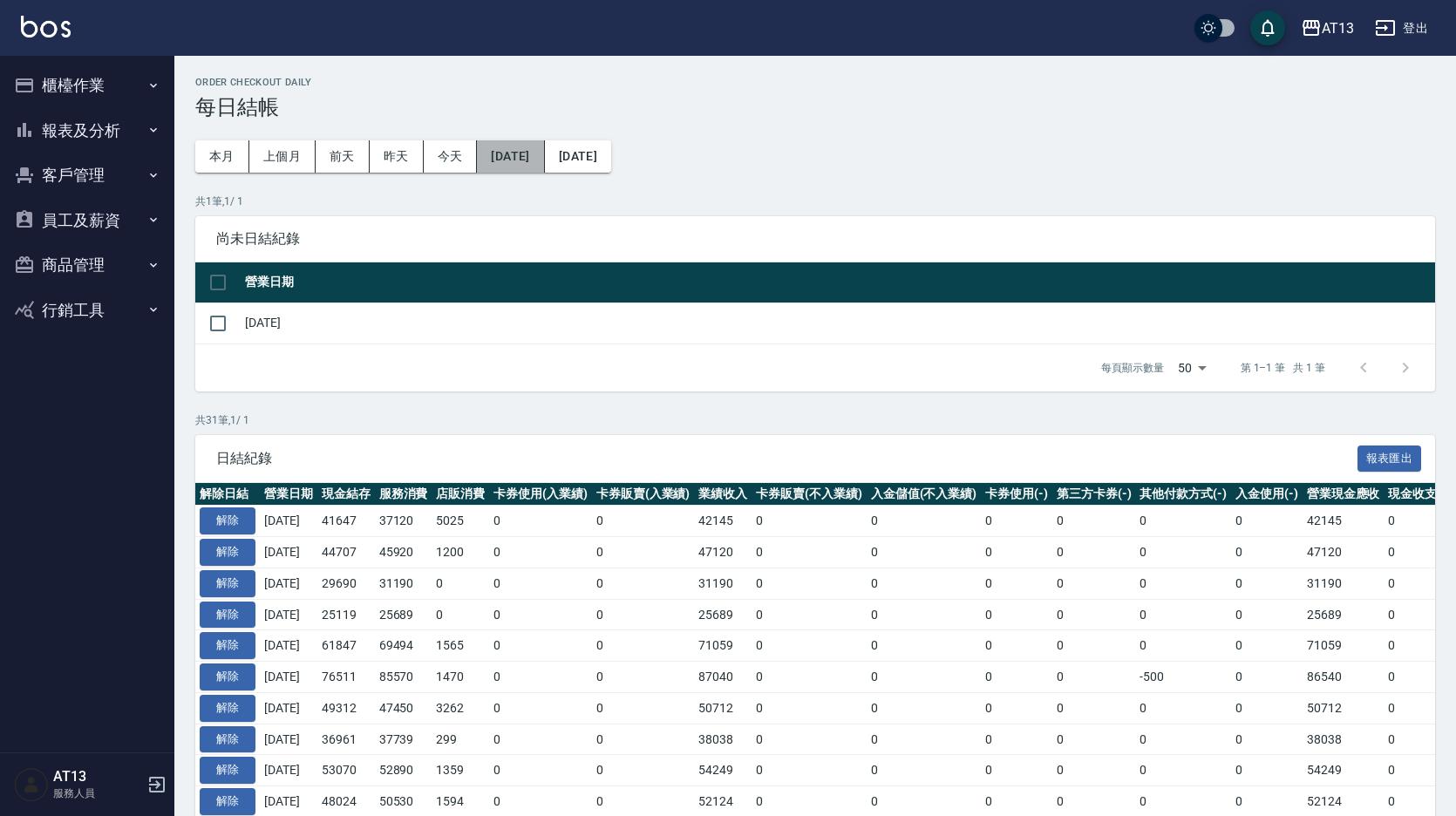
click at [539, 153] on button "[DATE]" at bounding box center [510, 157] width 67 height 32
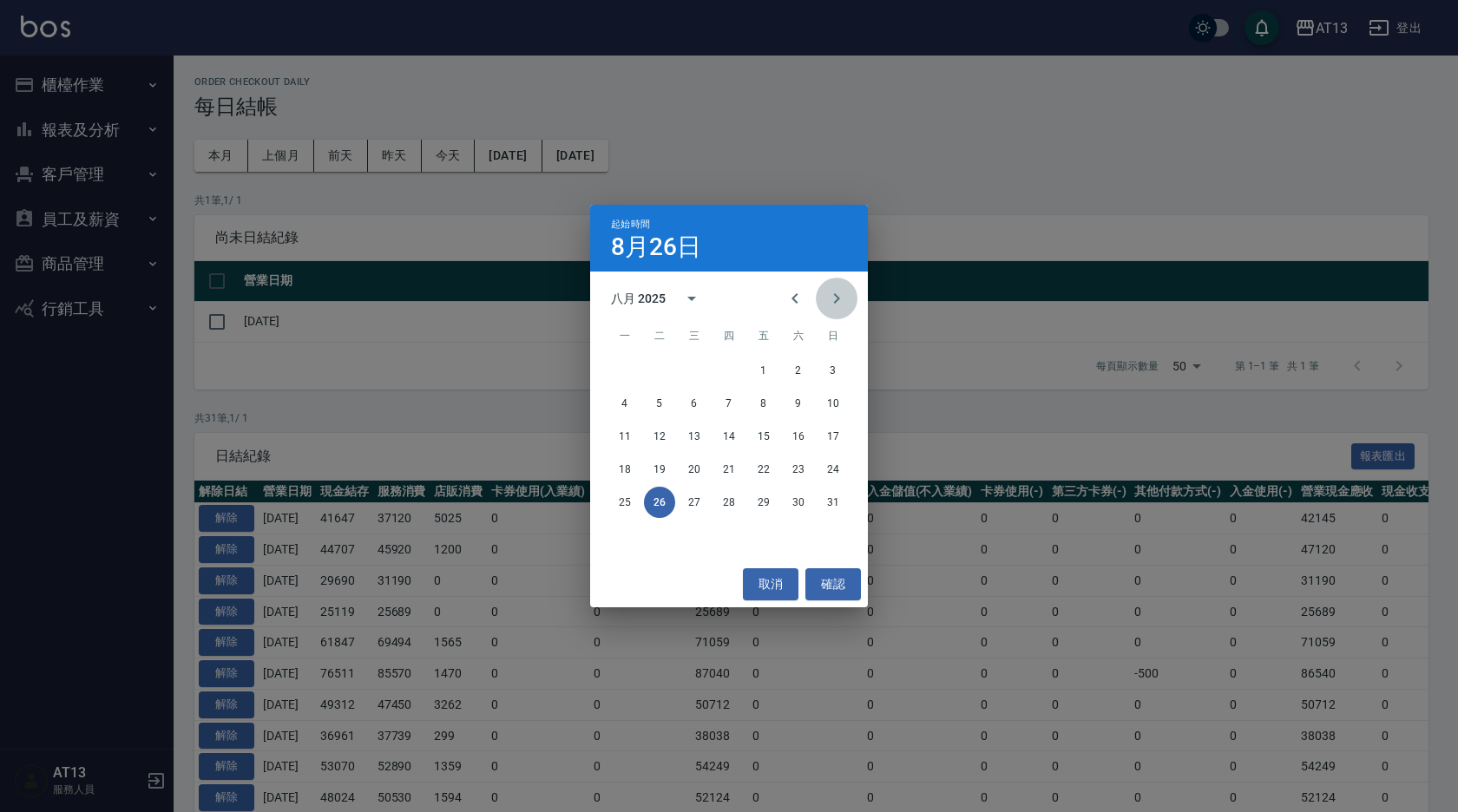
click at [838, 309] on icon "Next month" at bounding box center [836, 298] width 21 height 21
click at [806, 435] on button "20" at bounding box center [798, 436] width 31 height 31
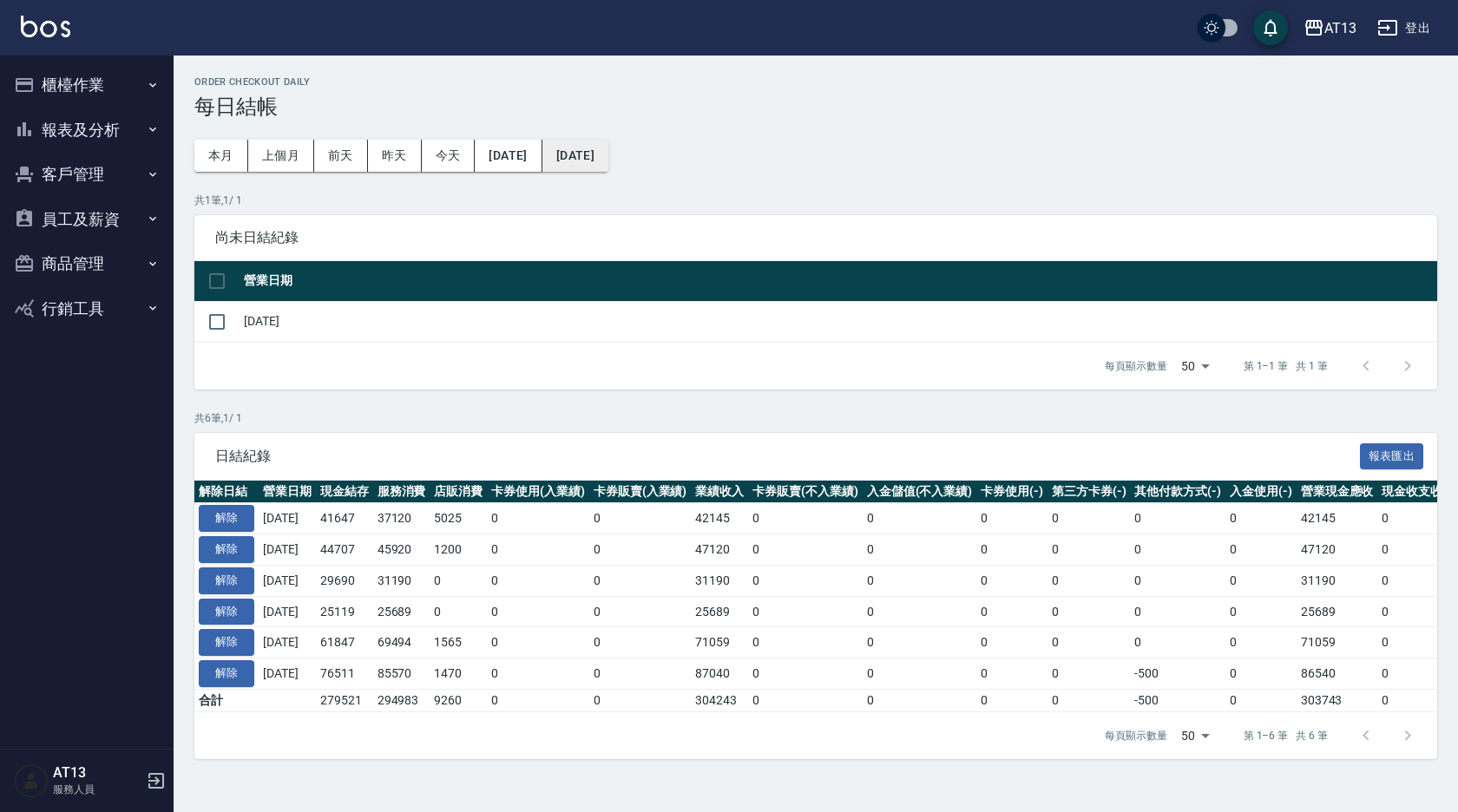
click at [609, 144] on button "[DATE]" at bounding box center [575, 156] width 66 height 32
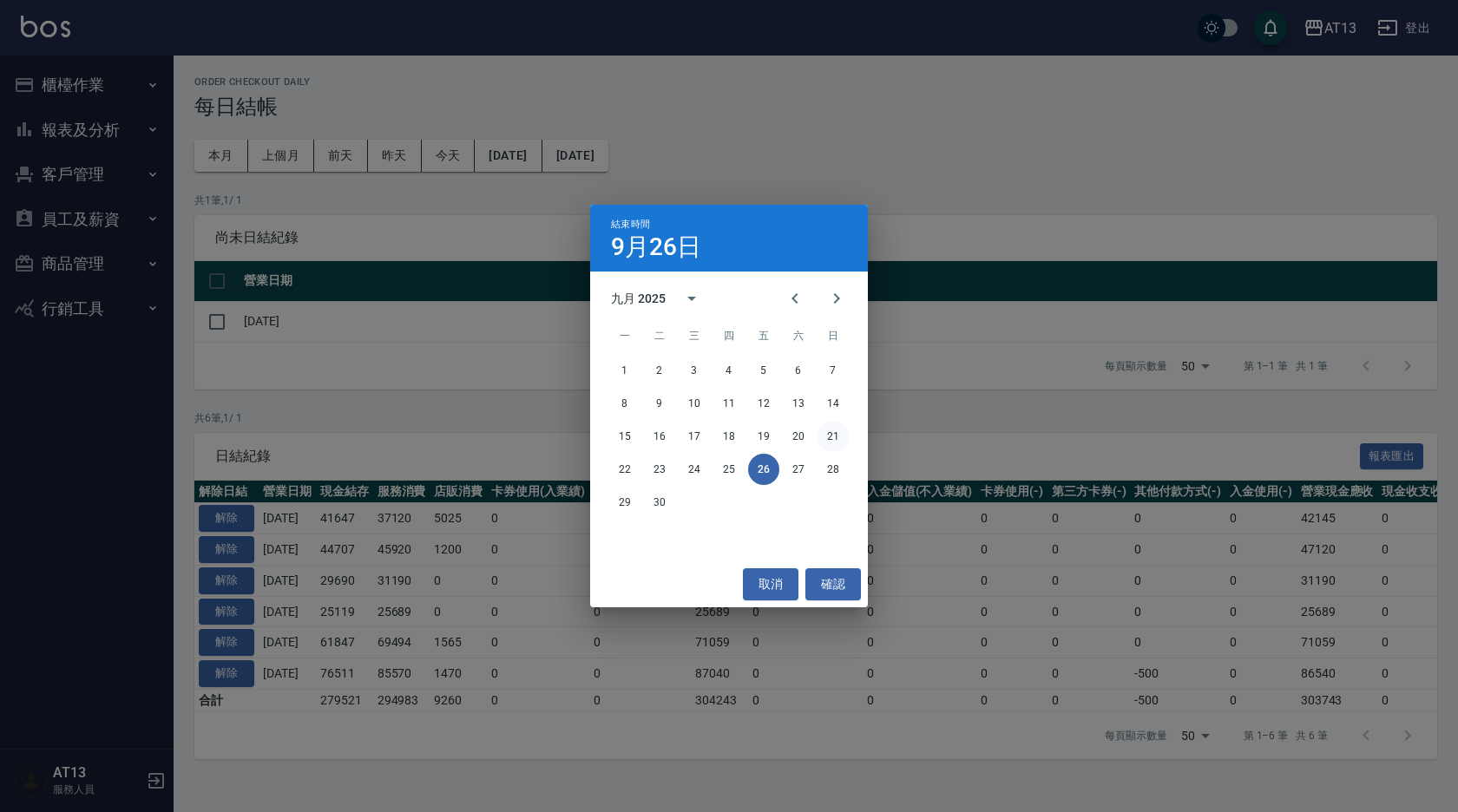
click at [835, 433] on button "21" at bounding box center [832, 436] width 31 height 31
